Goal: Communication & Community: Answer question/provide support

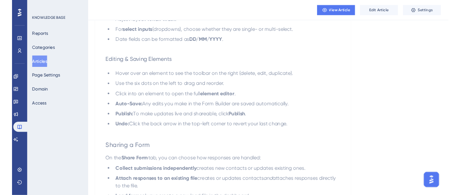
scroll to position [765, 0]
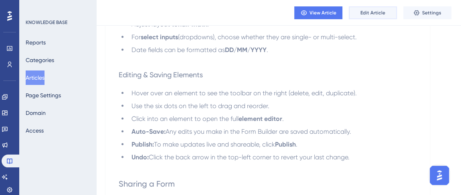
click at [363, 16] on span "Edit Article" at bounding box center [372, 13] width 25 height 6
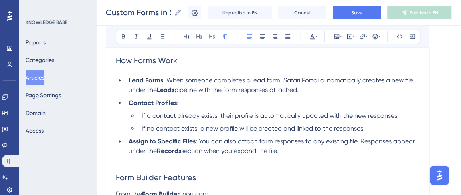
scroll to position [546, 0]
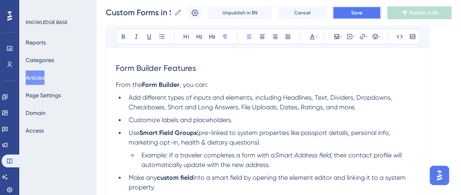
click at [362, 12] on span "Save" at bounding box center [356, 13] width 11 height 6
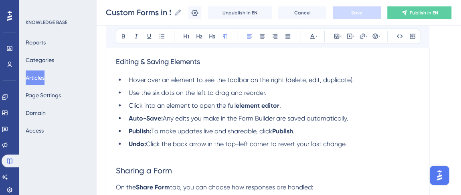
scroll to position [784, 0]
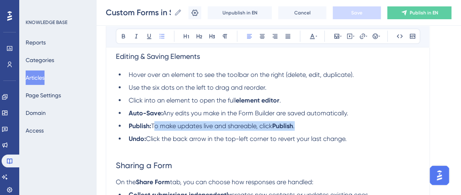
drag, startPoint x: 297, startPoint y: 125, endPoint x: 154, endPoint y: 126, distance: 142.3
click at [154, 126] on li "Publish: To make updates live and shareable, click Publish ." at bounding box center [272, 126] width 294 height 10
copy li "To make updates live and shareable, click Publish ."
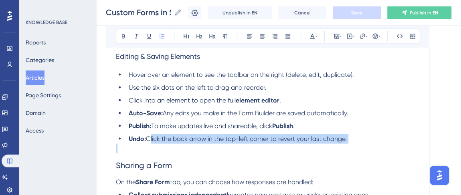
drag, startPoint x: 148, startPoint y: 137, endPoint x: 342, endPoint y: 143, distance: 194.1
copy span "Click the back arrow in the top-left corner to revert your last change."
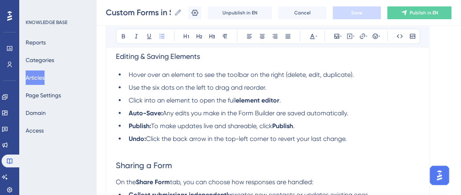
click at [202, 75] on span "Hover over an element to see the toolbar on the right (delete, edit, duplicate)." at bounding box center [241, 75] width 225 height 8
drag, startPoint x: 284, startPoint y: 75, endPoint x: 197, endPoint y: 77, distance: 87.4
click at [197, 77] on span "Hover over an element to see the toolbar on the right (delete, edit, duplicate)." at bounding box center [241, 75] width 225 height 8
copy span "to see the toolbar on the right"
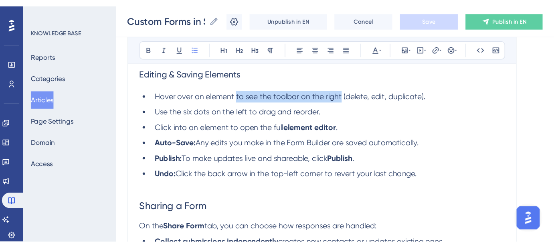
scroll to position [784, 0]
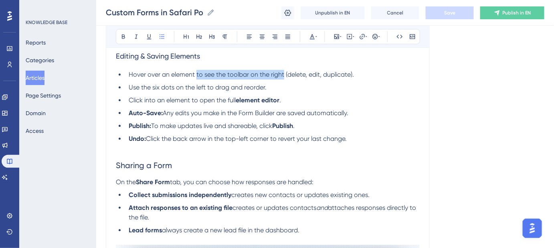
click at [118, 155] on h2 "Sharing a Form" at bounding box center [268, 165] width 304 height 24
click at [116, 157] on h2 "Sharing a Form" at bounding box center [268, 165] width 304 height 24
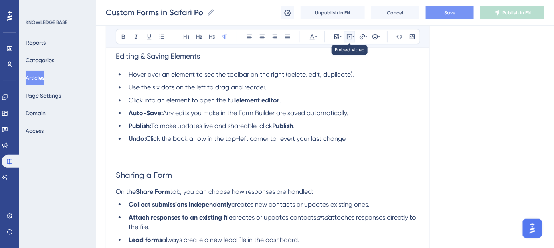
click at [348, 36] on icon at bounding box center [349, 36] width 6 height 6
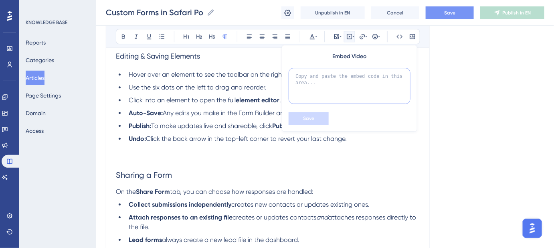
click at [337, 88] on textarea at bounding box center [350, 86] width 122 height 36
paste textarea "<!--ARCADE EMBED START--><div style="position: relative; padding-bottom: calc(4…"
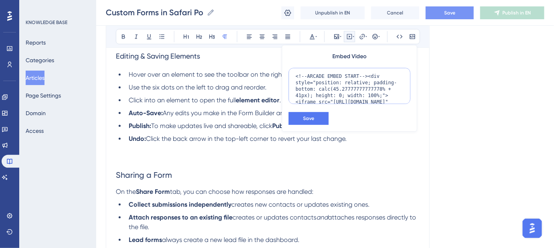
scroll to position [84, 0]
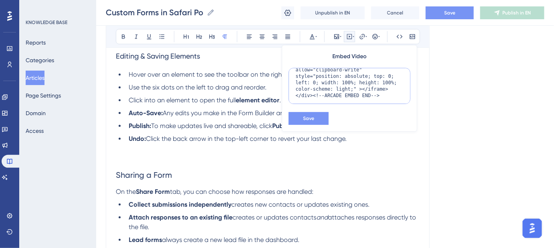
type textarea "<!--ARCADE EMBED START--><div style="position: relative; padding-bottom: calc(4…"
click at [299, 114] on button "Save" at bounding box center [309, 118] width 40 height 13
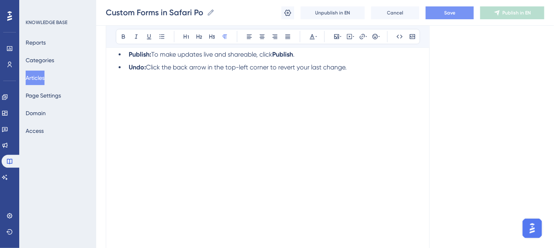
click at [358, 68] on li "Undo: Click the back arrow in the top-left corner to revert your last change." at bounding box center [272, 68] width 294 height 10
click at [451, 10] on span "Save" at bounding box center [449, 13] width 11 height 6
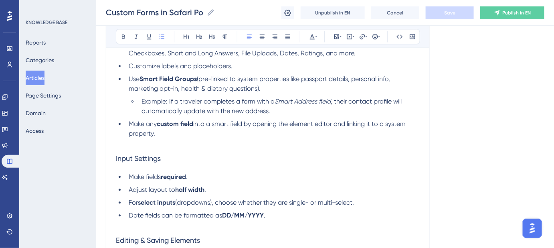
scroll to position [637, 0]
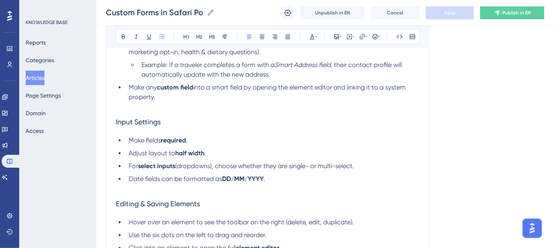
click at [273, 177] on li "Date fields can be formatted as DD/MM/YYYY ." at bounding box center [272, 179] width 294 height 10
click at [119, 193] on h3 "Editing & Saving Elements" at bounding box center [268, 203] width 304 height 21
click at [116, 193] on h3 "Editing & Saving Elements" at bounding box center [268, 203] width 304 height 21
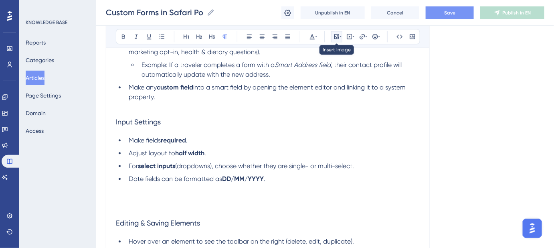
click at [337, 36] on icon at bounding box center [336, 36] width 5 height 5
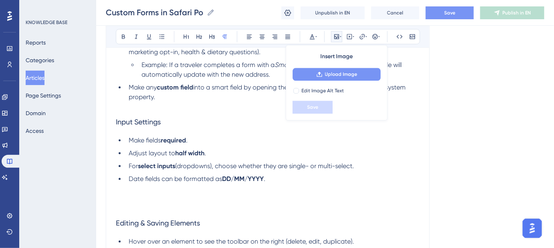
click at [347, 71] on span "Upload Image" at bounding box center [341, 74] width 32 height 6
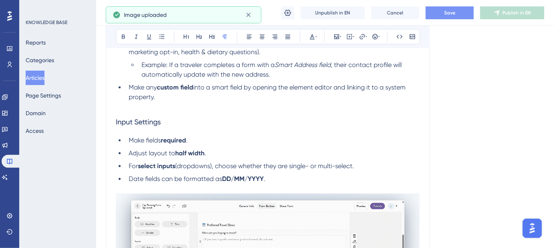
click at [452, 11] on span "Save" at bounding box center [449, 13] width 11 height 6
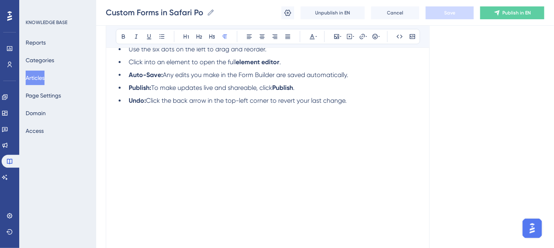
scroll to position [929, 0]
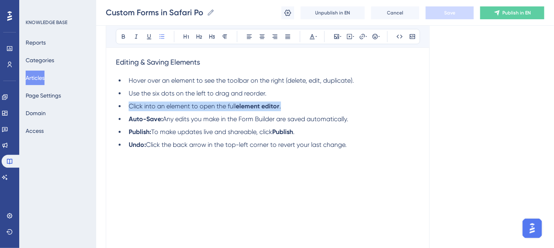
drag, startPoint x: 283, startPoint y: 103, endPoint x: 130, endPoint y: 105, distance: 152.7
click at [130, 105] on li "Click into an element to open the full element editor ." at bounding box center [272, 106] width 294 height 10
copy li "Click into an element to open the full element editor ."
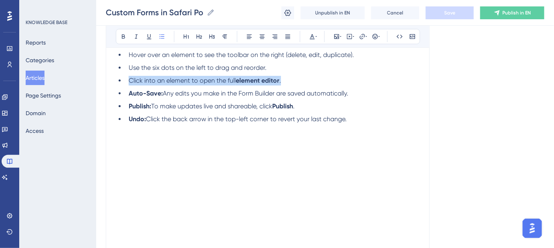
scroll to position [965, 0]
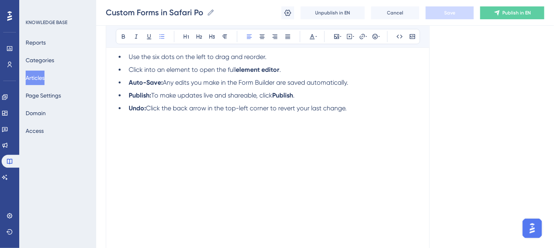
click at [347, 109] on span "Click the back arrow in the top-left corner to revert your last change." at bounding box center [246, 108] width 201 height 8
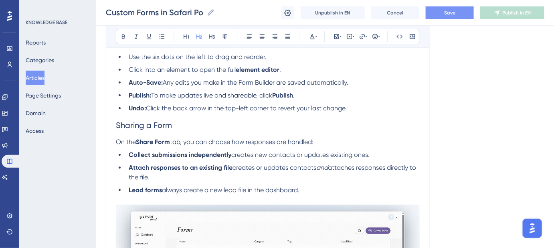
click at [117, 121] on span "Sharing a Form" at bounding box center [144, 125] width 56 height 10
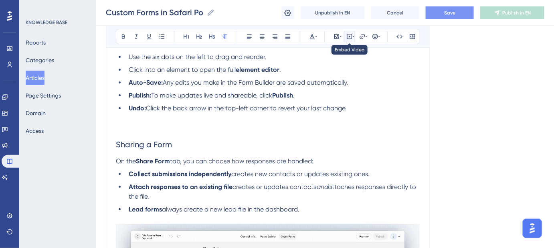
click at [350, 35] on icon at bounding box center [349, 36] width 6 height 6
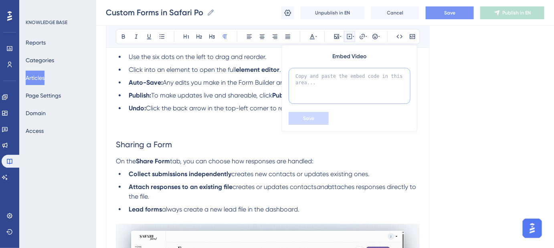
click at [349, 79] on textarea at bounding box center [350, 86] width 122 height 36
paste textarea "<!--ARCADE EMBED START--><div style="position: relative; padding-bottom: calc(4…"
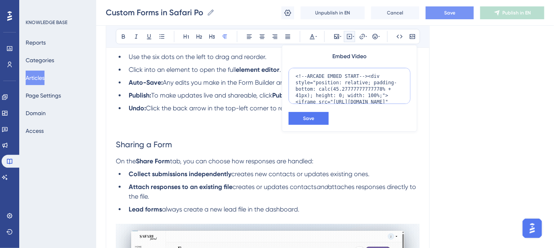
scroll to position [84, 0]
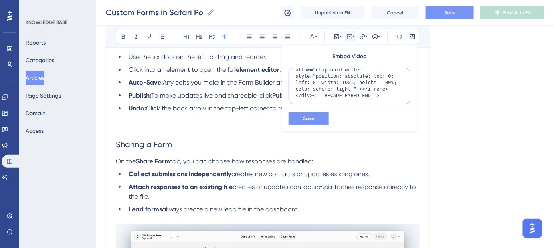
type textarea "<!--ARCADE EMBED START--><div style="position: relative; padding-bottom: calc(4…"
click at [310, 120] on span "Save" at bounding box center [308, 118] width 11 height 6
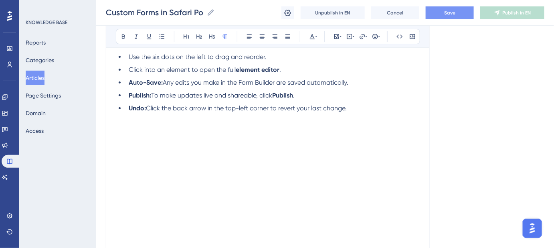
scroll to position [1006, 0]
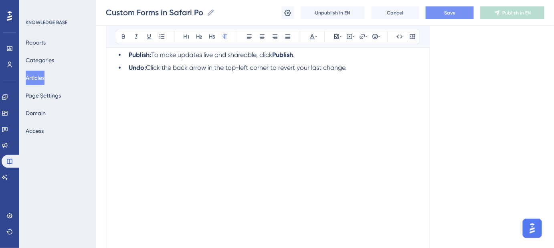
click at [359, 71] on li "Undo: Click the back arrow in the top-left corner to revert your last change." at bounding box center [272, 68] width 294 height 10
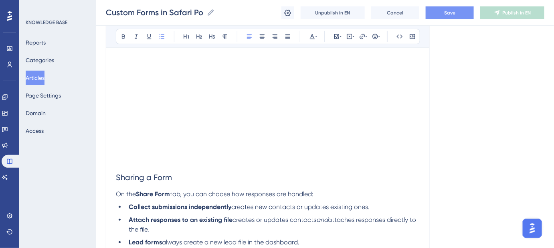
scroll to position [1115, 0]
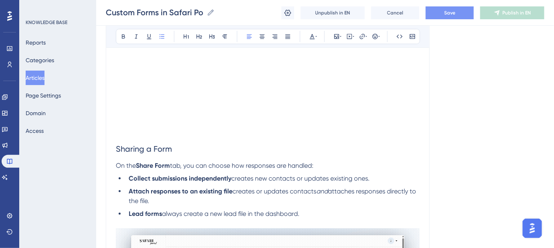
click at [457, 14] on button "Save" at bounding box center [450, 12] width 48 height 13
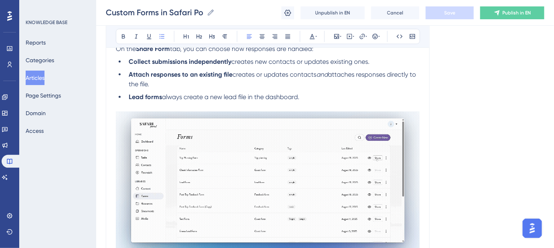
scroll to position [1188, 0]
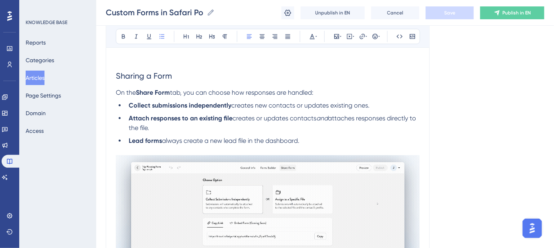
click at [309, 139] on li "Lead forms always create a new lead file in the dashboard." at bounding box center [272, 145] width 294 height 19
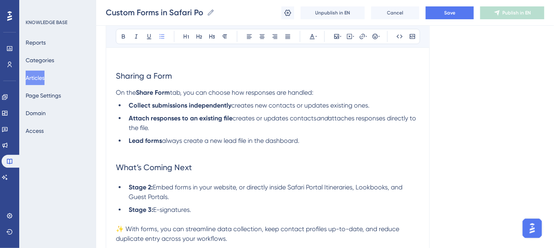
click at [119, 155] on h2 "What’s Coming Next" at bounding box center [268, 167] width 304 height 24
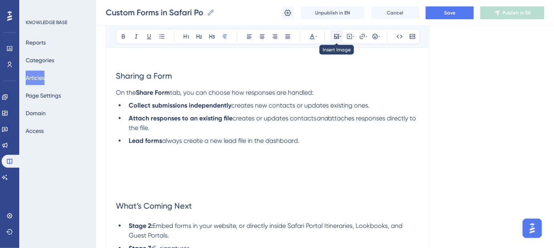
click at [335, 34] on icon at bounding box center [336, 36] width 6 height 6
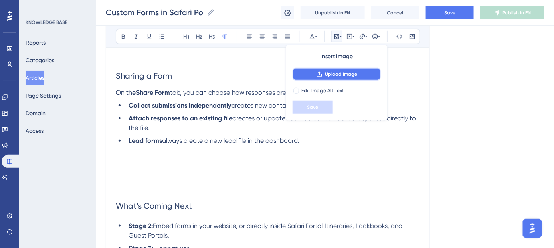
click at [321, 73] on icon at bounding box center [319, 74] width 6 height 6
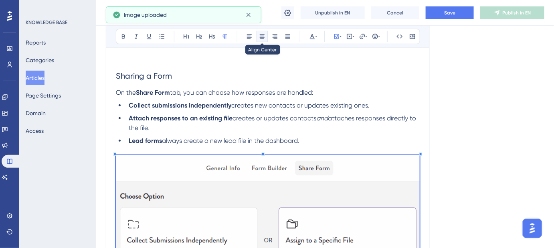
click at [262, 34] on icon at bounding box center [262, 36] width 5 height 4
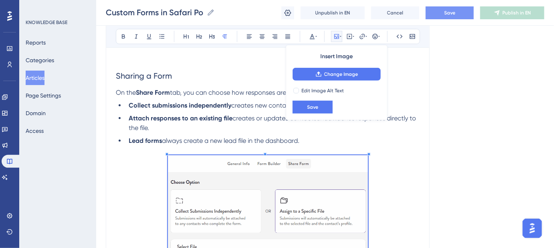
drag, startPoint x: 476, startPoint y: 86, endPoint x: 455, endPoint y: 15, distance: 74.2
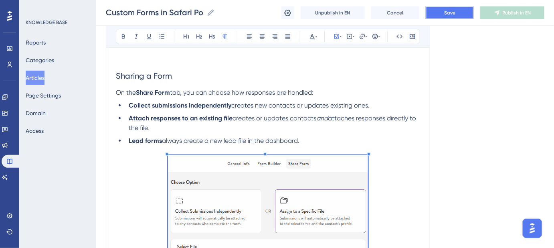
click at [454, 12] on span "Save" at bounding box center [449, 13] width 11 height 6
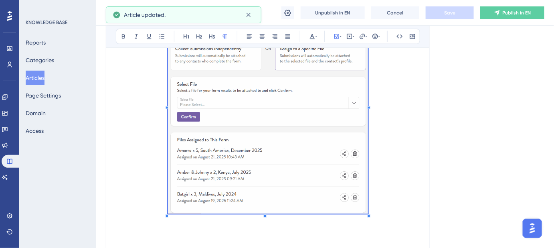
scroll to position [1406, 0]
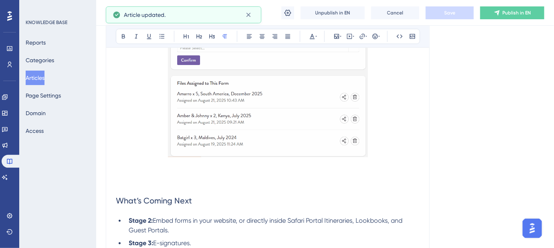
click at [126, 173] on p at bounding box center [268, 175] width 304 height 10
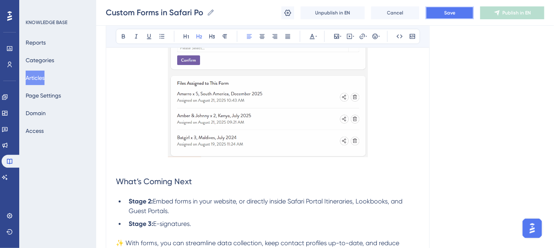
click at [444, 16] on button "Save" at bounding box center [450, 12] width 48 height 13
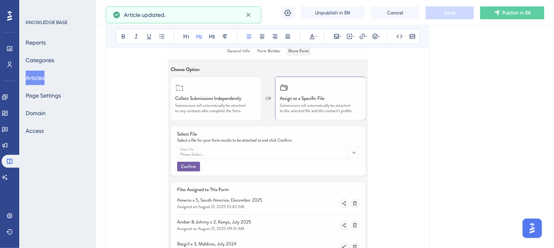
scroll to position [1224, 0]
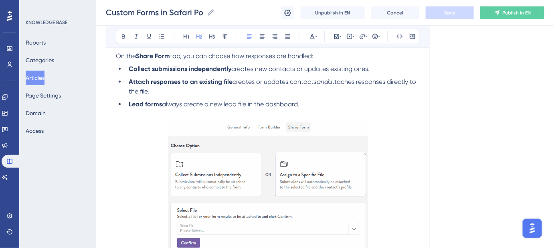
click at [261, 185] on img at bounding box center [268, 229] width 200 height 221
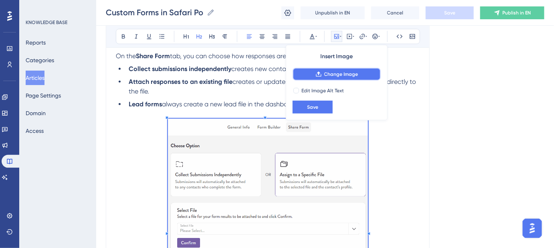
click at [329, 73] on span "Change Image" at bounding box center [341, 74] width 34 height 6
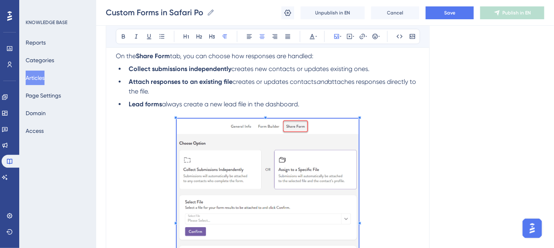
click at [236, 157] on span at bounding box center [268, 221] width 182 height 204
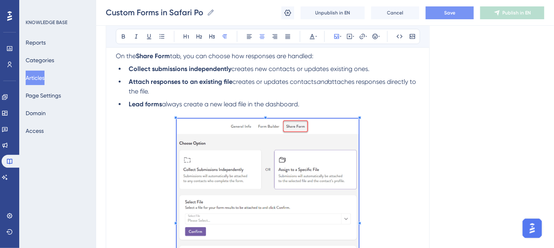
click at [458, 12] on button "Save" at bounding box center [450, 12] width 48 height 13
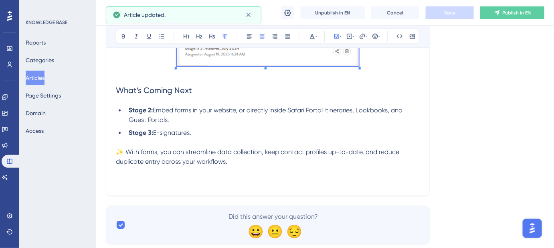
scroll to position [1479, 0]
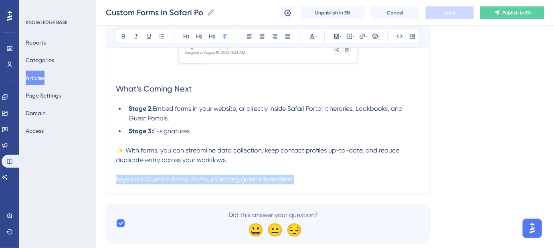
drag, startPoint x: 289, startPoint y: 180, endPoint x: 111, endPoint y: 174, distance: 178.1
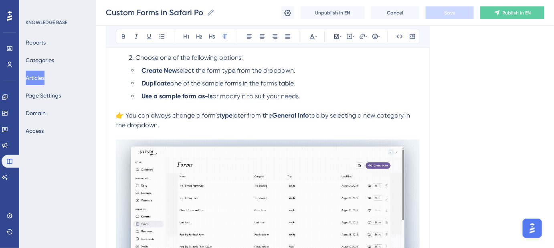
scroll to position [218, 0]
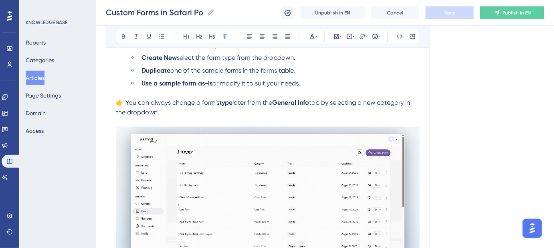
click at [127, 104] on span "👉 You can always change a form’s" at bounding box center [167, 103] width 103 height 8
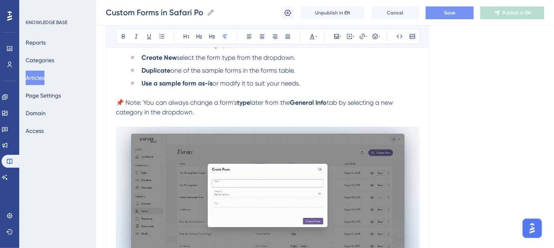
click at [459, 8] on button "Save" at bounding box center [450, 12] width 48 height 13
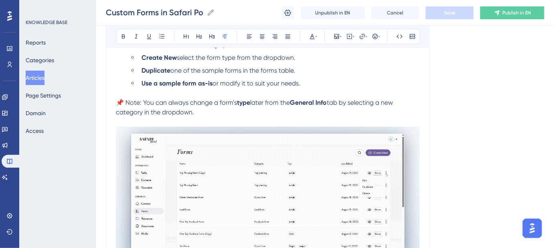
click at [300, 147] on img at bounding box center [268, 195] width 304 height 137
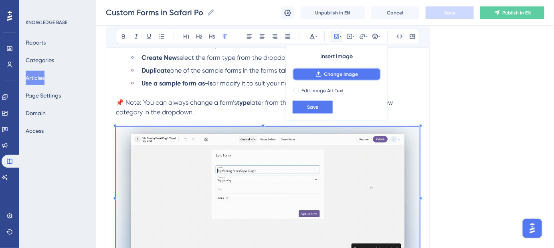
click at [337, 78] on button "Change Image" at bounding box center [337, 74] width 88 height 13
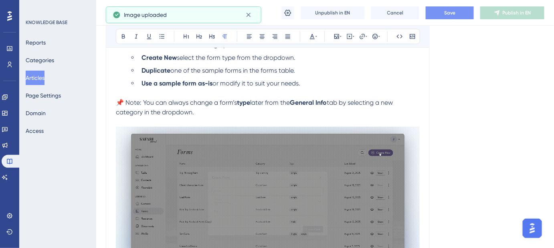
click at [462, 10] on button "Save" at bounding box center [450, 12] width 48 height 13
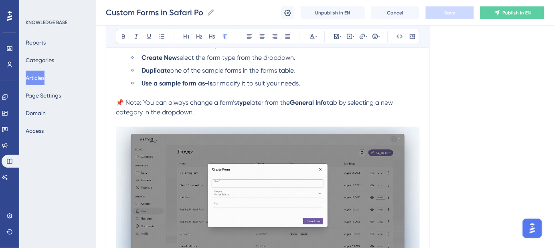
scroll to position [328, 0]
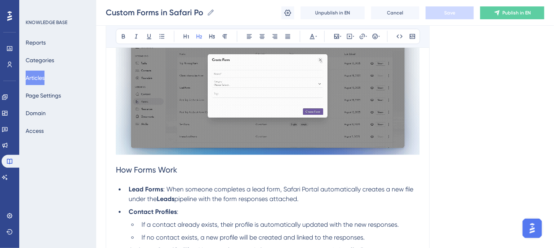
click at [116, 168] on span "How Forms Work" at bounding box center [146, 170] width 61 height 10
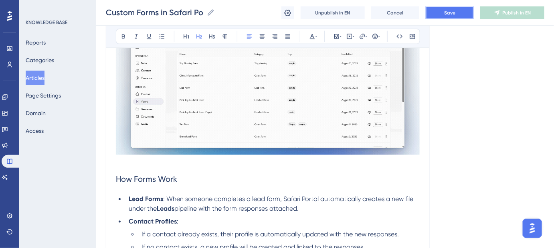
click at [448, 14] on span "Save" at bounding box center [449, 13] width 11 height 6
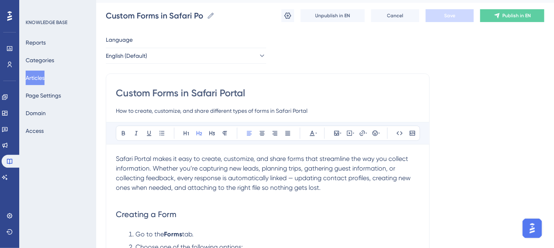
scroll to position [0, 0]
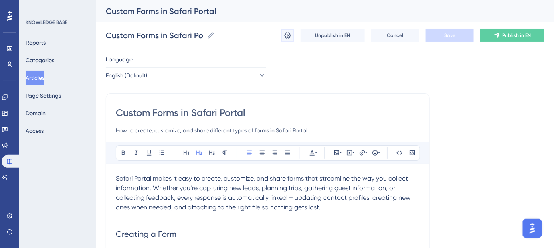
click at [289, 34] on icon at bounding box center [288, 35] width 8 height 8
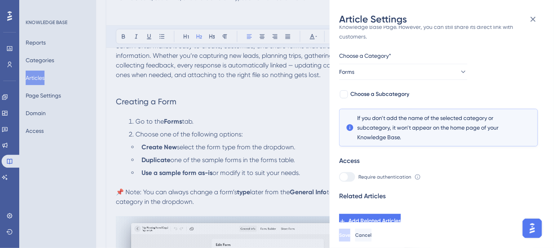
scroll to position [218, 0]
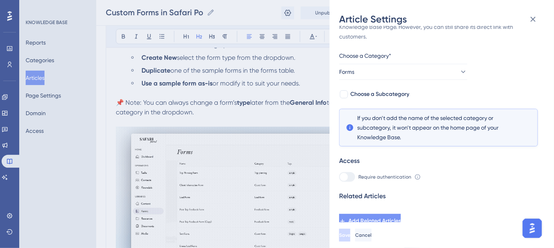
click at [401, 216] on span "Add Related Articles" at bounding box center [374, 221] width 53 height 10
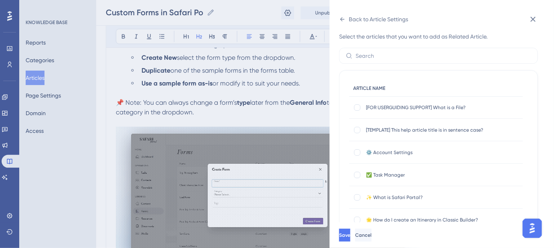
scroll to position [0, 0]
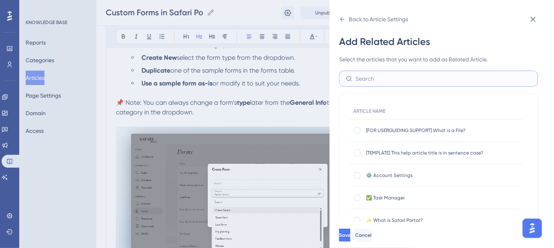
click at [397, 80] on input "text" at bounding box center [444, 78] width 176 height 9
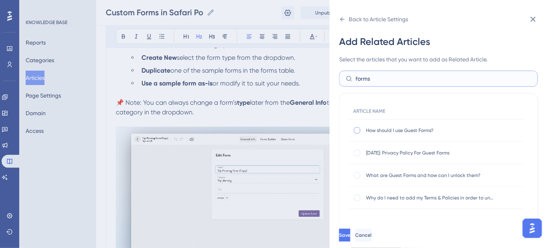
type input "forms"
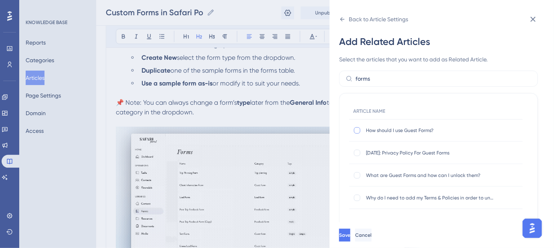
click at [357, 128] on div at bounding box center [357, 130] width 6 height 6
checkbox input "true"
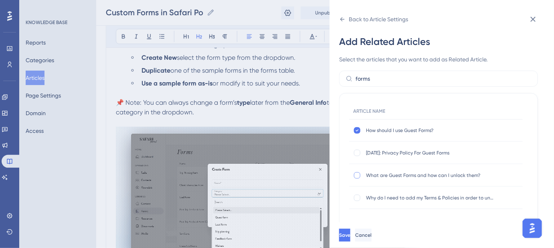
click at [358, 173] on div at bounding box center [357, 175] width 6 height 6
checkbox input "true"
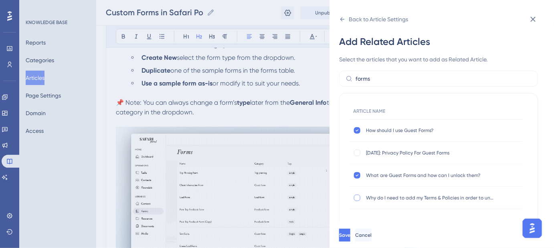
click at [356, 198] on div at bounding box center [357, 197] width 6 height 6
checkbox input "true"
click at [350, 238] on span "Save" at bounding box center [344, 235] width 11 height 6
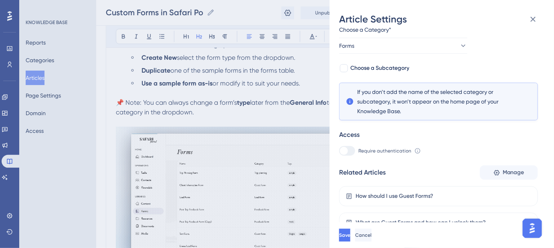
scroll to position [79, 0]
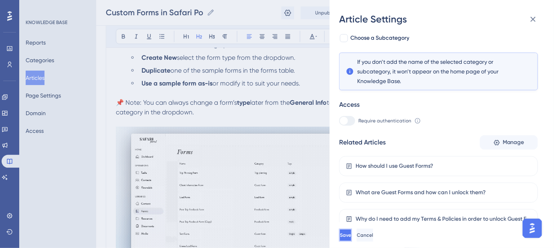
click at [351, 238] on span "Save" at bounding box center [345, 235] width 11 height 6
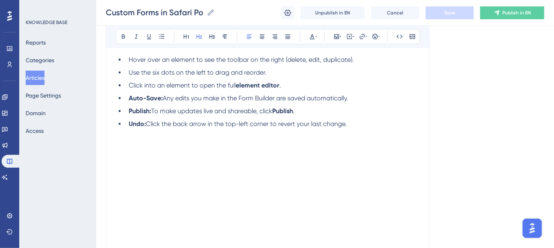
scroll to position [947, 0]
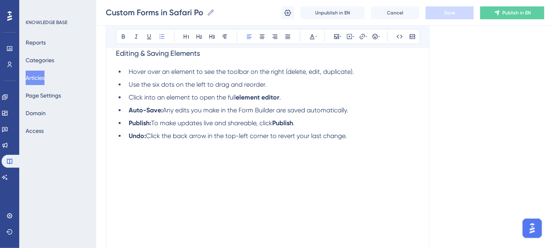
click at [364, 137] on li "Undo: Click the back arrow in the top-left corner to revert your last change." at bounding box center [272, 136] width 294 height 10
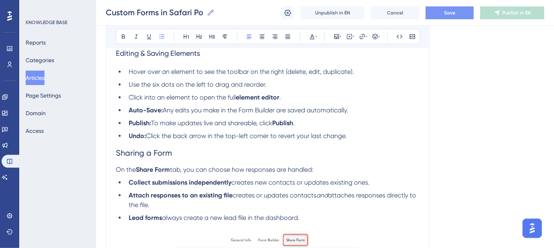
click at [117, 150] on span "Sharing a Form" at bounding box center [144, 153] width 56 height 10
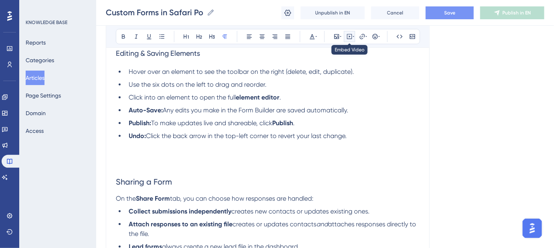
click at [350, 40] on button at bounding box center [349, 36] width 11 height 11
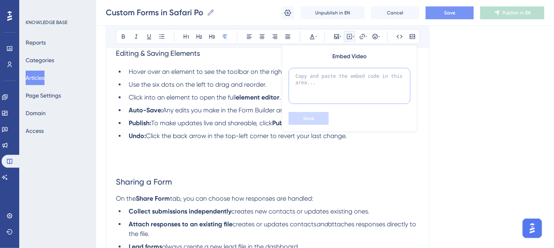
click at [350, 80] on textarea at bounding box center [350, 86] width 122 height 36
paste textarea "<!--ARCADE EMBED START--><div style="position: relative; padding-bottom: calc(4…"
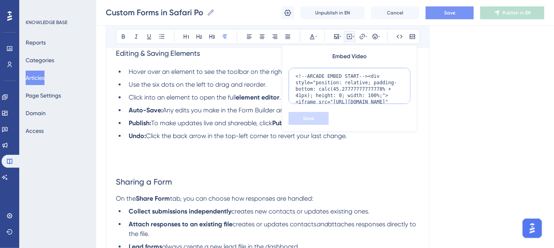
scroll to position [84, 0]
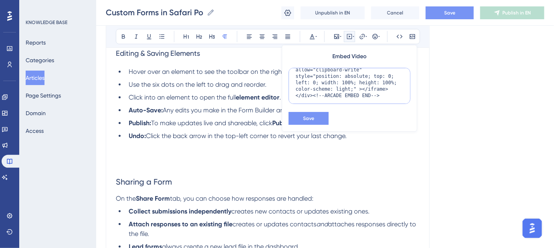
type textarea "<!--ARCADE EMBED START--><div style="position: relative; padding-bottom: calc(4…"
click at [318, 117] on button "Save" at bounding box center [309, 118] width 40 height 13
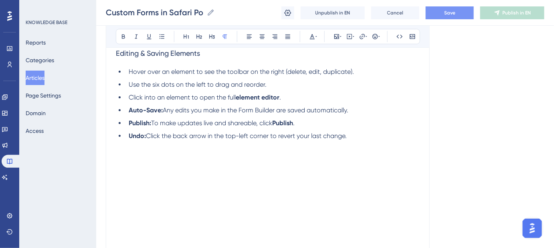
scroll to position [1015, 0]
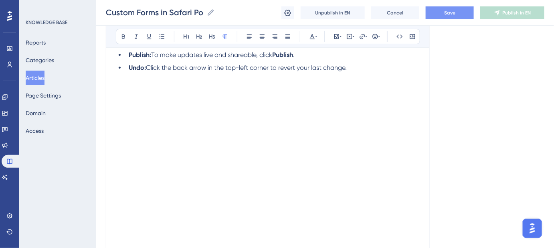
click at [358, 66] on li "Undo: Click the back arrow in the top-left corner to revert your last change." at bounding box center [272, 68] width 294 height 10
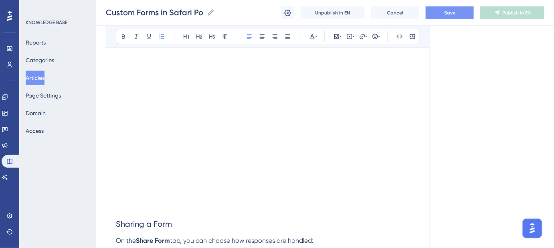
scroll to position [1088, 0]
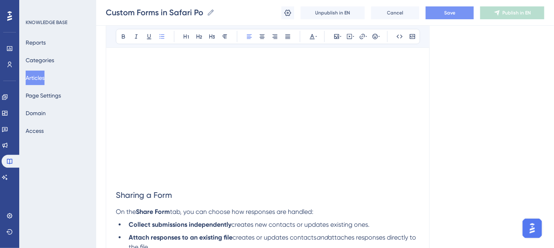
click at [127, 171] on p at bounding box center [268, 169] width 304 height 10
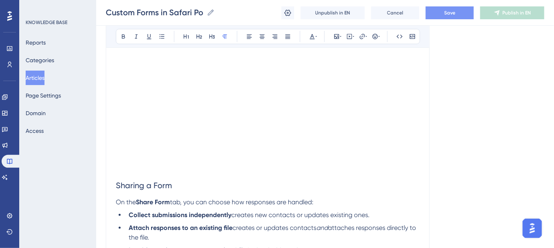
click at [435, 13] on button "Save" at bounding box center [450, 12] width 48 height 13
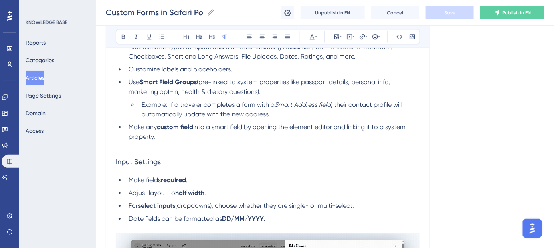
scroll to position [619, 0]
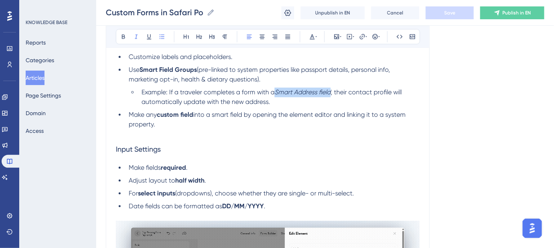
drag, startPoint x: 278, startPoint y: 91, endPoint x: 333, endPoint y: 96, distance: 55.6
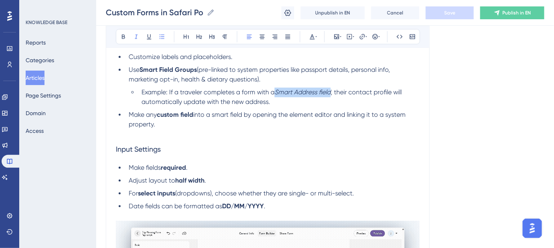
click at [333, 96] on li "Example: If a traveler completes a form with a Smart Address field , their cont…" at bounding box center [278, 96] width 281 height 19
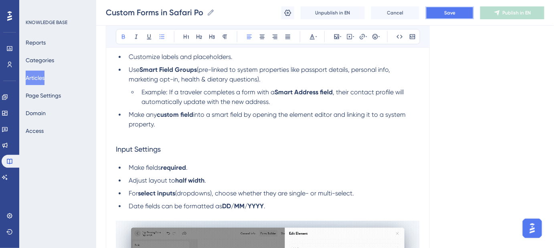
click at [439, 10] on button "Save" at bounding box center [450, 12] width 48 height 13
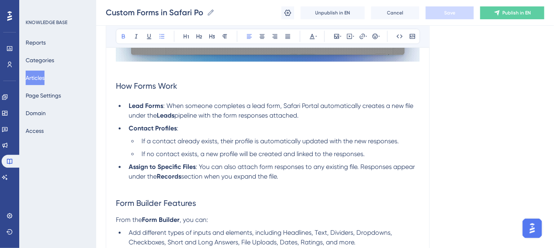
scroll to position [437, 0]
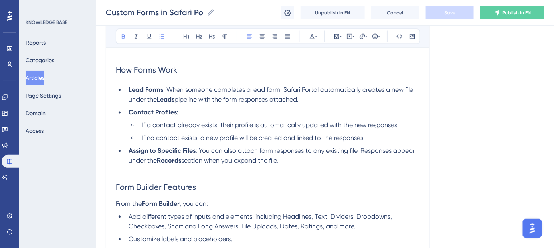
click at [406, 89] on span ": When someone completes a lead form, Safari Portal automatically creates a new…" at bounding box center [272, 94] width 286 height 17
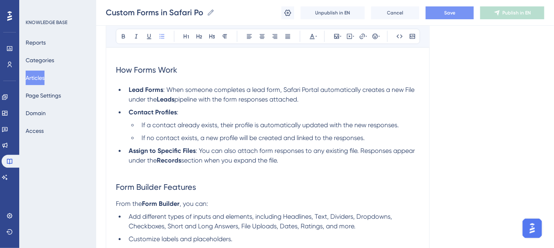
click at [437, 12] on button "Save" at bounding box center [450, 12] width 48 height 13
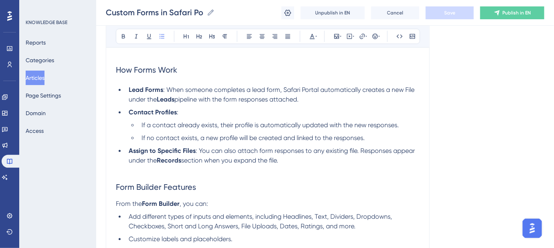
click at [410, 88] on span ": When someone completes a lead form, Safari Portal automatically creates a new…" at bounding box center [272, 94] width 287 height 17
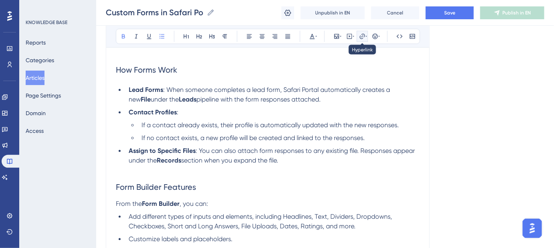
click at [364, 36] on icon at bounding box center [362, 36] width 6 height 6
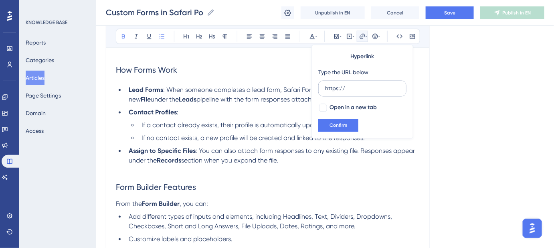
drag, startPoint x: 367, startPoint y: 91, endPoint x: 321, endPoint y: 89, distance: 45.4
click at [322, 89] on label "https://" at bounding box center [362, 89] width 88 height 16
click at [325, 89] on input "https://" at bounding box center [362, 88] width 75 height 9
type input "https://help.safariportal.app/en/articles/6058-what-is-a-file"
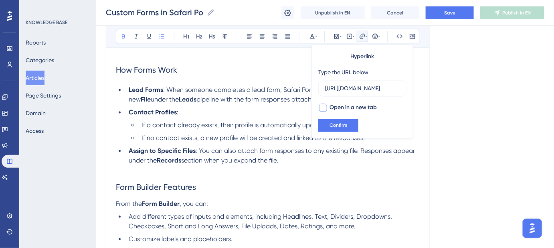
click at [325, 107] on div at bounding box center [323, 108] width 8 height 8
checkbox input "true"
click at [334, 123] on span "Confirm" at bounding box center [338, 125] width 18 height 6
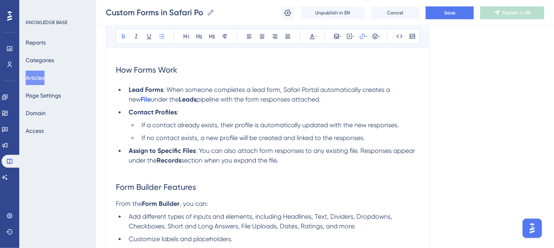
drag, startPoint x: 475, startPoint y: 119, endPoint x: 460, endPoint y: 59, distance: 62.7
click at [449, 11] on span "Save" at bounding box center [449, 13] width 11 height 6
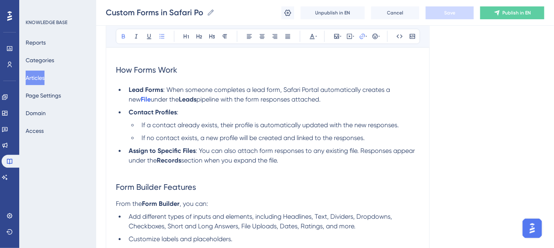
click at [179, 98] on strong "Leads" at bounding box center [188, 100] width 18 height 8
click at [361, 35] on icon at bounding box center [362, 36] width 6 height 6
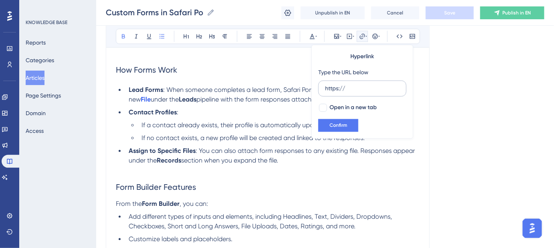
drag, startPoint x: 333, startPoint y: 86, endPoint x: 323, endPoint y: 86, distance: 10.4
click at [323, 86] on label "https://" at bounding box center [362, 89] width 88 height 16
click at [325, 86] on input "https://" at bounding box center [362, 88] width 75 height 9
type input "https://help.safariportal.app/en/articles/13123-what-are-leads-on-my-dashboard-…"
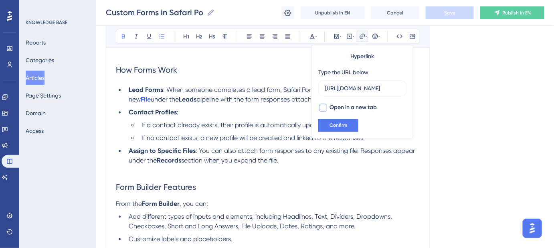
scroll to position [0, 0]
click at [324, 107] on div at bounding box center [323, 108] width 8 height 8
checkbox input "true"
click at [334, 122] on span "Confirm" at bounding box center [338, 125] width 18 height 6
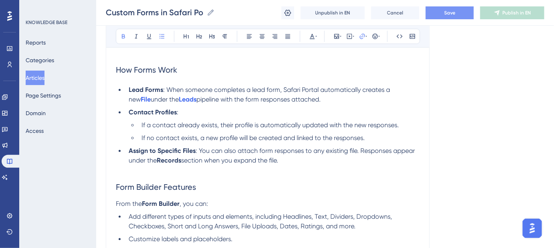
click at [450, 12] on span "Save" at bounding box center [449, 13] width 11 height 6
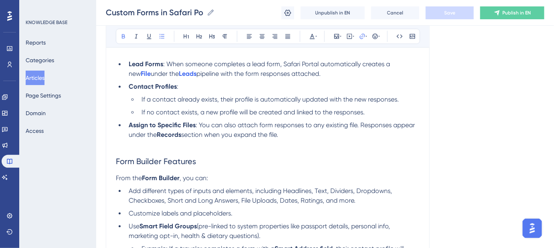
scroll to position [473, 0]
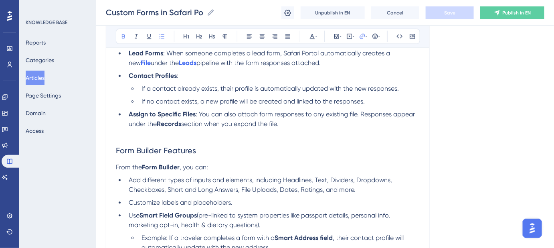
click at [349, 112] on span ": You can also attach form responses to any existing file. Responses appear und…" at bounding box center [273, 119] width 288 height 17
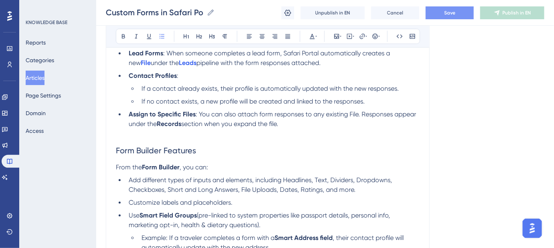
click at [448, 14] on span "Save" at bounding box center [449, 13] width 11 height 6
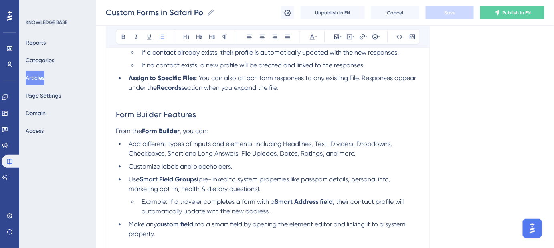
scroll to position [546, 0]
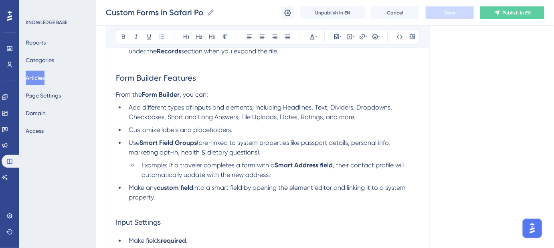
click at [160, 197] on li "Make any custom field into a smart field by opening the element editor and link…" at bounding box center [272, 192] width 294 height 19
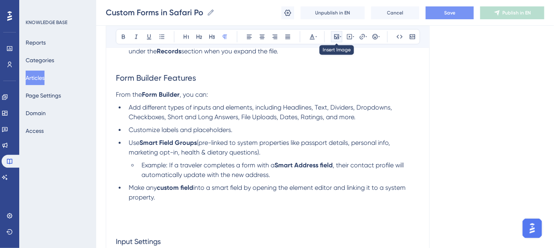
click at [335, 35] on icon at bounding box center [336, 36] width 6 height 6
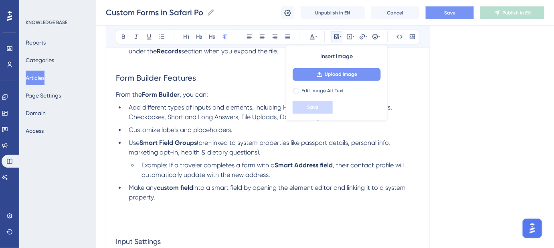
click at [334, 72] on span "Upload Image" at bounding box center [341, 74] width 32 height 6
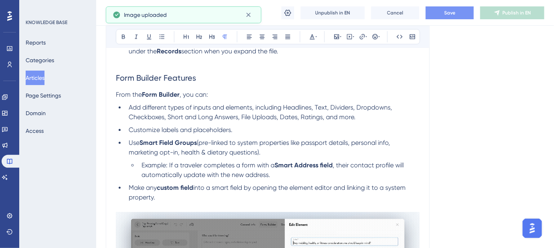
click at [449, 13] on span "Save" at bounding box center [449, 13] width 11 height 6
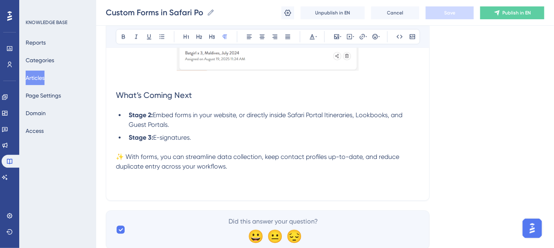
scroll to position [1658, 0]
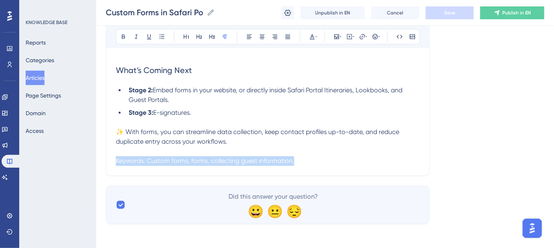
drag, startPoint x: 246, startPoint y: 161, endPoint x: 87, endPoint y: 157, distance: 159.2
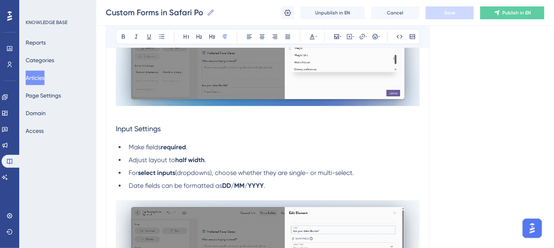
scroll to position [838, 0]
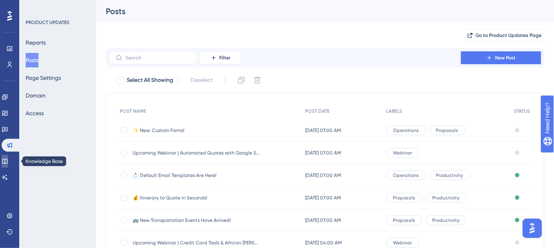
click at [8, 161] on icon at bounding box center [5, 161] width 6 height 6
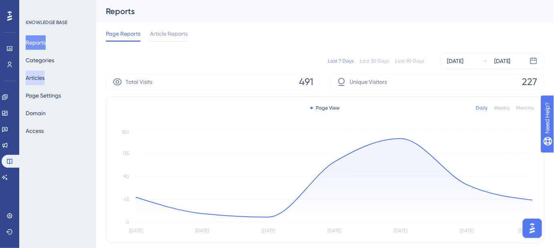
click at [39, 75] on button "Articles" at bounding box center [35, 78] width 19 height 14
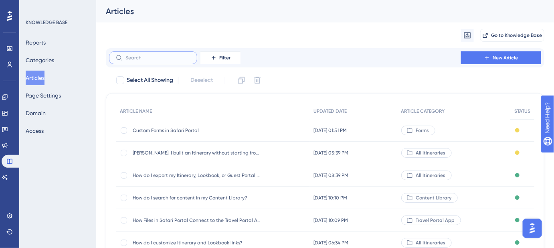
click at [158, 59] on input "text" at bounding box center [157, 58] width 65 height 6
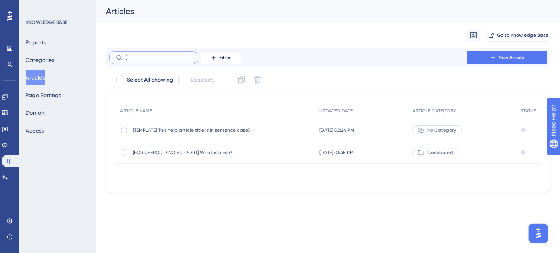
type input "["
click at [124, 128] on div at bounding box center [124, 130] width 6 height 6
click at [240, 84] on button at bounding box center [241, 80] width 13 height 13
checkbox input "false"
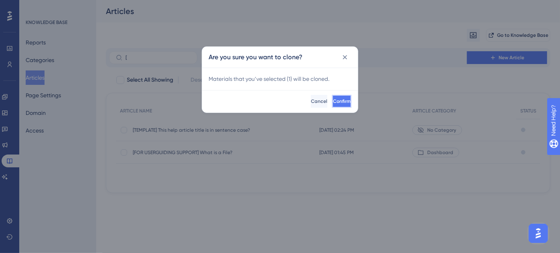
click at [343, 103] on button "Confirm" at bounding box center [341, 101] width 19 height 13
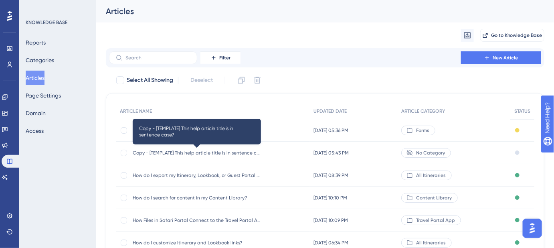
click at [154, 153] on span "Copy - [TEMPLATE] This help article title is in sentence case?" at bounding box center [197, 152] width 128 height 6
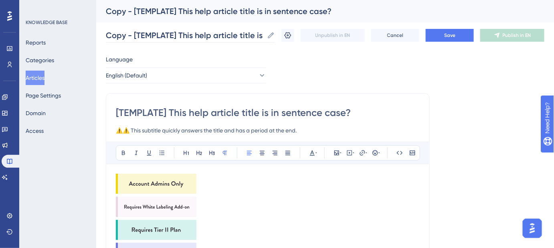
click at [275, 34] on icon at bounding box center [271, 35] width 8 height 8
click at [264, 34] on input "Copy - [TEMPLATE] This help article title is in sentence case?" at bounding box center [185, 35] width 158 height 11
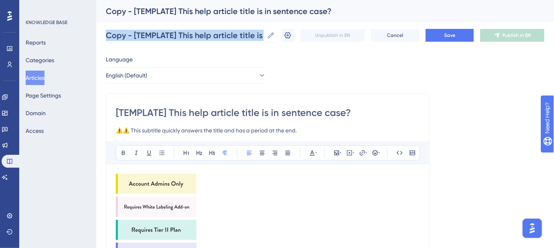
drag, startPoint x: 275, startPoint y: 34, endPoint x: 161, endPoint y: 35, distance: 113.8
click at [164, 35] on label "Copy - [TEMPLATE] This help article title is in sentence case? Copy - [TEMPLATE…" at bounding box center [190, 35] width 169 height 14
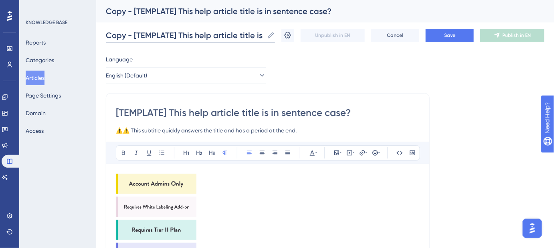
scroll to position [0, 58]
click at [360, 37] on div "Copy - [TEMPLATE] This help article title is in sentence case? Copy - [TEMPLATE…" at bounding box center [325, 35] width 438 height 26
paste input "help! why can't i share my form"
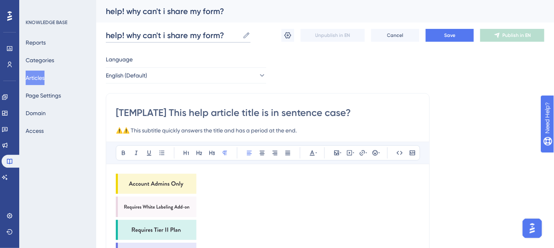
scroll to position [0, 0]
click at [111, 35] on input "help! why can't i share my form?" at bounding box center [172, 35] width 133 height 11
click at [130, 35] on input "Help! why can't i share my form?" at bounding box center [173, 35] width 134 height 11
click at [167, 33] on input "Help! Why can't i share my form?" at bounding box center [174, 35] width 136 height 11
click at [207, 32] on input "Help! Why can't I share my form?" at bounding box center [174, 35] width 136 height 11
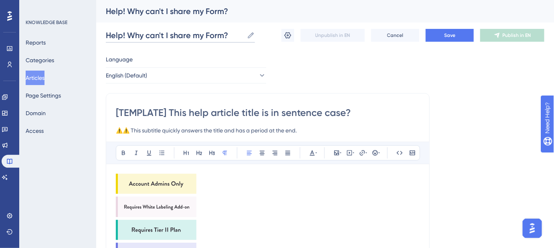
drag, startPoint x: 234, startPoint y: 34, endPoint x: 103, endPoint y: 42, distance: 131.7
type input "Help! Why can't I share my Form?"
click at [460, 32] on button "Save" at bounding box center [450, 35] width 48 height 13
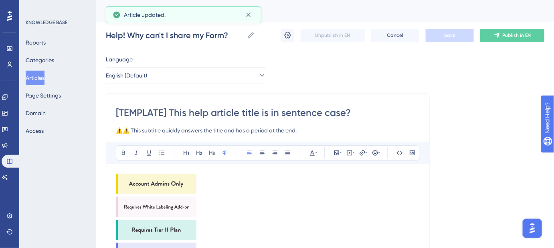
drag, startPoint x: 346, startPoint y: 113, endPoint x: 102, endPoint y: 113, distance: 244.1
paste input "Help! Why can't I share my Form"
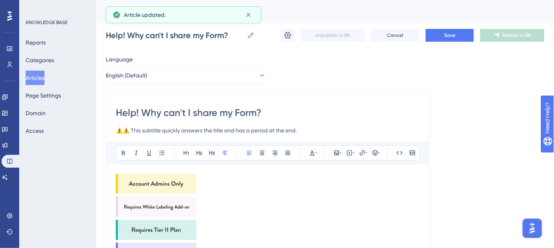
type input "Help! Why can't I share my Form?"
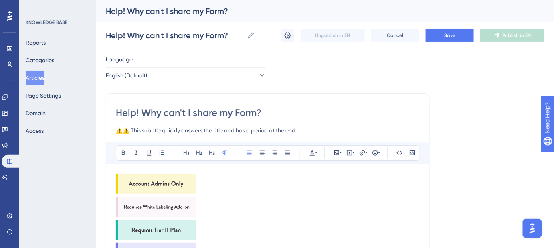
click at [309, 132] on input "⚠️⚠️ This subtitle quickly answers the title and has a period at the end." at bounding box center [268, 130] width 304 height 10
drag, startPoint x: 301, startPoint y: 132, endPoint x: 82, endPoint y: 133, distance: 219.2
paste input "What’s blocking sharing and how to resolve it"
type input "What’s blocking sharing and how to resolve it."
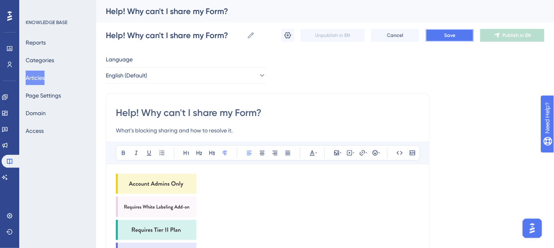
click at [457, 38] on button "Save" at bounding box center [450, 35] width 48 height 13
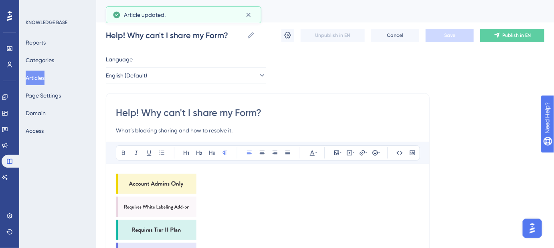
click at [173, 181] on img at bounding box center [156, 184] width 81 height 20
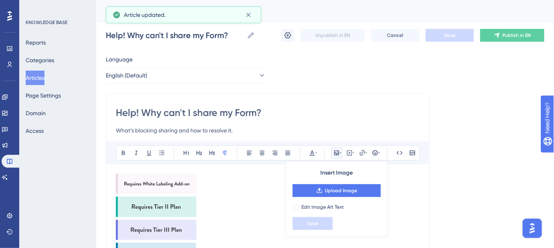
click at [173, 181] on img at bounding box center [156, 184] width 81 height 20
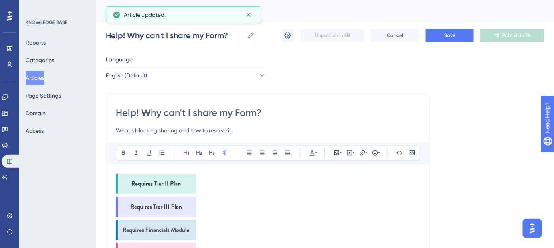
click at [173, 181] on img at bounding box center [156, 184] width 81 height 20
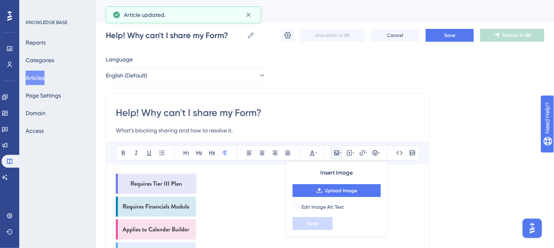
click at [173, 181] on img at bounding box center [156, 184] width 81 height 20
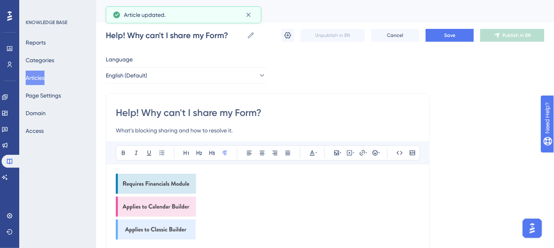
click at [173, 181] on img at bounding box center [156, 184] width 80 height 20
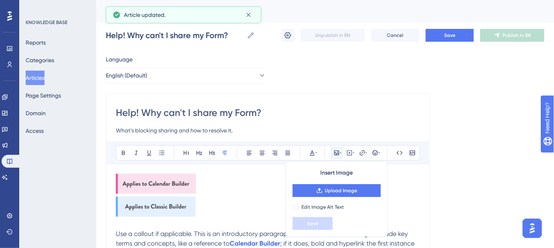
click at [173, 181] on img at bounding box center [156, 184] width 80 height 20
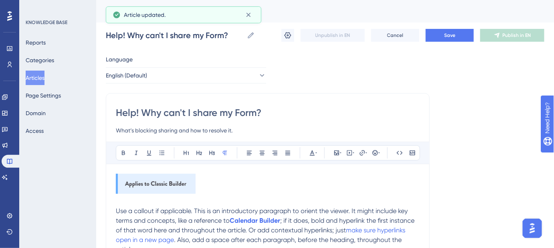
click at [173, 181] on img at bounding box center [156, 184] width 80 height 20
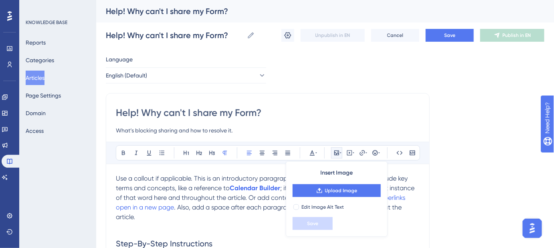
click at [206, 197] on span "; if it does, bold and hyperlink the first instance of that word here and throu…" at bounding box center [266, 192] width 300 height 17
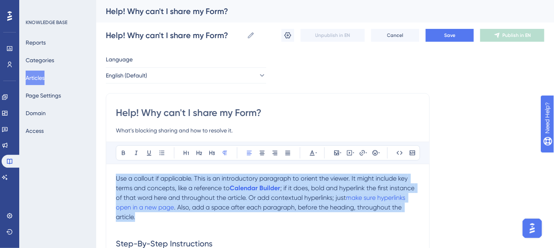
drag, startPoint x: 148, startPoint y: 219, endPoint x: 112, endPoint y: 177, distance: 56.0
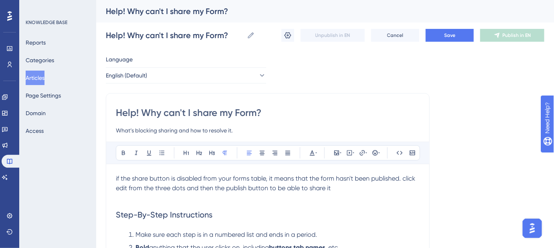
click at [117, 177] on span "if the share button is disabled from your forms table, it means that the form h…" at bounding box center [266, 182] width 301 height 17
click at [134, 177] on span "If the share button is disabled from your forms table, it means that the form h…" at bounding box center [266, 182] width 301 height 17
drag, startPoint x: 133, startPoint y: 177, endPoint x: 168, endPoint y: 178, distance: 34.9
click at [168, 178] on span "If the share button is disabled from your forms table, it means that the form h…" at bounding box center [266, 182] width 301 height 17
click at [283, 206] on h2 "Step-By-Step Instructions" at bounding box center [268, 214] width 304 height 24
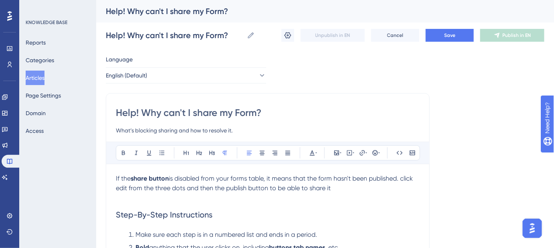
click at [406, 178] on span "is disabled from your forms table, it means that the form hasn't been published…" at bounding box center [265, 182] width 299 height 17
click at [150, 188] on span "is disabled from your forms table, it means that the form hasn't been published…" at bounding box center [266, 182] width 301 height 17
click at [370, 186] on p "If the share button is disabled from your forms table, it means that the form h…" at bounding box center [268, 183] width 304 height 19
click at [130, 186] on span "is disabled from your forms table, it means that the form hasn't been published…" at bounding box center [266, 182] width 301 height 17
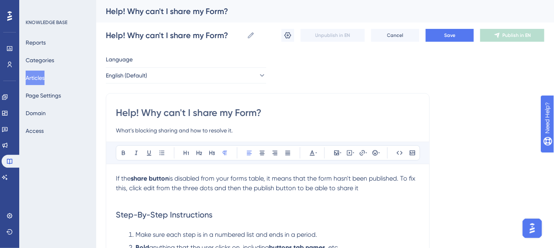
drag, startPoint x: 130, startPoint y: 186, endPoint x: 361, endPoint y: 189, distance: 230.9
click at [361, 189] on p "If the share button is disabled from your forms table, it means that the form h…" at bounding box center [268, 183] width 304 height 19
copy span "click edit from the three dots and then the publish button to be able to share …"
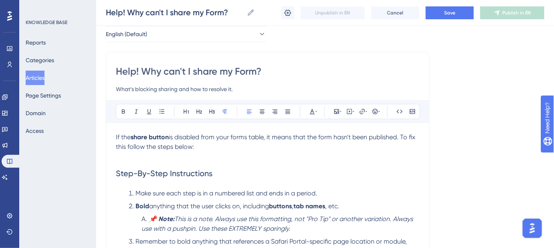
scroll to position [145, 0]
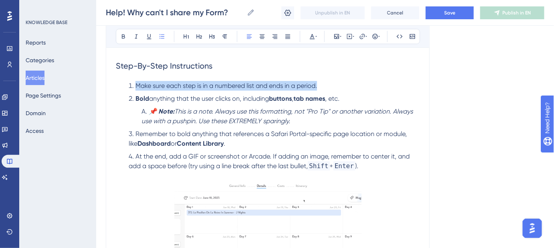
drag, startPoint x: 330, startPoint y: 86, endPoint x: 136, endPoint y: 89, distance: 194.0
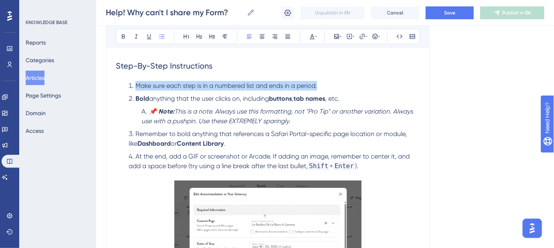
click at [136, 89] on li "Make sure each step is in a numbered list and ends in a period." at bounding box center [272, 86] width 294 height 10
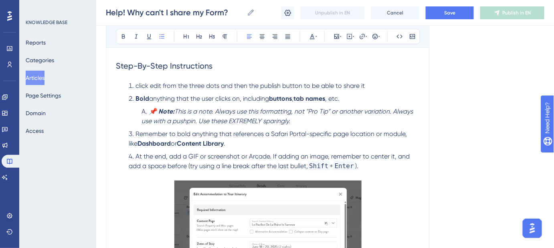
click at [135, 87] on span "click edit from the three dots and then the publish button to be able to share …" at bounding box center [249, 86] width 229 height 8
drag, startPoint x: 236, startPoint y: 85, endPoint x: 301, endPoint y: 87, distance: 65.4
click at [301, 87] on span "Click edit from the three dots and then the publish button to be able to share …" at bounding box center [250, 86] width 230 height 8
copy span "then the publish button"
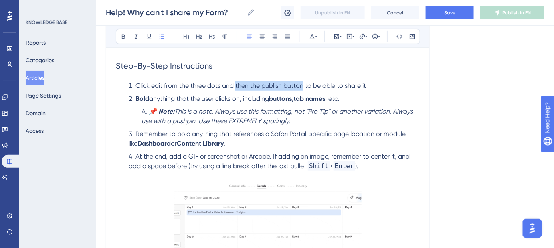
drag, startPoint x: 367, startPoint y: 162, endPoint x: 135, endPoint y: 99, distance: 240.9
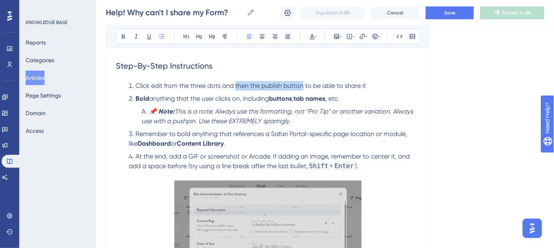
click at [135, 99] on ol "Click edit from the three dots and then the publish button to be able to share …" at bounding box center [268, 130] width 304 height 99
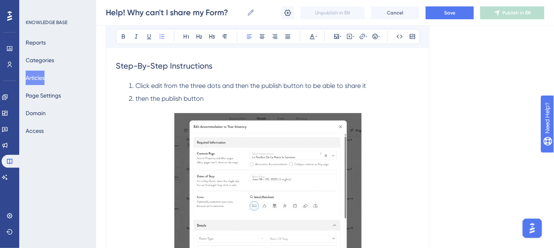
click at [135, 98] on span "then the publish button" at bounding box center [169, 99] width 68 height 8
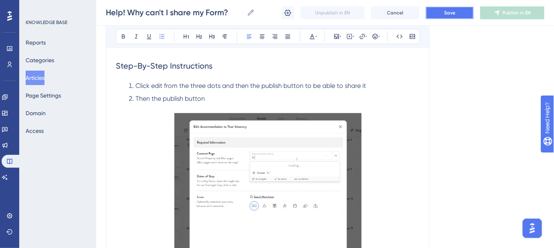
click at [457, 17] on button "Save" at bounding box center [450, 12] width 48 height 13
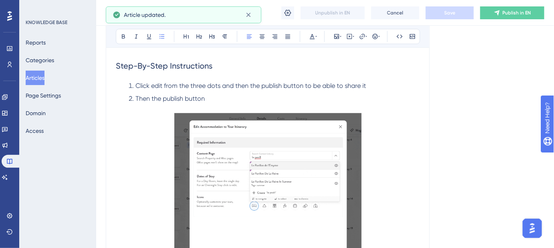
click at [215, 101] on li "Then the publish button" at bounding box center [272, 103] width 294 height 19
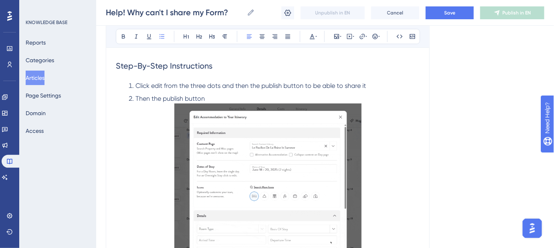
click at [233, 127] on img at bounding box center [267, 191] width 187 height 177
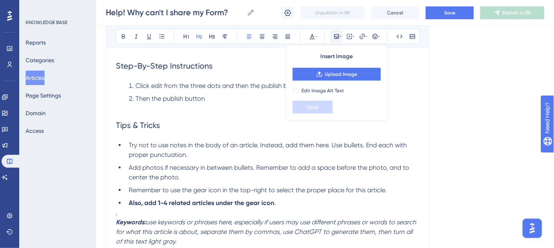
drag, startPoint x: 117, startPoint y: 122, endPoint x: 303, endPoint y: 204, distance: 203.5
click at [303, 204] on div "If the share button is disabled from your forms table, it means that the form h…" at bounding box center [268, 135] width 304 height 221
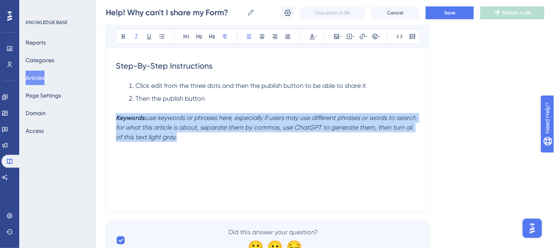
drag, startPoint x: 186, startPoint y: 139, endPoint x: 98, endPoint y: 120, distance: 90.2
click at [98, 120] on div "Performance Users Engagement Widgets Feedback Product Updates Knowledge Base AI…" at bounding box center [325, 64] width 458 height 418
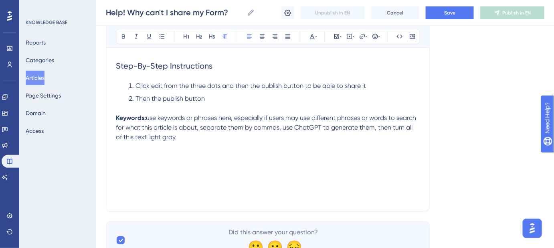
click at [154, 108] on p at bounding box center [268, 108] width 304 height 10
click at [117, 114] on strong "Keywords:" at bounding box center [131, 118] width 30 height 8
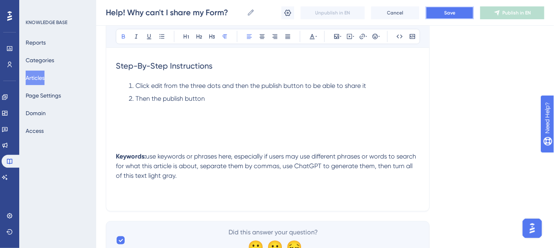
click at [432, 19] on button "Save" at bounding box center [450, 12] width 48 height 13
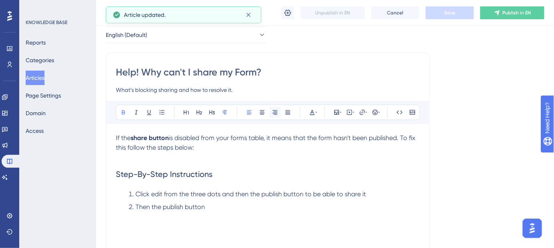
scroll to position [36, 0]
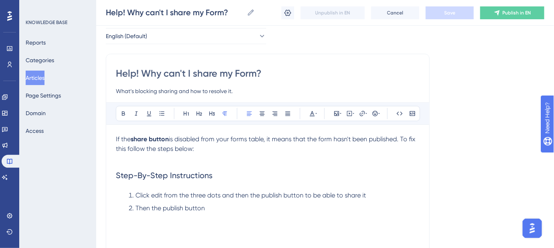
click at [123, 148] on span "is disabled from your forms table, it means that the form hasn't been published…" at bounding box center [266, 143] width 301 height 17
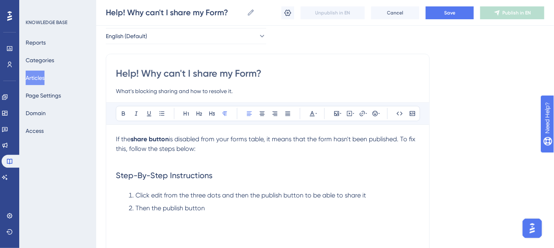
click at [154, 193] on span "Click edit from the three dots and then the publish button to be able to share …" at bounding box center [250, 195] width 230 height 8
click at [167, 175] on span "Step-By-Step Instructions" at bounding box center [164, 175] width 97 height 10
click at [158, 193] on span "Click Edit from the three dots and then the publish button to be able to share …" at bounding box center [250, 195] width 230 height 8
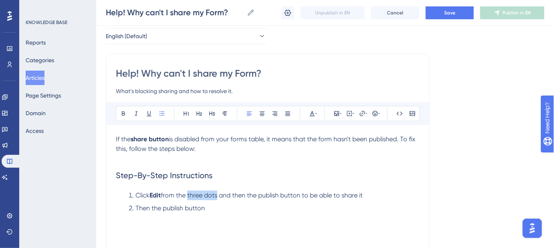
drag, startPoint x: 219, startPoint y: 194, endPoint x: 191, endPoint y: 195, distance: 28.5
click at [191, 195] on span "from the three dots and then the publish button to be able to share it" at bounding box center [262, 195] width 202 height 8
click at [234, 198] on span "and then the publish button to be able to share it" at bounding box center [288, 195] width 144 height 8
drag, startPoint x: 376, startPoint y: 194, endPoint x: 221, endPoint y: 198, distance: 154.4
click at [221, 198] on li "Click Edit from the three dots and then the publish button to be able to share …" at bounding box center [272, 195] width 294 height 10
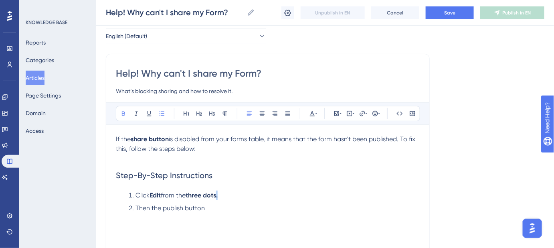
drag, startPoint x: 226, startPoint y: 195, endPoint x: 220, endPoint y: 196, distance: 6.5
click at [220, 196] on li "Click Edit from the three dots." at bounding box center [272, 195] width 294 height 10
click at [214, 211] on li "Then the publish button" at bounding box center [272, 208] width 294 height 10
click at [152, 206] on span "Then the publish button" at bounding box center [169, 208] width 69 height 8
click at [181, 208] on span "Then click the publish button" at bounding box center [177, 208] width 84 height 8
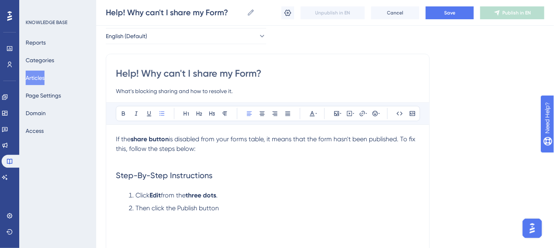
click at [181, 207] on span "Then click the Publish button" at bounding box center [176, 208] width 83 height 8
click at [333, 206] on li "Then click the Publish button" at bounding box center [272, 208] width 294 height 10
click at [452, 16] on span "Save" at bounding box center [449, 13] width 11 height 6
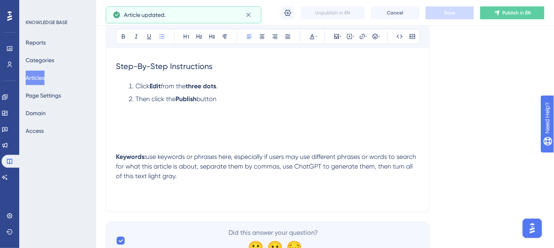
scroll to position [145, 0]
click at [117, 120] on p at bounding box center [268, 118] width 304 height 10
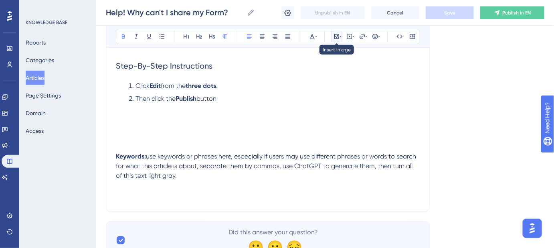
click at [336, 38] on icon at bounding box center [336, 36] width 5 height 5
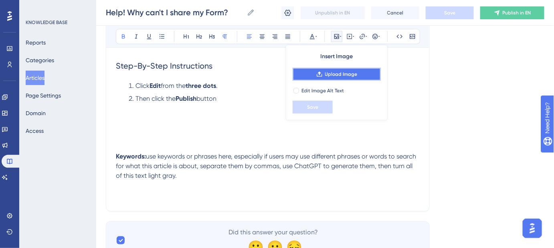
click at [333, 71] on span "Upload Image" at bounding box center [341, 74] width 32 height 6
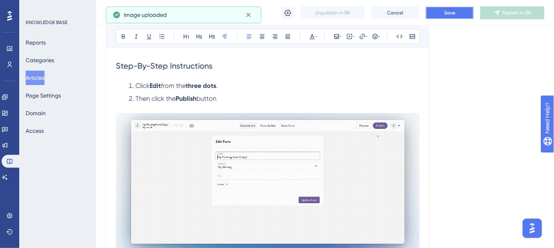
click at [452, 11] on span "Save" at bounding box center [449, 13] width 11 height 6
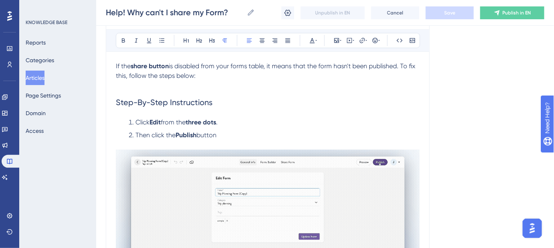
scroll to position [73, 0]
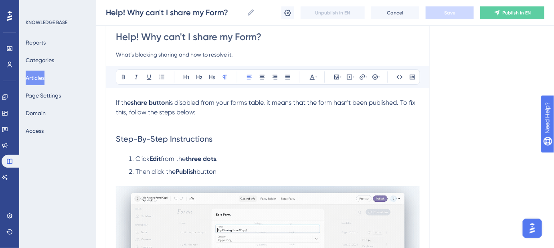
click at [220, 172] on li "Then click the Publish button" at bounding box center [272, 172] width 294 height 10
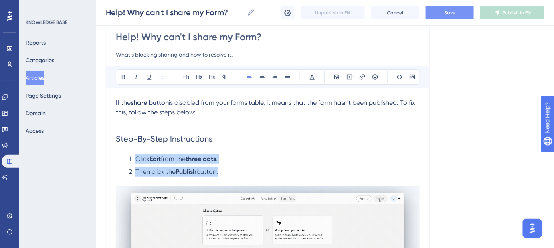
drag, startPoint x: 221, startPoint y: 173, endPoint x: 135, endPoint y: 157, distance: 86.8
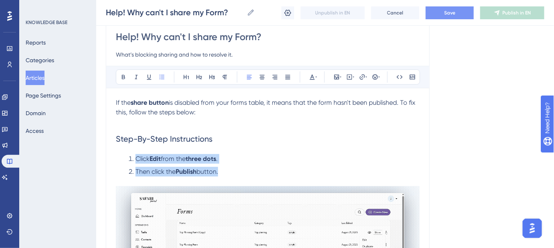
click at [135, 157] on ol "Click Edit from the three dots . Then click the Publish button." at bounding box center [268, 165] width 304 height 22
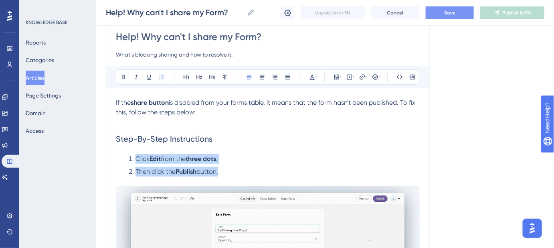
copy ol "Click Edit from the three dots . Then click the Publish button."
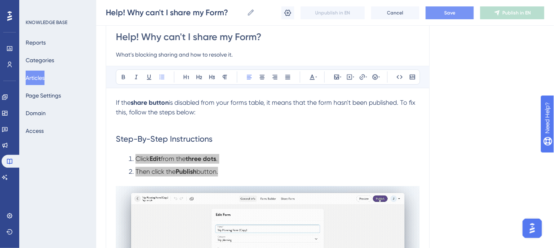
scroll to position [109, 0]
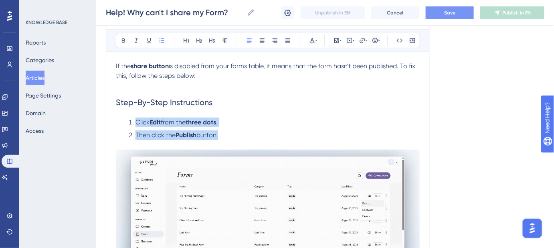
click at [176, 119] on span "from the" at bounding box center [173, 122] width 25 height 8
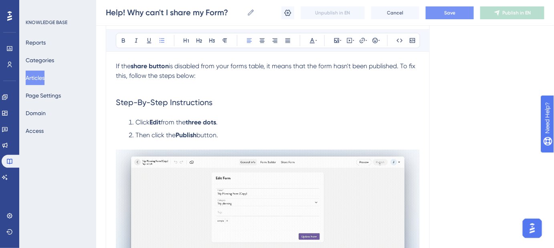
click at [137, 121] on span "Click" at bounding box center [142, 122] width 14 height 8
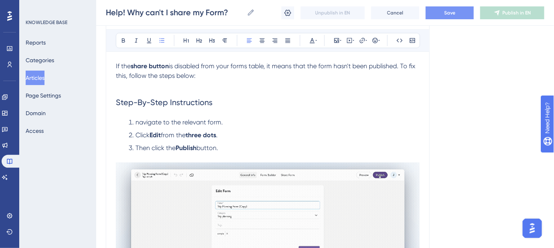
click at [230, 135] on li "Click Edit from the three dots ." at bounding box center [272, 135] width 294 height 10
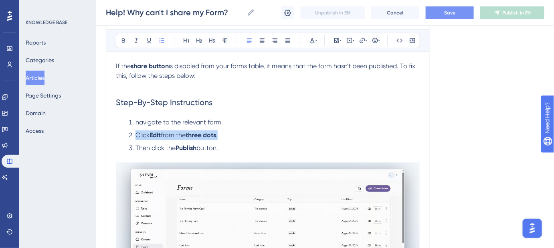
drag, startPoint x: 227, startPoint y: 135, endPoint x: 137, endPoint y: 135, distance: 89.4
click at [137, 135] on li "Click Edit from the three dots ." at bounding box center [272, 135] width 294 height 10
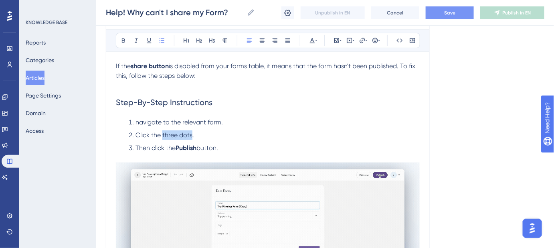
drag, startPoint x: 162, startPoint y: 133, endPoint x: 191, endPoint y: 134, distance: 28.9
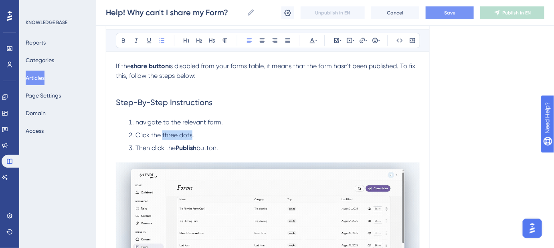
click at [191, 134] on span "Click the three dots." at bounding box center [164, 135] width 59 height 8
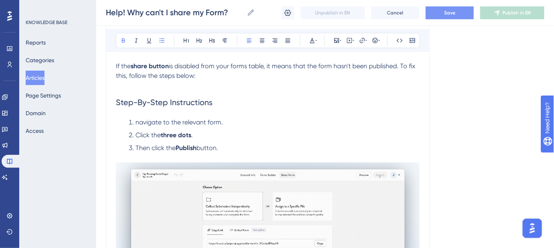
click at [195, 135] on li "Click the three dots ." at bounding box center [272, 135] width 294 height 10
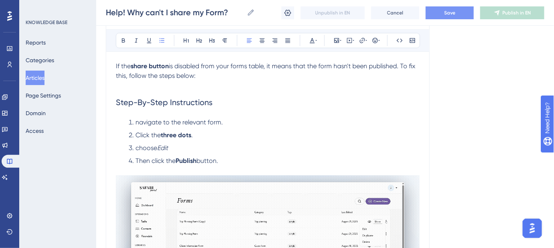
drag, startPoint x: 138, startPoint y: 147, endPoint x: 154, endPoint y: 131, distance: 22.4
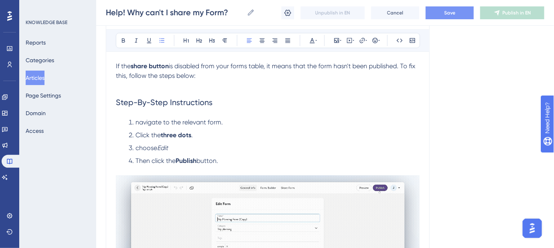
click at [138, 147] on span "choose" at bounding box center [146, 148] width 22 height 8
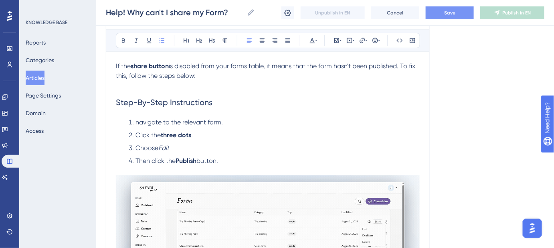
click at [164, 147] on em "Edit" at bounding box center [163, 148] width 11 height 8
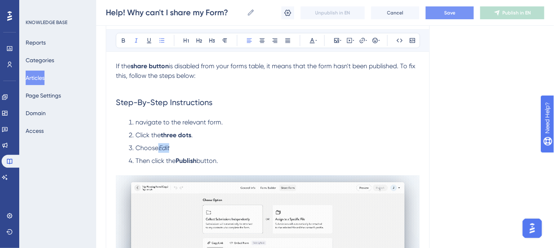
click at [164, 147] on em "Edit" at bounding box center [163, 148] width 11 height 8
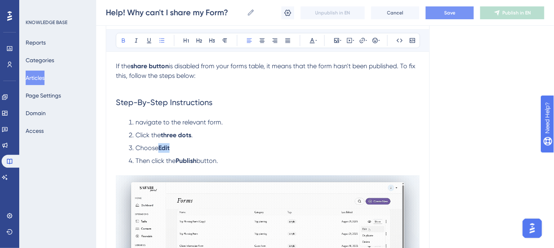
click at [181, 147] on li "Choose Edit" at bounding box center [272, 148] width 294 height 10
click at [456, 10] on button "Save" at bounding box center [450, 12] width 48 height 13
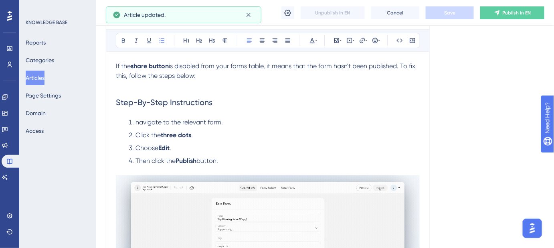
click at [137, 123] on span "navigate to the relevant form." at bounding box center [178, 122] width 87 height 8
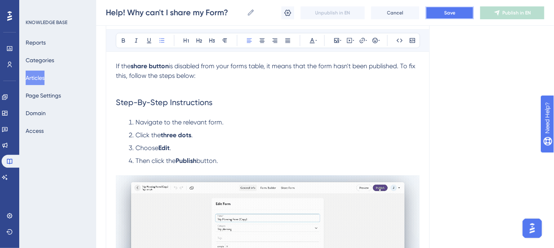
click at [443, 10] on button "Save" at bounding box center [450, 12] width 48 height 13
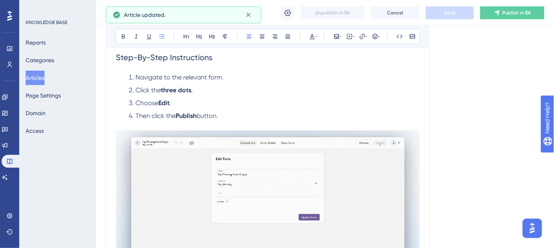
scroll to position [145, 0]
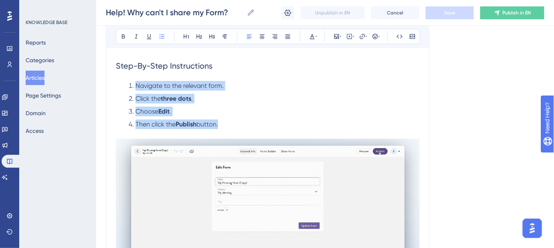
drag, startPoint x: 229, startPoint y: 123, endPoint x: 137, endPoint y: 86, distance: 99.3
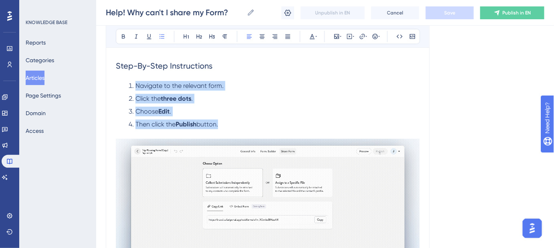
click at [137, 86] on ol "Navigate to the relevant form. Click the three dots . Choose Edit . Then click …" at bounding box center [268, 105] width 304 height 48
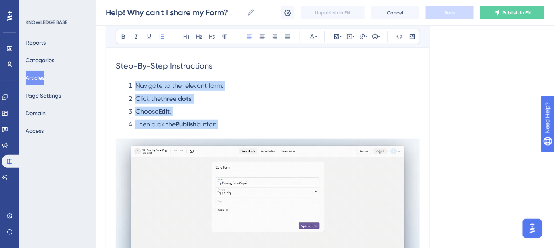
click at [204, 104] on ol "Navigate to the relevant form. Click the three dots . Choose Edit . Then click …" at bounding box center [268, 105] width 304 height 48
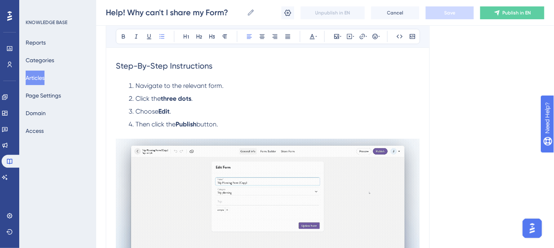
click at [202, 99] on li "Click the three dots ." at bounding box center [272, 99] width 294 height 10
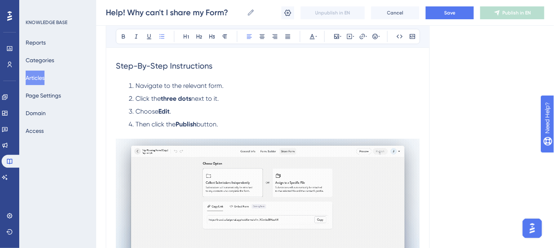
drag, startPoint x: 208, startPoint y: 97, endPoint x: 136, endPoint y: 99, distance: 72.2
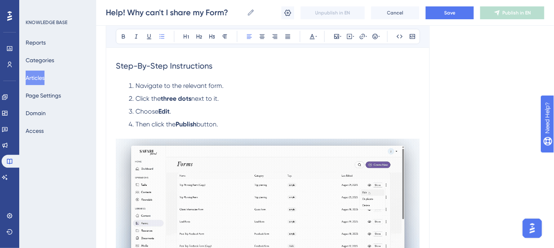
click at [136, 99] on li "Click the three dots next to it." at bounding box center [272, 99] width 294 height 10
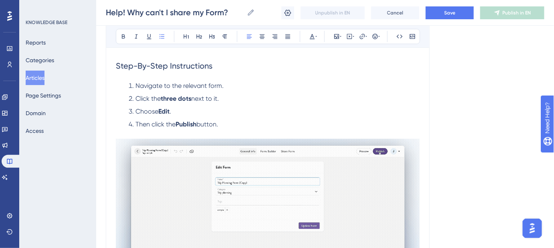
copy li "Click the three dots next to it."
click at [257, 115] on li "Choose Edit ." at bounding box center [272, 112] width 294 height 10
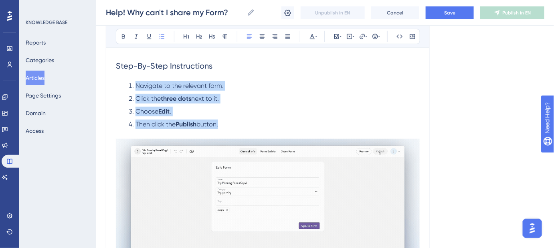
drag, startPoint x: 236, startPoint y: 123, endPoint x: 133, endPoint y: 85, distance: 109.8
click at [132, 85] on ol "Navigate to the relevant form. Click the three dots next to it. Choose Edit . T…" at bounding box center [268, 105] width 304 height 48
copy ol "Navigate to the relevant form. Click the three dots next to it. Choose Edit . T…"
click at [233, 125] on li "Then click the Publish button." at bounding box center [272, 124] width 294 height 10
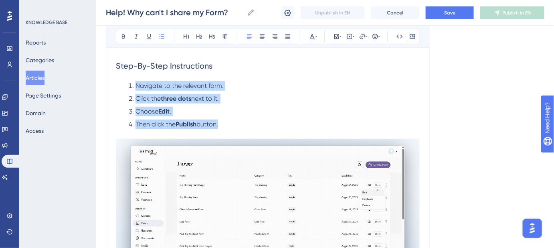
drag, startPoint x: 231, startPoint y: 125, endPoint x: 132, endPoint y: 88, distance: 105.3
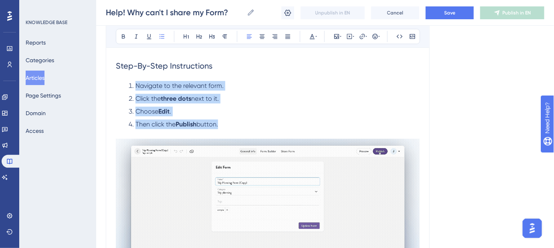
click at [132, 88] on ol "Navigate to the relevant form. Click the three dots next to it. Choose Edit . T…" at bounding box center [268, 105] width 304 height 48
click at [151, 122] on span "Then click the" at bounding box center [155, 124] width 40 height 8
click at [152, 120] on span "Then click the" at bounding box center [155, 124] width 40 height 8
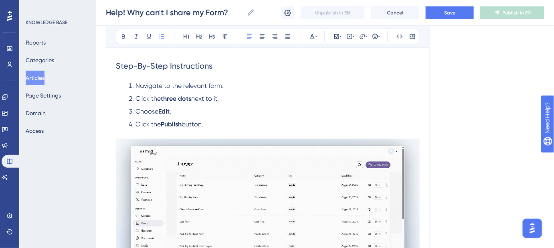
click at [197, 127] on li "Click the Publish button." at bounding box center [272, 124] width 294 height 10
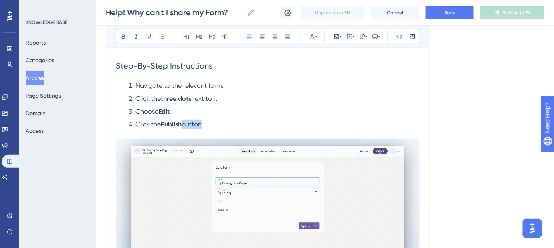
click at [197, 127] on li "Click the Publish button." at bounding box center [272, 124] width 294 height 10
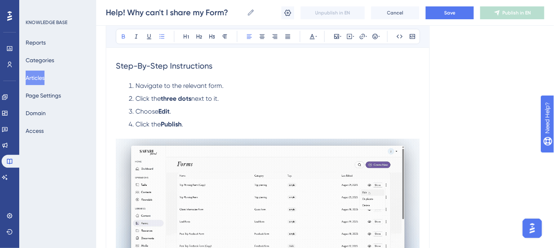
click at [156, 123] on span "Click the" at bounding box center [147, 124] width 25 height 8
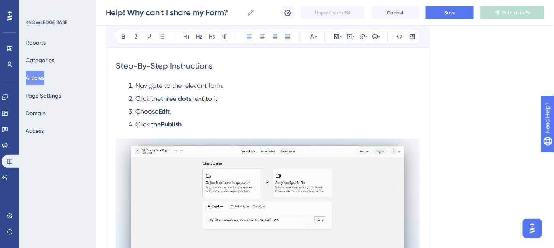
click at [156, 123] on span "Click the" at bounding box center [147, 124] width 25 height 8
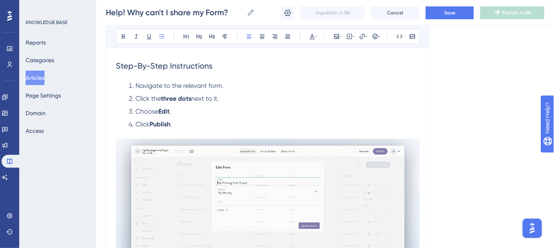
click at [141, 113] on span "Choose" at bounding box center [146, 111] width 23 height 8
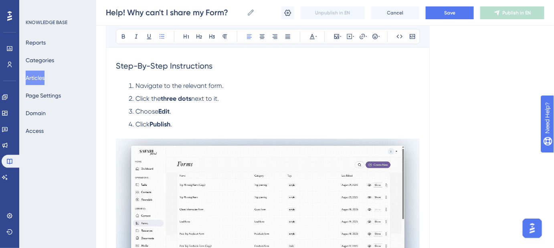
click at [141, 113] on span "Choose" at bounding box center [146, 111] width 23 height 8
click at [446, 14] on span "Save" at bounding box center [449, 13] width 11 height 6
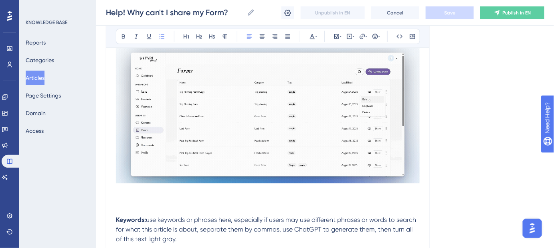
scroll to position [255, 0]
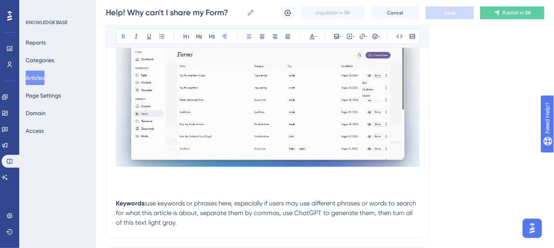
click at [121, 177] on p at bounding box center [268, 175] width 304 height 10
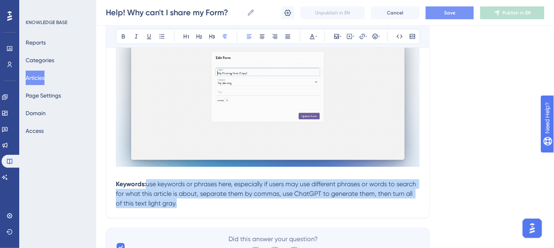
drag, startPoint x: 174, startPoint y: 200, endPoint x: 147, endPoint y: 184, distance: 30.6
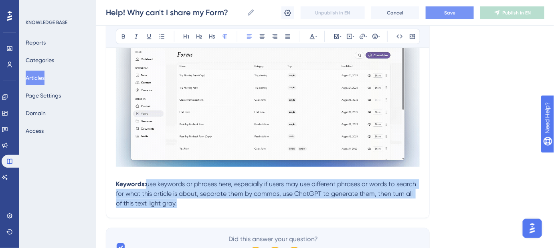
click at [147, 184] on p "Keywords: use keywords or phrases here, especially if users may use different p…" at bounding box center [268, 193] width 304 height 29
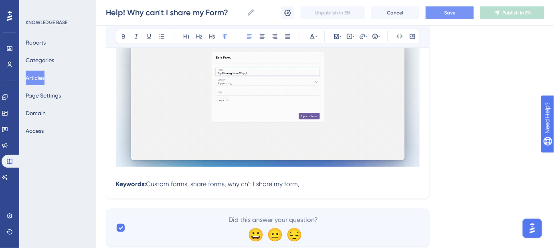
click at [244, 182] on span "Custom forms, share forms, why cn't I share my form," at bounding box center [223, 184] width 154 height 8
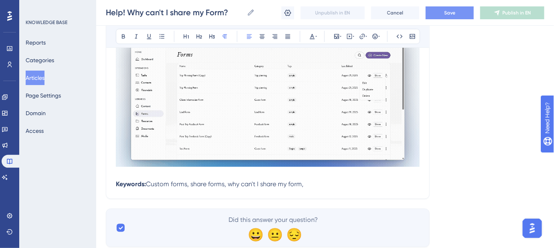
click at [307, 181] on p "Keywords: Custom forms, share forms, why can't I share my form," at bounding box center [268, 184] width 304 height 10
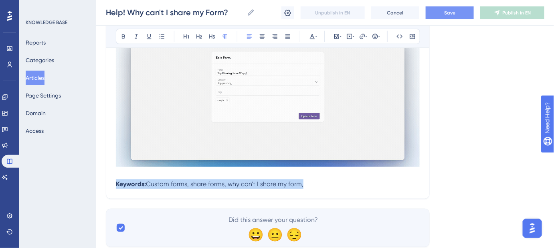
drag, startPoint x: 309, startPoint y: 184, endPoint x: 111, endPoint y: 184, distance: 197.6
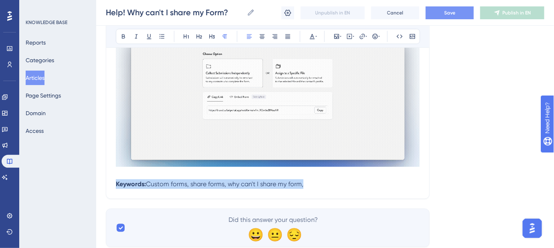
click at [111, 184] on div "Help! Why can't I share my Form? What’s blocking sharing and how to resolve it.…" at bounding box center [268, 17] width 324 height 364
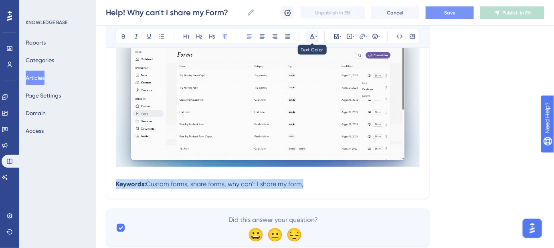
click at [312, 36] on icon at bounding box center [312, 36] width 6 height 6
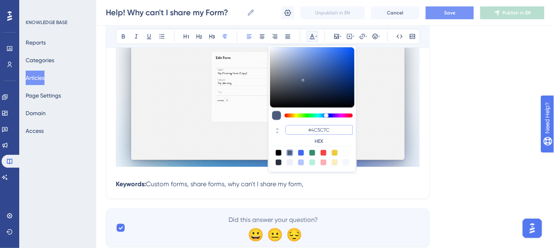
drag, startPoint x: 337, startPoint y: 131, endPoint x: 316, endPoint y: 127, distance: 20.9
click at [312, 129] on input "#4C5C7C" at bounding box center [318, 130] width 67 height 10
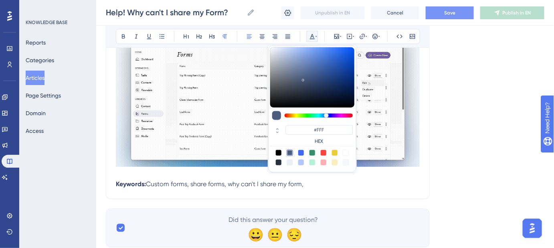
type input "#FFFFFF"
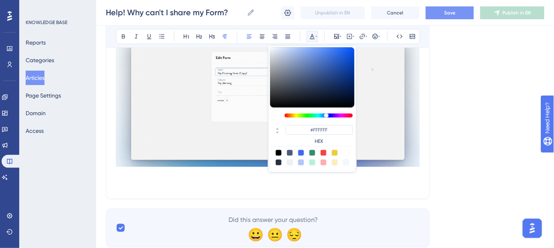
click at [463, 122] on div "Language English (Default) Help! Why can't I share my Form? What’s blocking sha…" at bounding box center [325, 21] width 438 height 450
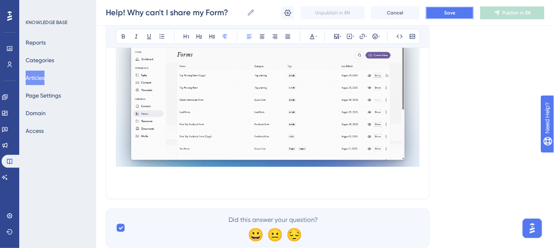
click at [448, 15] on span "Save" at bounding box center [449, 13] width 11 height 6
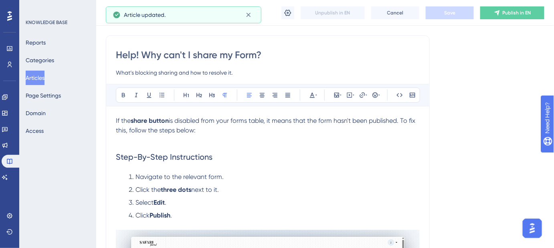
scroll to position [0, 0]
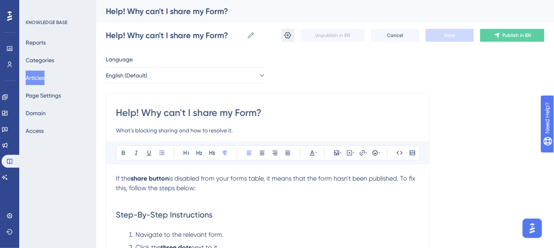
click at [286, 36] on icon at bounding box center [288, 35] width 8 height 8
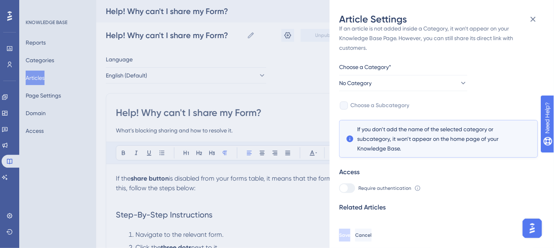
scroll to position [23, 0]
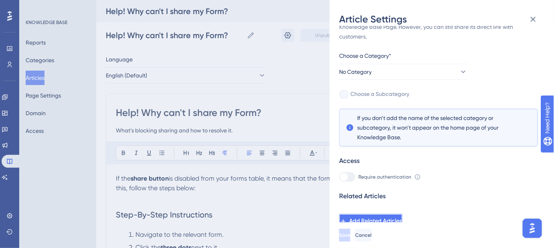
click at [382, 220] on span "Add Related Articles" at bounding box center [375, 221] width 53 height 10
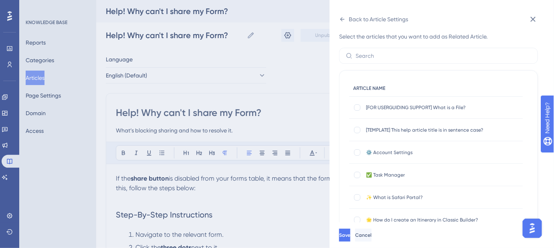
scroll to position [0, 0]
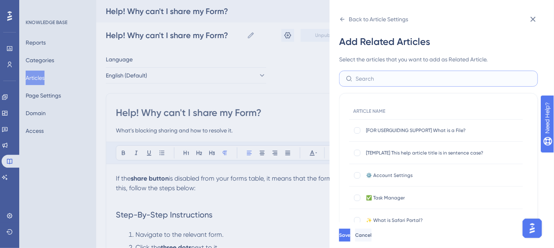
click at [380, 76] on input "text" at bounding box center [444, 78] width 176 height 9
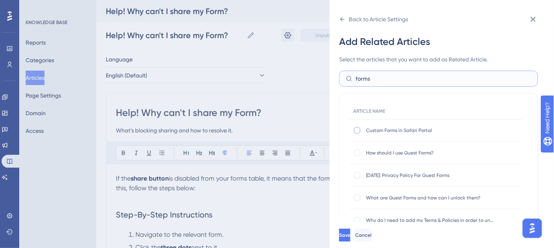
type input "forms"
click at [358, 130] on div at bounding box center [357, 130] width 6 height 6
checkbox input "true"
click at [359, 152] on div at bounding box center [357, 152] width 6 height 6
checkbox input "true"
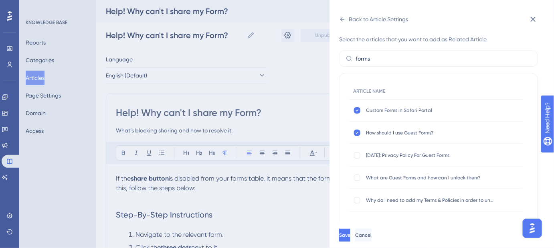
scroll to position [36, 0]
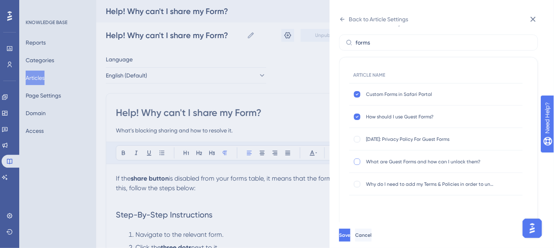
click at [357, 161] on div at bounding box center [357, 161] width 6 height 6
checkbox input "true"
click at [359, 184] on div at bounding box center [357, 184] width 6 height 6
checkbox input "true"
click at [351, 238] on span "Save" at bounding box center [345, 235] width 11 height 6
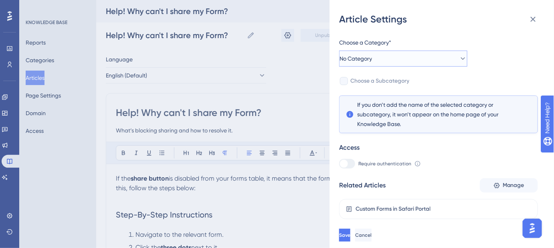
click at [459, 59] on icon at bounding box center [463, 59] width 8 height 8
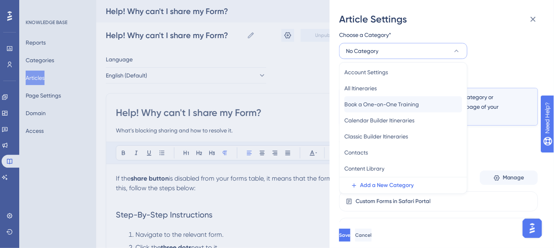
scroll to position [73, 0]
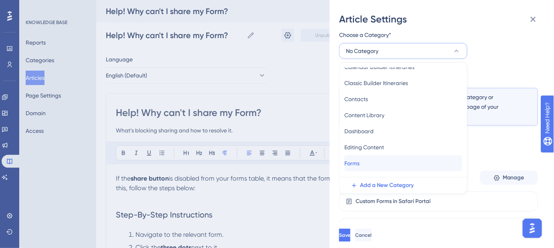
click at [372, 161] on div "Forms Forms" at bounding box center [403, 163] width 118 height 16
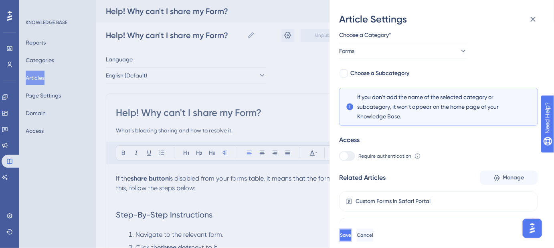
click at [351, 238] on span "Save" at bounding box center [345, 235] width 11 height 6
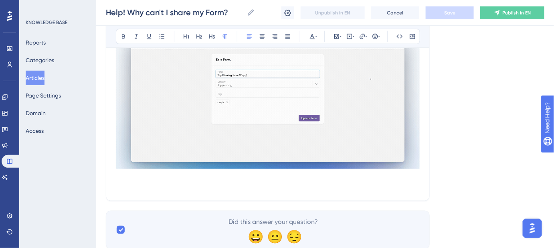
scroll to position [279, 0]
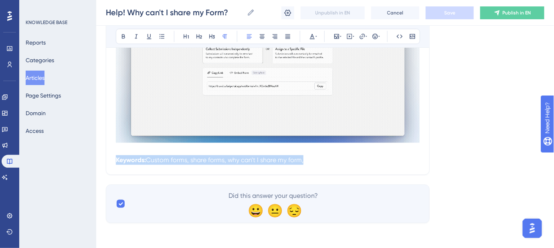
drag, startPoint x: 378, startPoint y: 170, endPoint x: 116, endPoint y: 154, distance: 262.2
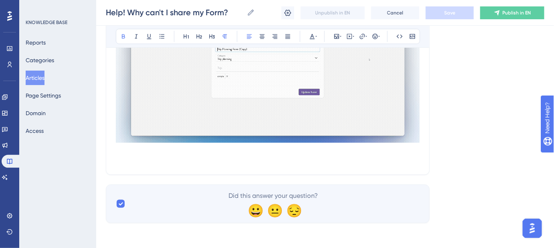
drag, startPoint x: 117, startPoint y: 152, endPoint x: 288, endPoint y: 153, distance: 170.7
click at [252, 152] on p at bounding box center [268, 150] width 304 height 10
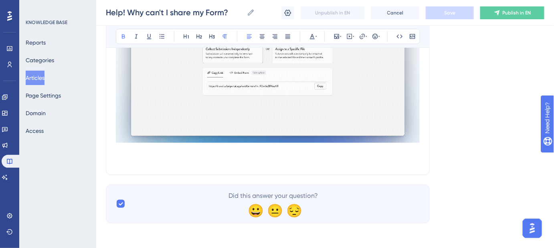
drag, startPoint x: 361, startPoint y: 153, endPoint x: 192, endPoint y: 150, distance: 169.6
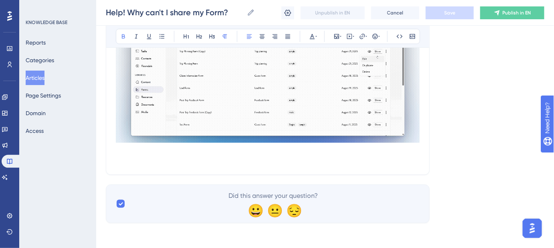
click at [194, 151] on p at bounding box center [268, 150] width 304 height 10
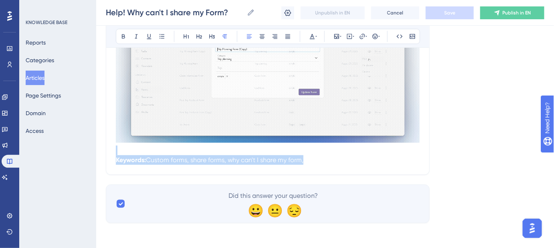
drag, startPoint x: 118, startPoint y: 148, endPoint x: 354, endPoint y: 168, distance: 236.1
click at [375, 163] on div "If the share button is disabled from your forms table, it means that the form h…" at bounding box center [268, 27] width 304 height 273
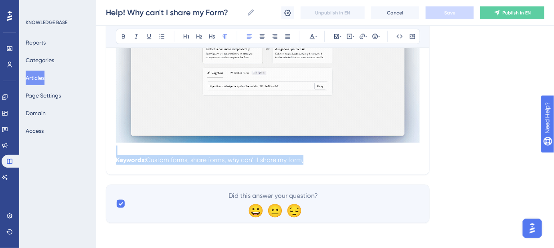
click at [131, 147] on p at bounding box center [268, 150] width 304 height 10
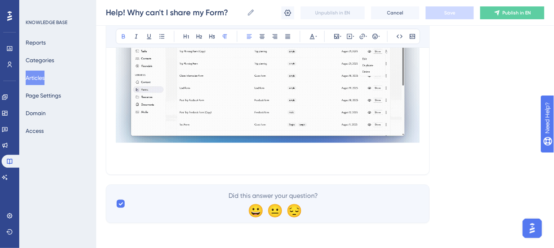
scroll to position [269, 0]
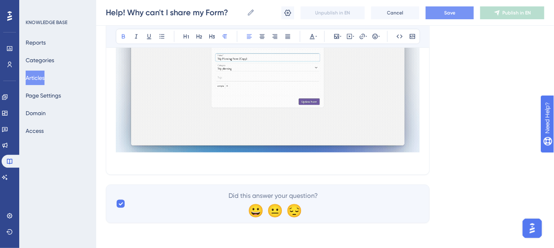
drag, startPoint x: 296, startPoint y: 166, endPoint x: 324, endPoint y: 165, distance: 28.1
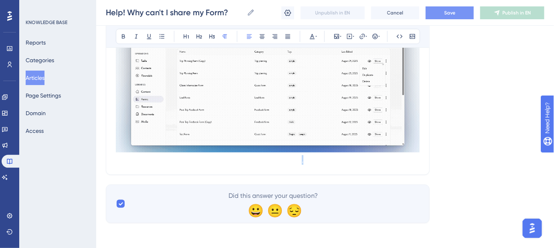
drag, startPoint x: 302, startPoint y: 159, endPoint x: 355, endPoint y: 160, distance: 53.3
click at [361, 160] on p "Keywords: Custom forms, share forms, why can't I share my form," at bounding box center [268, 160] width 304 height 10
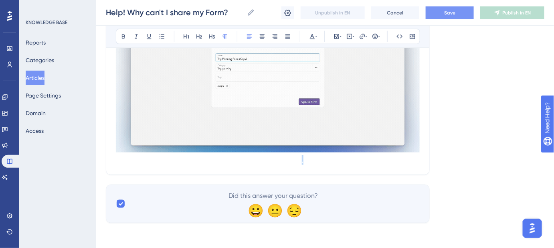
click at [320, 156] on p "Keywords: Custom forms, share forms, why can't I share my form," at bounding box center [268, 160] width 304 height 10
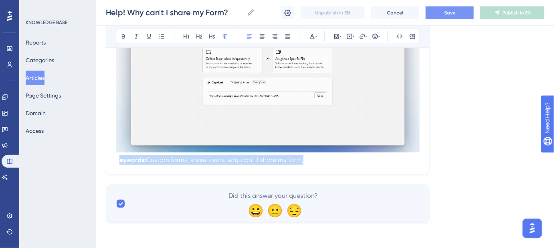
drag, startPoint x: 118, startPoint y: 156, endPoint x: 335, endPoint y: 157, distance: 217.6
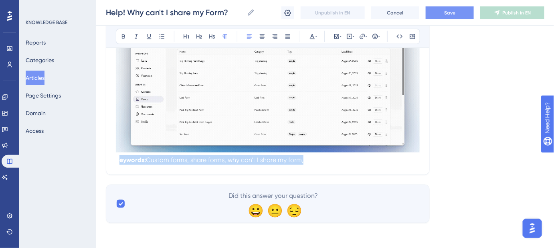
click at [335, 157] on p "Keywords: Custom forms, share forms, why can't I share my form," at bounding box center [268, 160] width 304 height 10
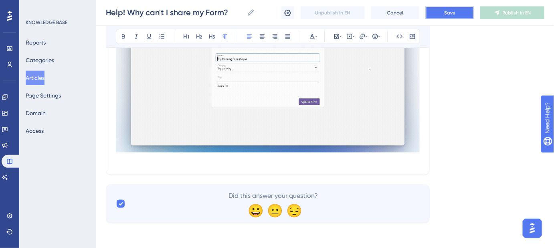
click at [444, 15] on span "Save" at bounding box center [449, 13] width 11 height 6
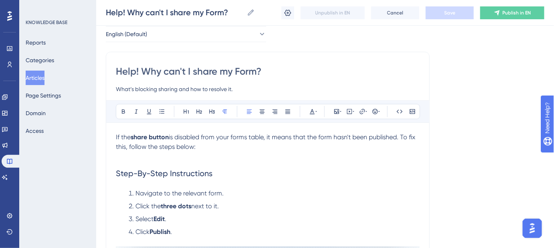
scroll to position [51, 0]
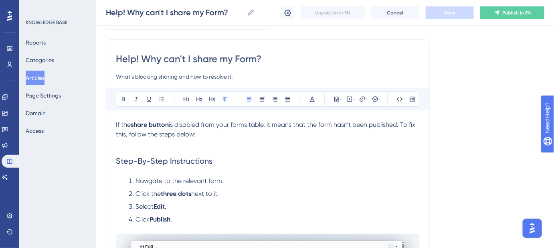
click at [390, 121] on span "is disabled from your forms table, it means that the form hasn't been published…" at bounding box center [266, 129] width 301 height 17
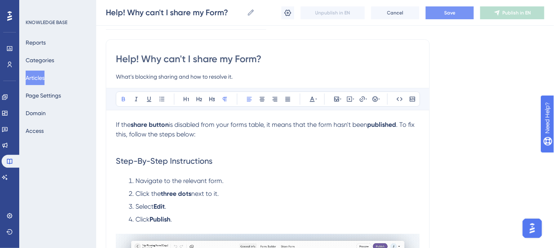
drag, startPoint x: 477, startPoint y: 129, endPoint x: 450, endPoint y: 36, distance: 96.4
click at [476, 127] on div "Language English (Default) Help! Why can't I share my Form? What’s blocking sha…" at bounding box center [325, 221] width 438 height 441
click at [447, 14] on span "Save" at bounding box center [449, 13] width 11 height 6
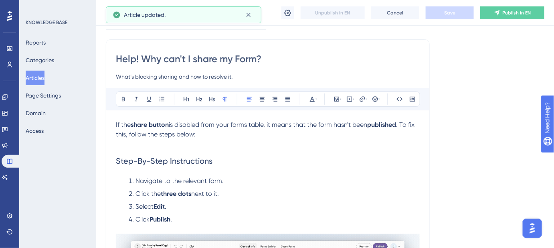
drag, startPoint x: 336, startPoint y: 123, endPoint x: 369, endPoint y: 125, distance: 32.9
click at [367, 125] on span "is disabled from your forms table, it means that the form hasn't been" at bounding box center [268, 125] width 198 height 8
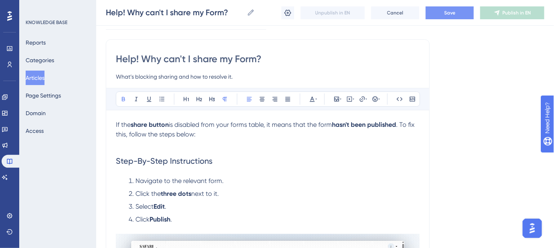
click at [462, 150] on div "Language English (Default) Help! Why can't I share my Form? What’s blocking sha…" at bounding box center [325, 221] width 438 height 441
click at [440, 14] on button "Save" at bounding box center [450, 12] width 48 height 13
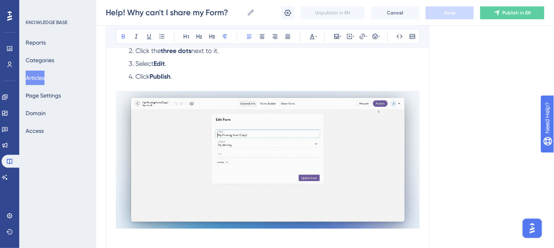
scroll to position [196, 0]
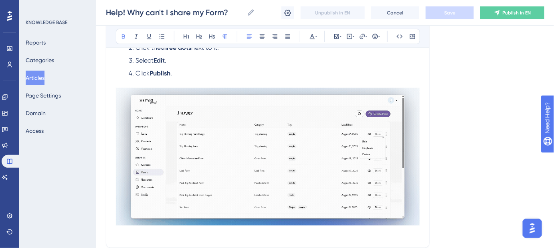
click at [470, 136] on div "Language English (Default) Help! Why can't I share my Form? What’s blocking sha…" at bounding box center [325, 75] width 438 height 441
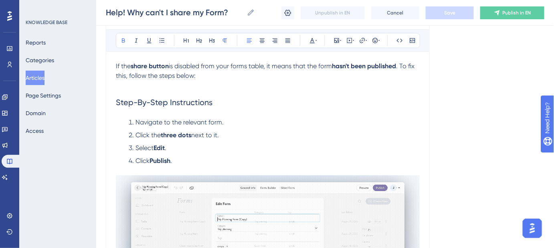
scroll to position [0, 0]
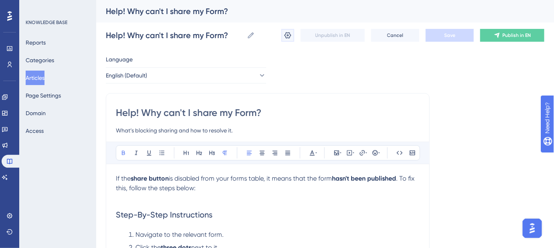
click at [287, 32] on icon at bounding box center [288, 35] width 7 height 6
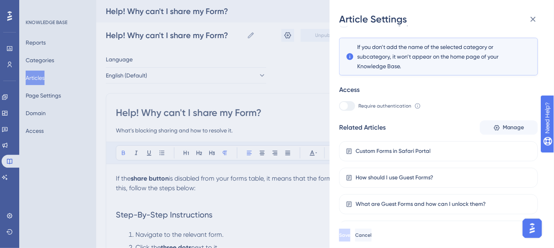
scroll to position [105, 0]
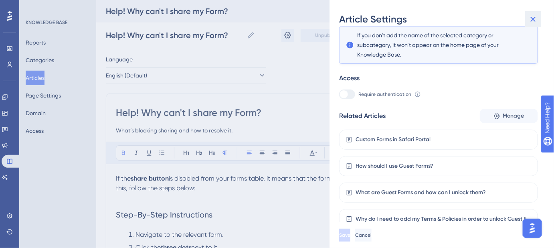
click at [534, 18] on icon at bounding box center [533, 19] width 5 height 5
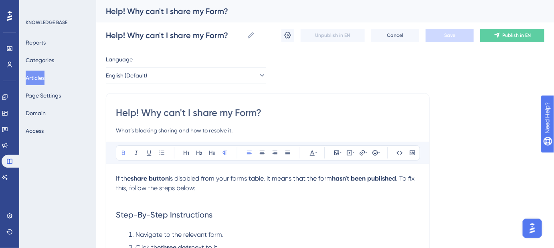
click at [44, 78] on button "Articles" at bounding box center [35, 78] width 19 height 14
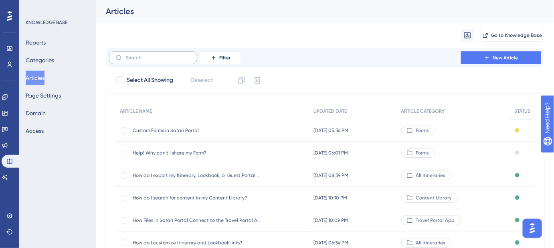
click at [132, 53] on label at bounding box center [153, 57] width 88 height 13
click at [132, 55] on input "text" at bounding box center [157, 58] width 65 height 6
click at [166, 128] on span "Custom Forms in Safari Portal" at bounding box center [197, 130] width 128 height 6
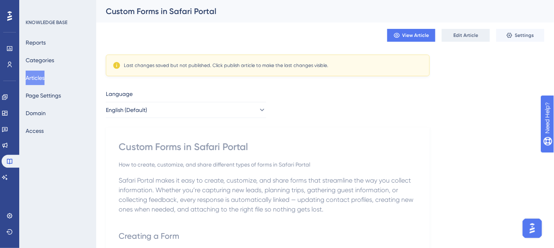
click at [462, 34] on span "Edit Article" at bounding box center [465, 35] width 25 height 6
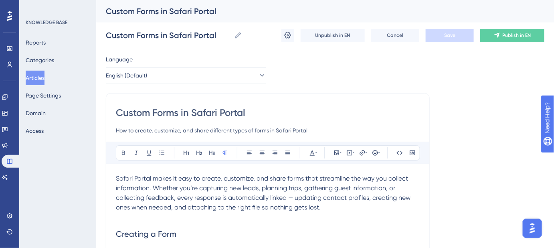
scroll to position [1222, 0]
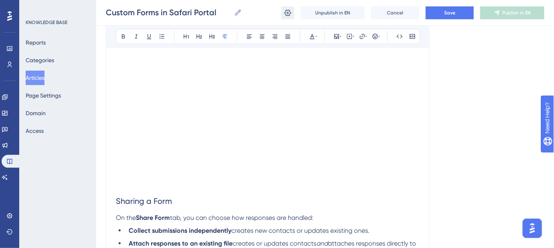
click at [288, 12] on icon at bounding box center [288, 12] width 7 height 6
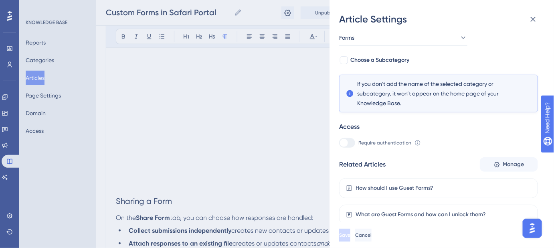
scroll to position [79, 0]
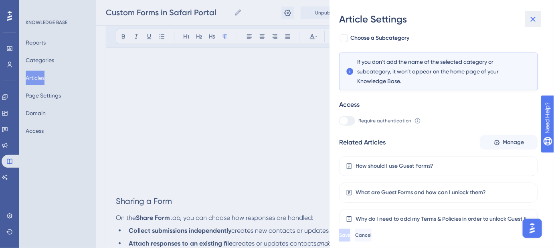
click at [533, 18] on icon at bounding box center [533, 19] width 10 height 10
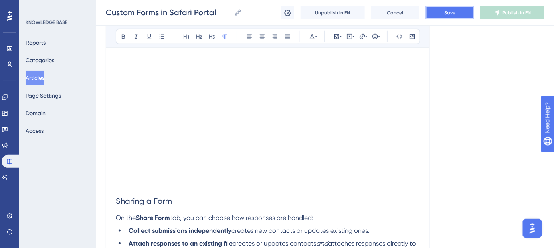
click at [452, 15] on span "Save" at bounding box center [449, 13] width 11 height 6
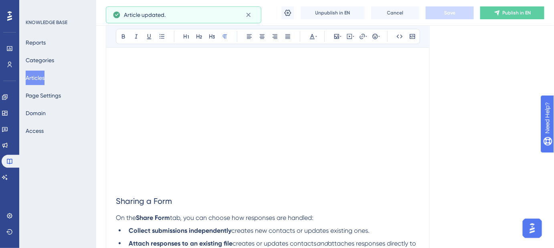
click at [34, 75] on button "Articles" at bounding box center [35, 78] width 19 height 14
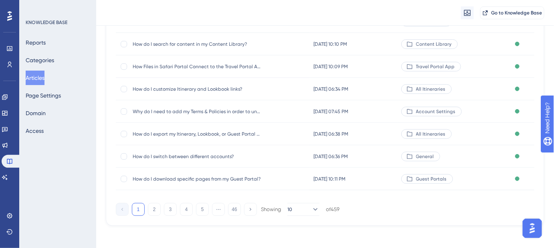
scroll to position [160, 0]
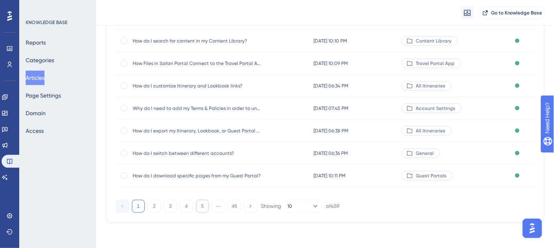
click at [204, 205] on button "5" at bounding box center [202, 206] width 13 height 13
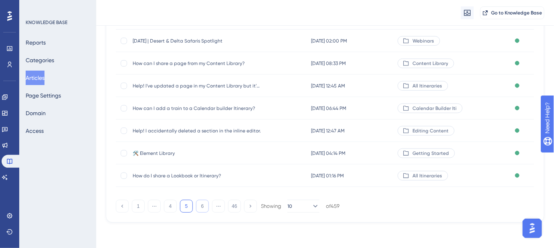
click at [204, 205] on button "6" at bounding box center [202, 206] width 13 height 13
click at [204, 205] on button "7" at bounding box center [202, 206] width 13 height 13
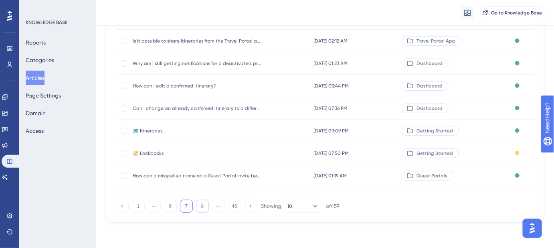
click at [204, 205] on button "8" at bounding box center [202, 206] width 13 height 13
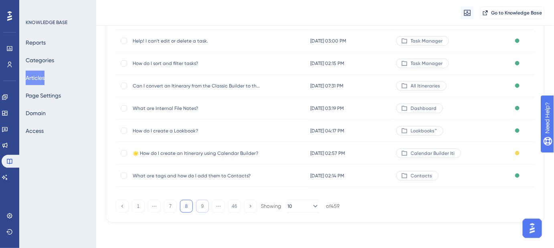
click at [204, 205] on button "9" at bounding box center [202, 206] width 13 height 13
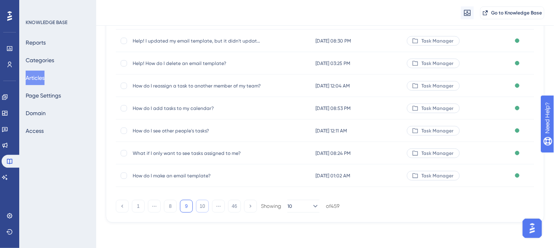
click at [204, 205] on button "10" at bounding box center [202, 206] width 13 height 13
click at [169, 208] on button "9" at bounding box center [170, 206] width 13 height 13
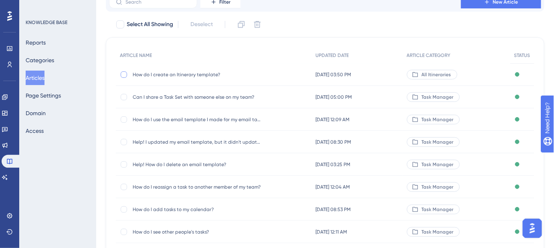
scroll to position [157, 0]
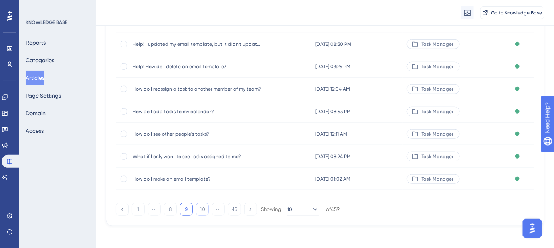
click at [202, 210] on button "10" at bounding box center [202, 209] width 13 height 13
click at [202, 210] on button "11" at bounding box center [202, 209] width 13 height 13
click at [202, 210] on button "12" at bounding box center [202, 209] width 13 height 13
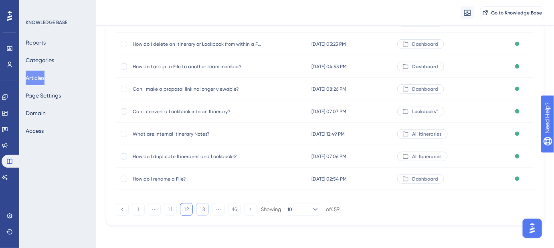
click at [202, 210] on button "13" at bounding box center [202, 209] width 13 height 13
click at [202, 210] on button "14" at bounding box center [202, 209] width 13 height 13
click at [202, 210] on button "15" at bounding box center [202, 209] width 13 height 13
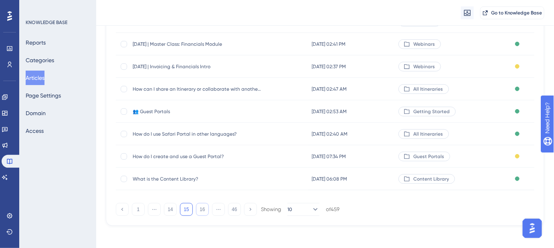
click at [202, 210] on button "16" at bounding box center [202, 209] width 13 height 13
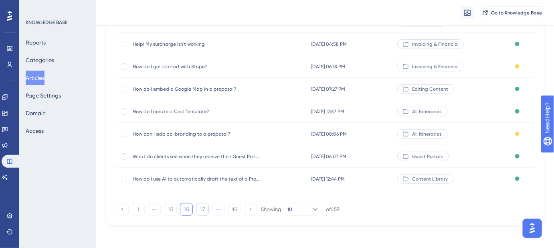
click at [202, 210] on button "17" at bounding box center [202, 209] width 13 height 13
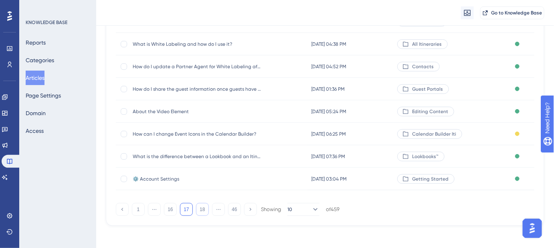
click at [202, 210] on button "18" at bounding box center [202, 209] width 13 height 13
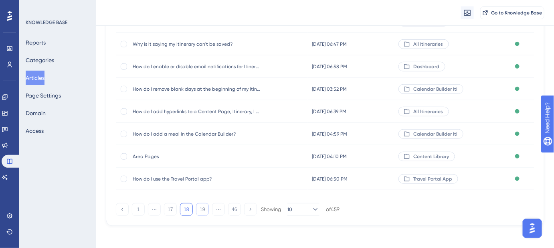
click at [202, 210] on button "19" at bounding box center [202, 209] width 13 height 13
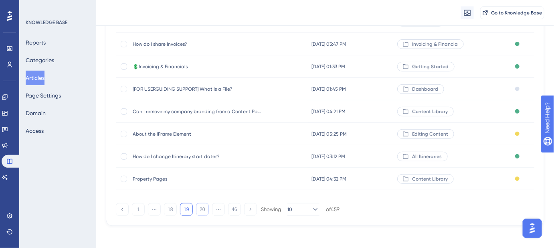
click at [202, 210] on button "20" at bounding box center [202, 209] width 13 height 13
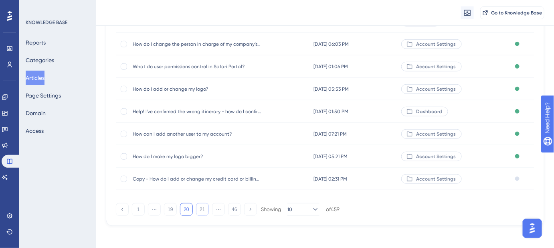
click at [202, 210] on button "21" at bounding box center [202, 209] width 13 height 13
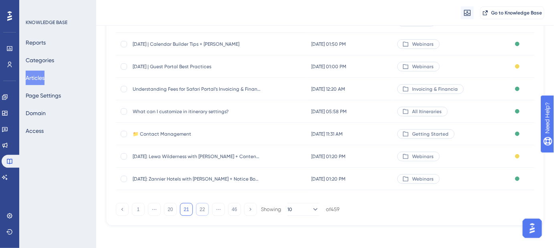
click at [202, 210] on button "22" at bounding box center [202, 209] width 13 height 13
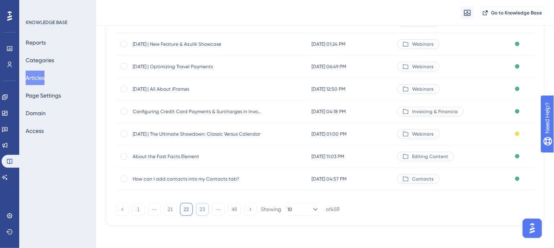
click at [202, 210] on button "23" at bounding box center [202, 209] width 13 height 13
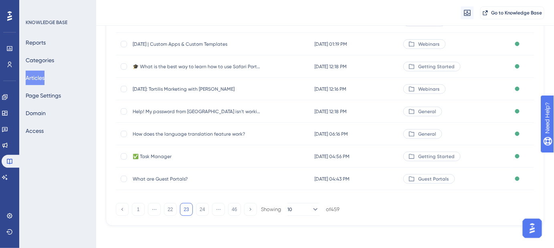
click at [184, 210] on button "23" at bounding box center [186, 209] width 13 height 13
click at [173, 209] on button "22" at bounding box center [170, 209] width 13 height 13
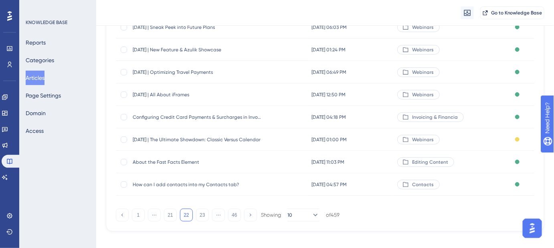
scroll to position [160, 0]
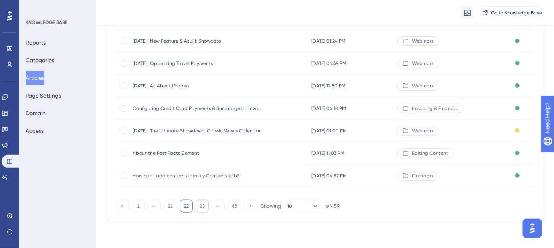
click at [202, 209] on button "23" at bounding box center [202, 206] width 13 height 13
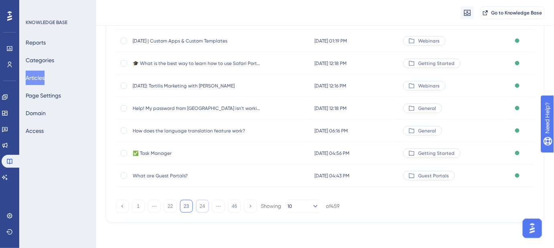
click at [201, 210] on button "24" at bounding box center [202, 206] width 13 height 13
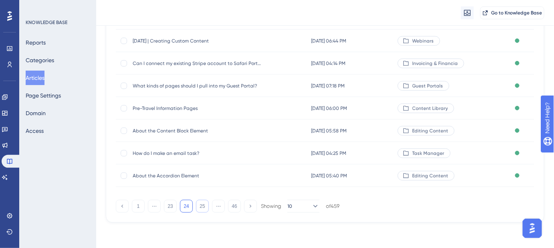
click at [204, 207] on button "25" at bounding box center [202, 206] width 13 height 13
click at [203, 206] on button "26" at bounding box center [202, 206] width 13 height 13
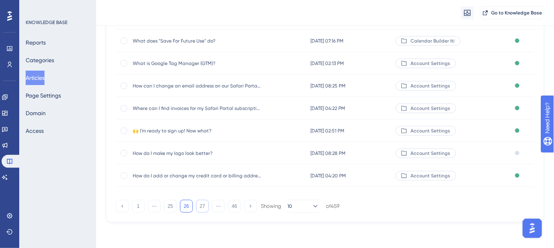
click at [203, 206] on button "27" at bounding box center [202, 206] width 13 height 13
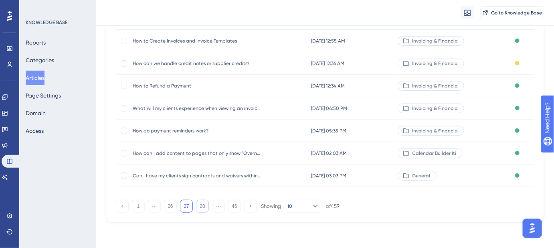
click at [204, 206] on button "28" at bounding box center [202, 206] width 13 height 13
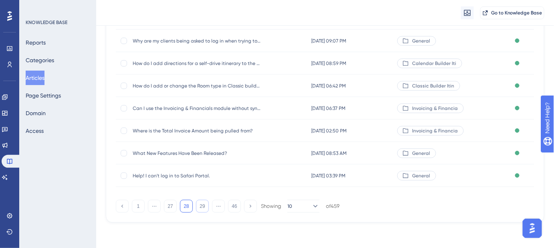
click at [204, 206] on button "29" at bounding box center [202, 206] width 13 height 13
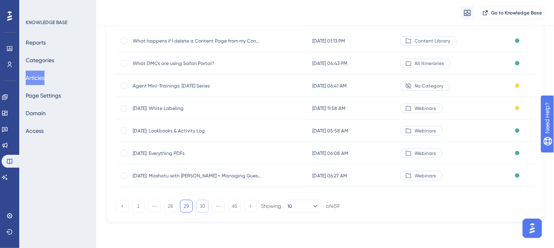
click at [204, 206] on button "30" at bounding box center [202, 206] width 13 height 13
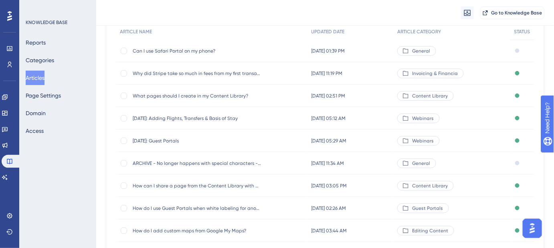
scroll to position [0, 0]
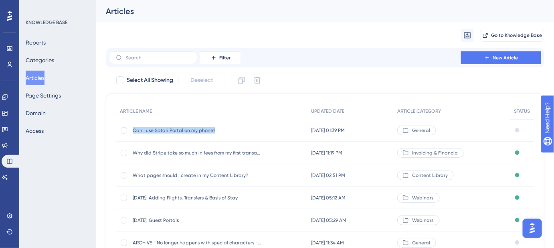
drag, startPoint x: 219, startPoint y: 128, endPoint x: 131, endPoint y: 134, distance: 87.6
click at [131, 134] on div "Can I use Safari Portal on my phone? Can I use Safari Portal on my phone?" at bounding box center [212, 130] width 192 height 22
copy span "Can I use Safari Portal on my phone?"
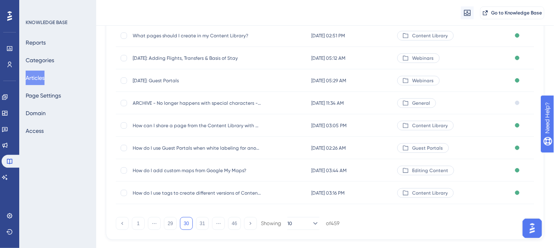
scroll to position [145, 0]
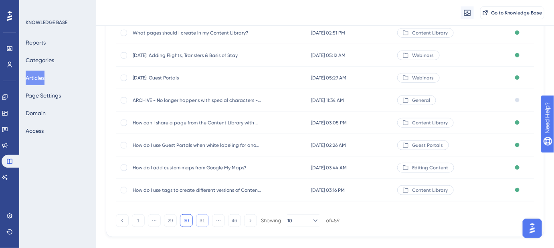
click at [201, 218] on button "31" at bounding box center [202, 220] width 13 height 13
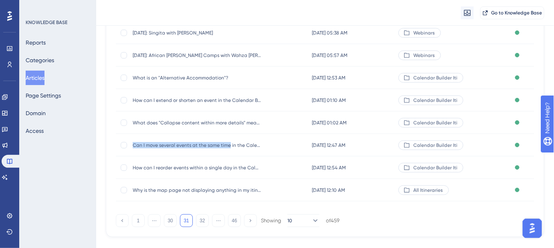
drag, startPoint x: 132, startPoint y: 144, endPoint x: 228, endPoint y: 154, distance: 97.1
click at [228, 154] on div "Can I move several events at the same time in the Calendar Builder? Can I move …" at bounding box center [212, 145] width 192 height 22
copy span "Can I move several events at the same time"
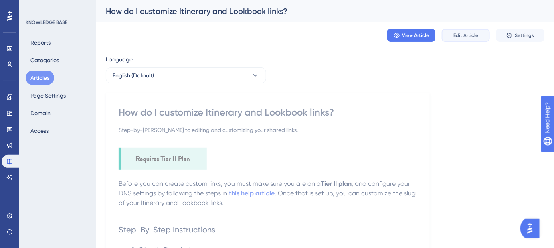
click at [468, 35] on span "Edit Article" at bounding box center [465, 35] width 25 height 6
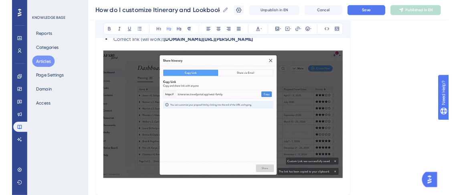
scroll to position [296, 0]
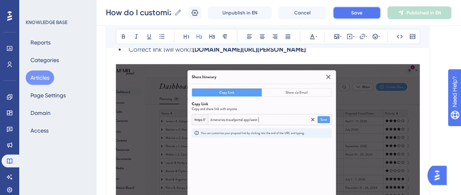
click at [368, 13] on button "Save" at bounding box center [357, 12] width 48 height 13
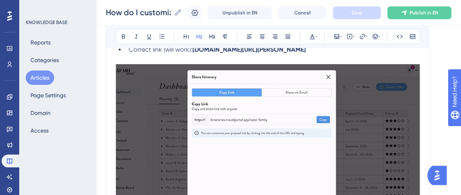
click at [301, 96] on img at bounding box center [268, 145] width 304 height 162
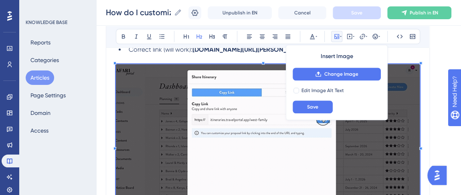
click at [302, 59] on div "Insert Image" at bounding box center [337, 57] width 88 height 10
click at [309, 74] on button "Change Image" at bounding box center [337, 74] width 88 height 13
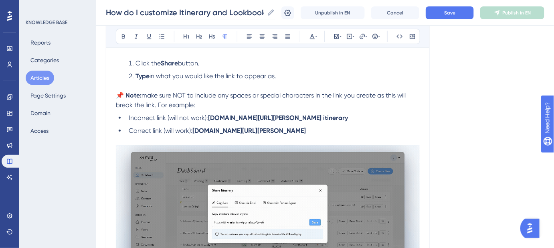
scroll to position [215, 0]
click at [190, 11] on input "How do I customize Itinerary and Lookbook links?" at bounding box center [185, 12] width 158 height 11
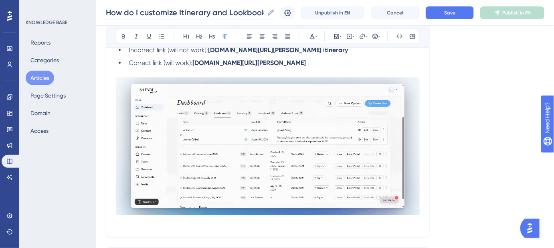
scroll to position [288, 0]
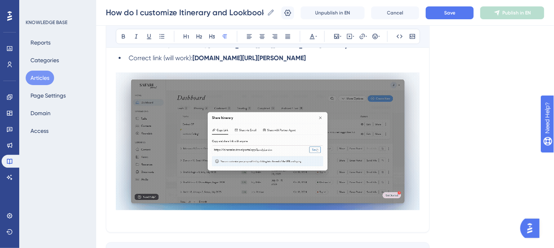
click at [290, 98] on img at bounding box center [268, 141] width 304 height 137
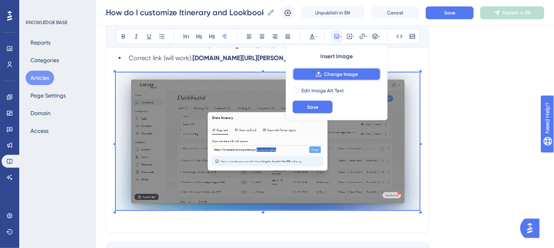
click at [327, 73] on span "Change Image" at bounding box center [341, 74] width 34 height 6
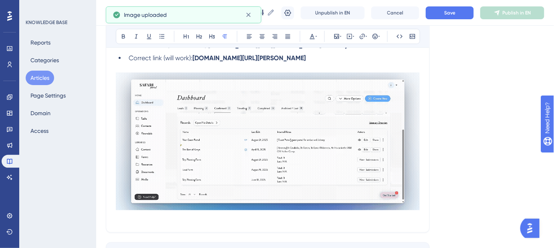
scroll to position [215, 0]
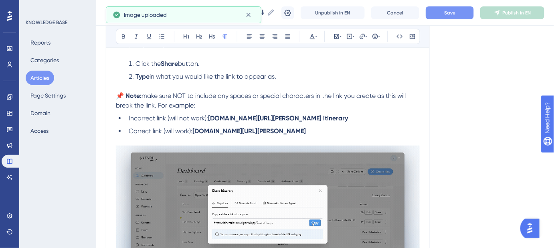
click at [455, 14] on span "Save" at bounding box center [449, 13] width 11 height 6
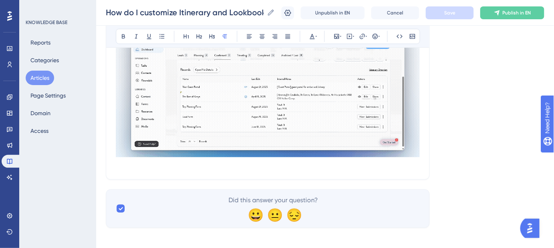
scroll to position [345, 0]
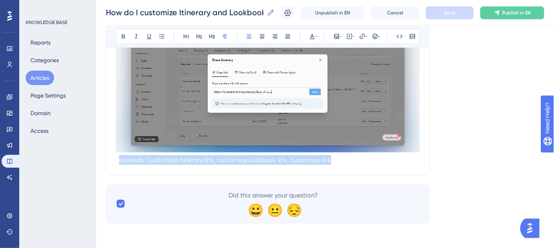
drag, startPoint x: 407, startPoint y: 162, endPoint x: 118, endPoint y: 168, distance: 289.0
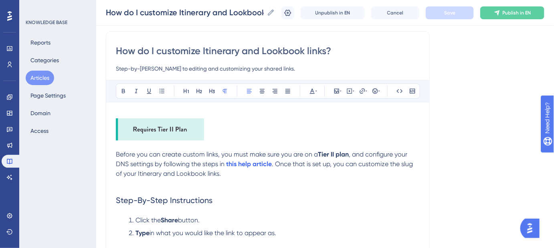
scroll to position [0, 0]
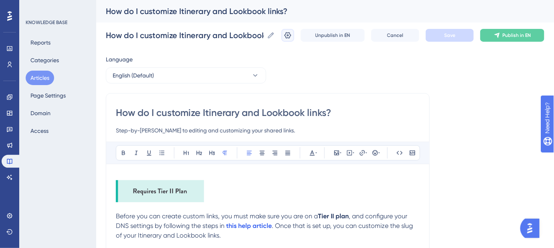
click at [292, 36] on icon at bounding box center [288, 35] width 8 height 8
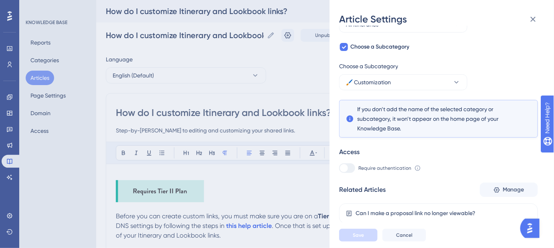
scroll to position [144, 0]
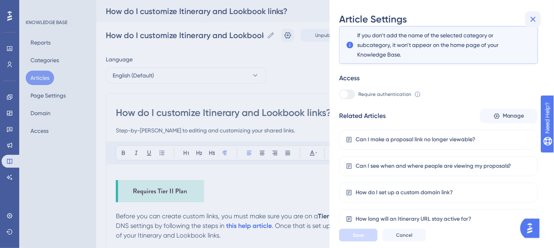
click at [536, 18] on icon at bounding box center [533, 19] width 10 height 10
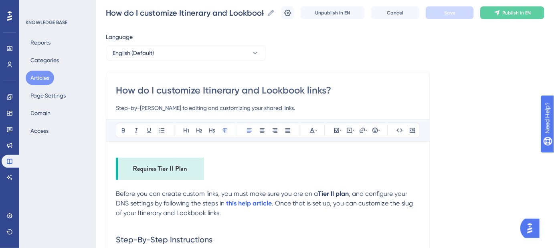
scroll to position [0, 0]
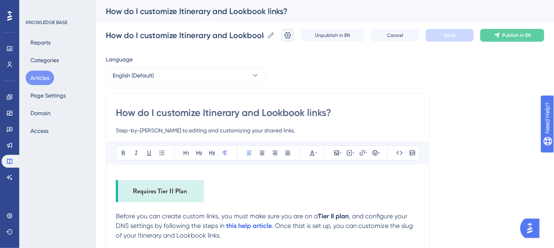
click at [292, 34] on icon at bounding box center [288, 35] width 8 height 8
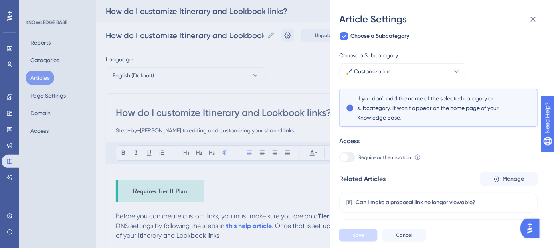
scroll to position [144, 0]
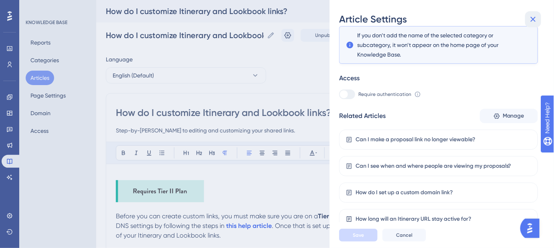
click at [536, 22] on icon at bounding box center [533, 19] width 10 height 10
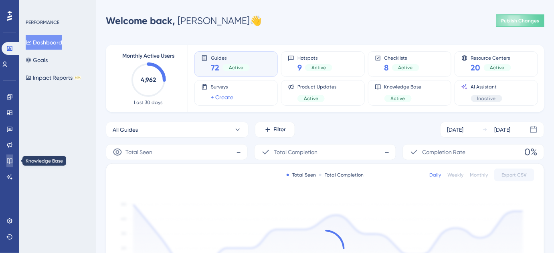
click at [13, 160] on link at bounding box center [9, 161] width 6 height 13
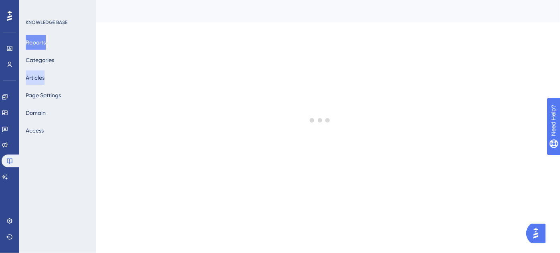
click at [44, 79] on button "Articles" at bounding box center [35, 78] width 19 height 14
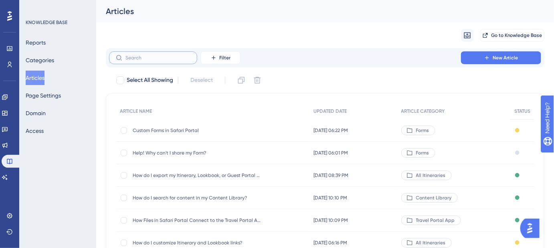
click at [169, 57] on input "text" at bounding box center [157, 58] width 65 height 6
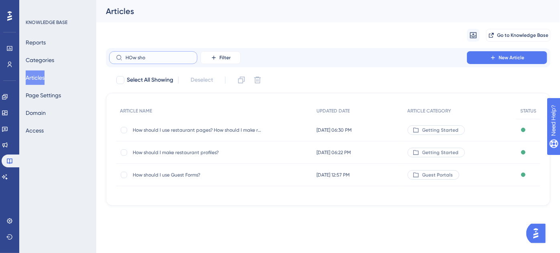
type input "HOw sho"
click at [137, 174] on span "How should I use Guest Forms?" at bounding box center [197, 175] width 128 height 6
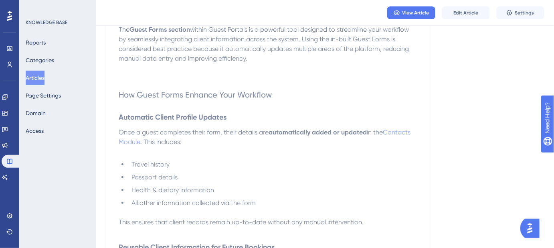
scroll to position [73, 0]
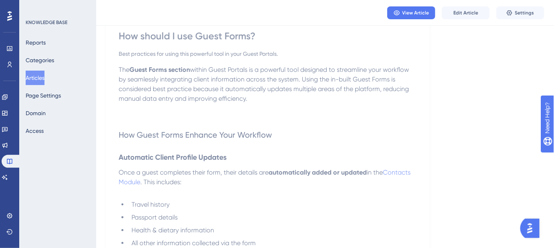
click at [31, 75] on button "Articles" at bounding box center [35, 78] width 19 height 14
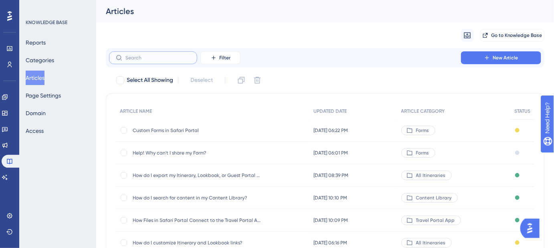
click at [140, 57] on input "text" at bounding box center [157, 58] width 65 height 6
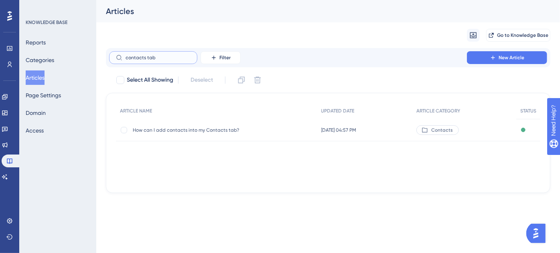
type input "contacts tab"
click at [215, 127] on span "How can I add contacts into my Contacts tab?" at bounding box center [197, 130] width 128 height 6
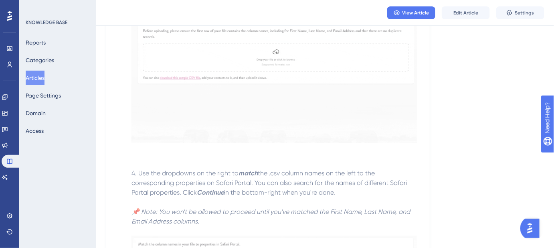
scroll to position [1238, 0]
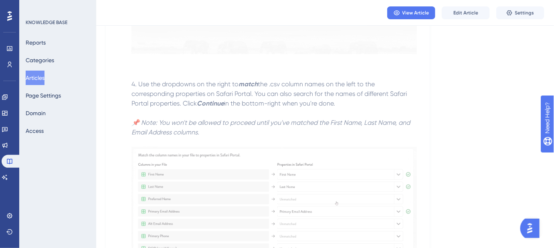
click at [42, 74] on button "Articles" at bounding box center [35, 78] width 19 height 14
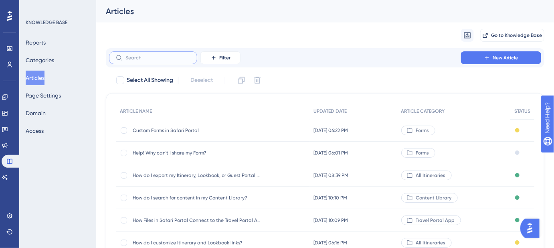
click at [178, 59] on input "text" at bounding box center [157, 58] width 65 height 6
paste input "Can I move several events at the same time in the Calendar Builder?"
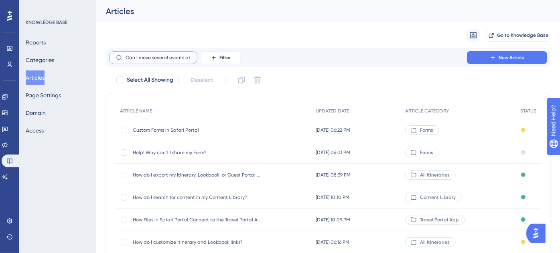
scroll to position [0, 85]
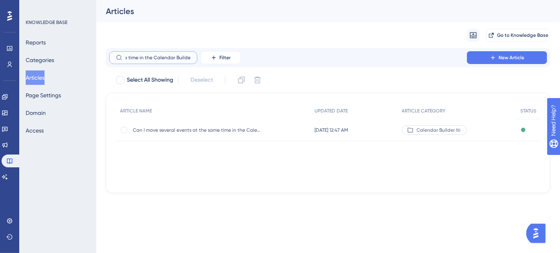
type input "Can I move several events at the same time in the Calendar Builder?"
click at [200, 131] on span "Can I move several events at the same time in the Calendar Builder?" at bounding box center [197, 130] width 128 height 6
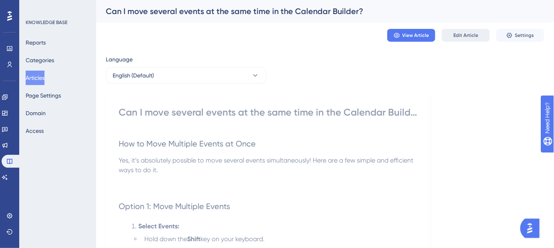
click at [467, 33] on span "Edit Article" at bounding box center [465, 35] width 25 height 6
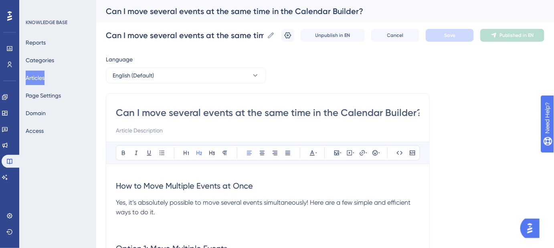
click at [382, 115] on input "Can I move several events at the same time in the Calendar Builder?" at bounding box center [268, 112] width 304 height 13
click at [139, 129] on input at bounding box center [268, 130] width 304 height 10
paste input "How to manage multiple events at once"
type input "How to manage multiple events at once."
click at [455, 35] on span "Save" at bounding box center [449, 35] width 11 height 6
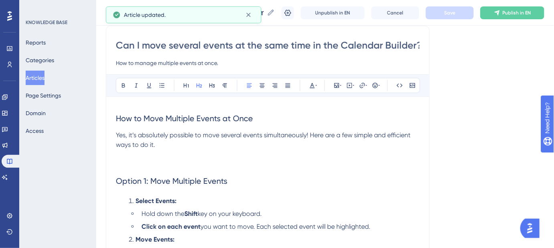
scroll to position [73, 0]
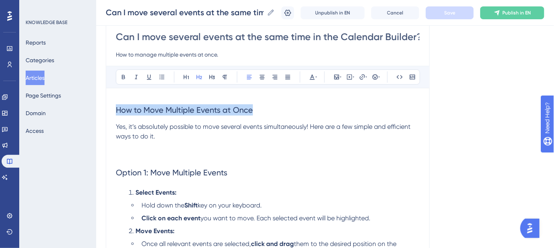
drag, startPoint x: 263, startPoint y: 109, endPoint x: 109, endPoint y: 109, distance: 154.7
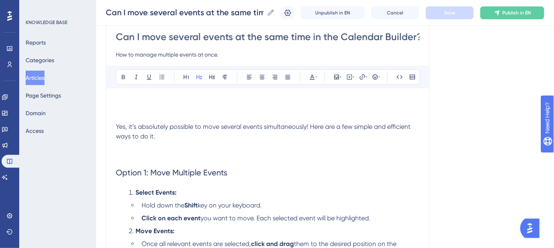
scroll to position [49, 0]
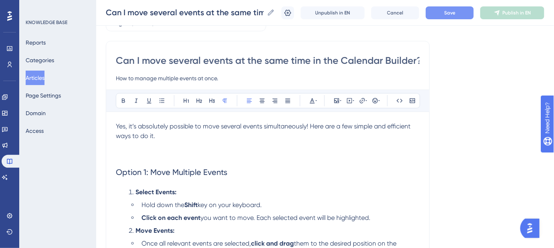
click at [455, 12] on span "Save" at bounding box center [449, 13] width 11 height 6
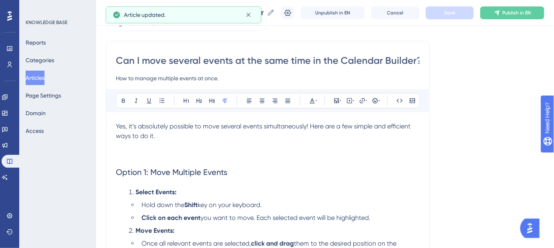
click at [136, 153] on p at bounding box center [268, 155] width 304 height 10
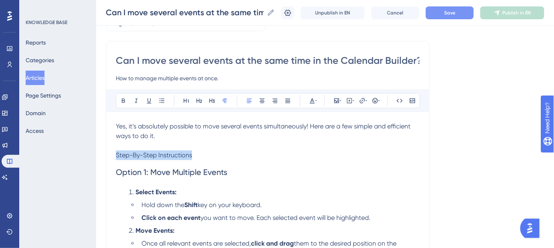
drag, startPoint x: 192, startPoint y: 155, endPoint x: 112, endPoint y: 157, distance: 80.2
click at [197, 99] on icon at bounding box center [199, 100] width 6 height 6
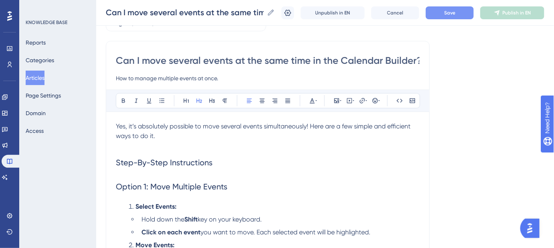
click at [222, 167] on h2 "Step-By-Step Instructions" at bounding box center [268, 162] width 304 height 24
drag, startPoint x: 149, startPoint y: 184, endPoint x: 114, endPoint y: 182, distance: 35.7
drag, startPoint x: 158, startPoint y: 189, endPoint x: 108, endPoint y: 193, distance: 50.3
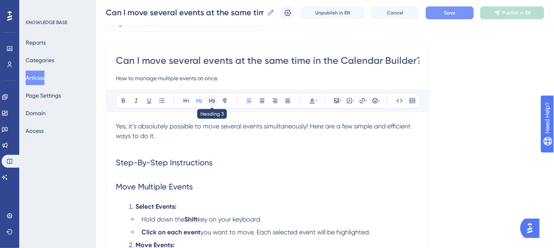
click at [212, 102] on icon at bounding box center [212, 100] width 6 height 6
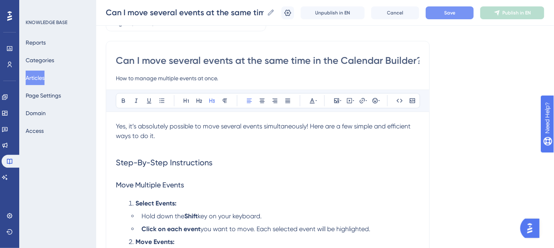
click at [263, 194] on h3 "Move Multiple Events" at bounding box center [268, 184] width 304 height 21
click at [161, 164] on span "Step-By-Step Instructions" at bounding box center [164, 163] width 97 height 10
click at [437, 14] on button "Save" at bounding box center [450, 12] width 48 height 13
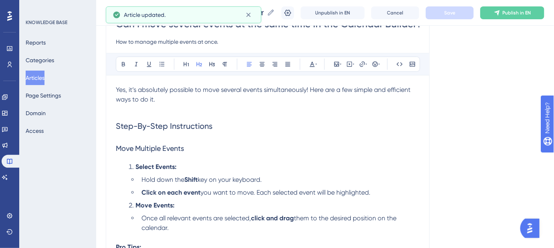
scroll to position [122, 0]
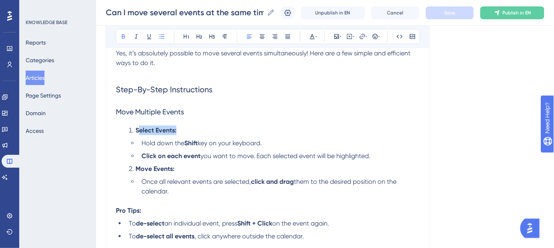
drag, startPoint x: 140, startPoint y: 142, endPoint x: 140, endPoint y: 129, distance: 12.8
click at [140, 129] on ol "Select Events: Hold down the Shift key on your keyboard. Click on each event yo…" at bounding box center [268, 160] width 304 height 71
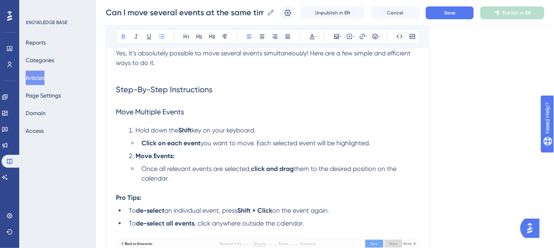
click at [141, 142] on strong "Click on each event" at bounding box center [170, 143] width 59 height 8
drag, startPoint x: 141, startPoint y: 169, endPoint x: 139, endPoint y: 160, distance: 9.5
click at [139, 160] on ol "Hold down the Shift key on your keyboard. Click on each event you want to move.…" at bounding box center [268, 154] width 304 height 58
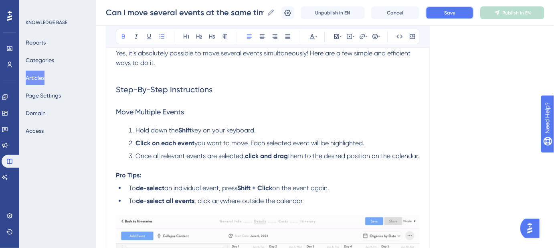
click at [455, 11] on span "Save" at bounding box center [449, 13] width 11 height 6
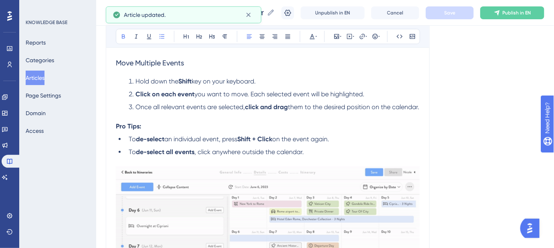
scroll to position [158, 0]
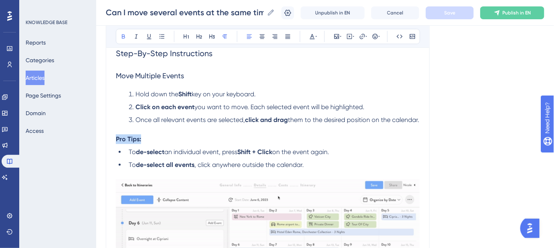
drag, startPoint x: 145, startPoint y: 149, endPoint x: 138, endPoint y: 135, distance: 15.6
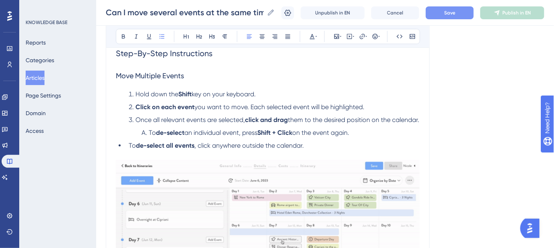
click at [129, 149] on span "To" at bounding box center [132, 145] width 7 height 8
click at [455, 16] on button "Save" at bounding box center [450, 12] width 48 height 13
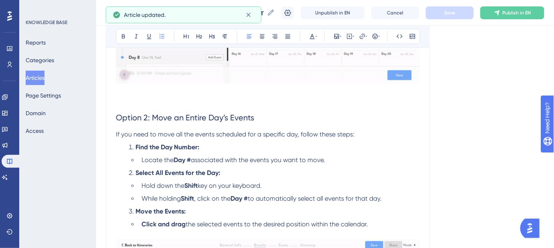
scroll to position [450, 0]
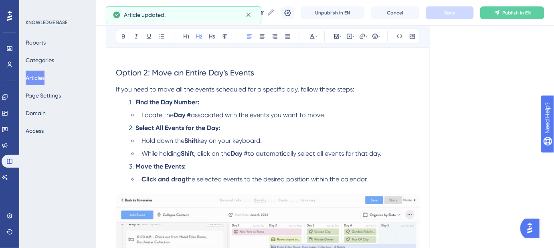
click at [157, 78] on span "Option 2: Move an Entire Day’s Events" at bounding box center [185, 73] width 138 height 10
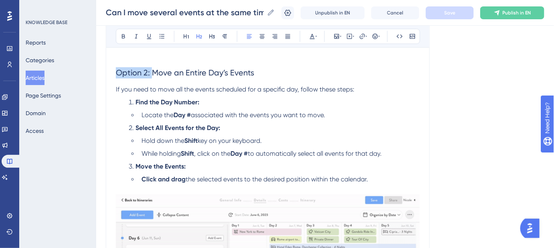
drag, startPoint x: 152, startPoint y: 81, endPoint x: 115, endPoint y: 76, distance: 38.0
click at [115, 81] on div "Can I move several events at the same time in the Calendar Builder? How to mana…" at bounding box center [268, 182] width 324 height 1085
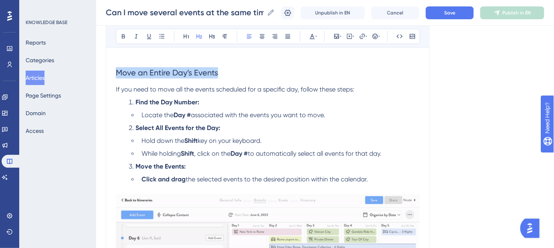
drag, startPoint x: 220, startPoint y: 82, endPoint x: 115, endPoint y: 92, distance: 104.6
click at [116, 85] on h2 "Move an Entire Day’s Events" at bounding box center [268, 73] width 304 height 24
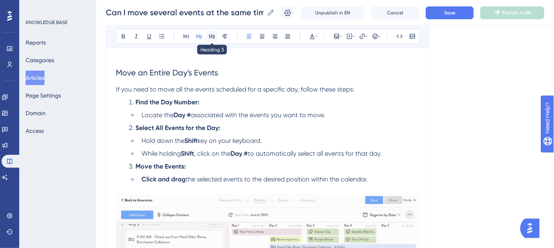
click at [212, 37] on icon at bounding box center [212, 36] width 6 height 6
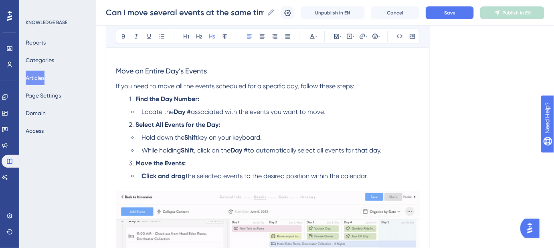
click at [225, 100] on div "Yes, it’s absolutely possible to move several events simultaneously! Here are a…" at bounding box center [268, 217] width 304 height 992
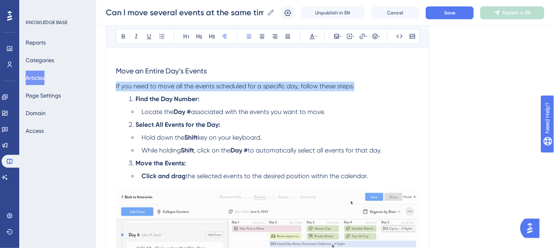
drag, startPoint x: 339, startPoint y: 95, endPoint x: 93, endPoint y: 97, distance: 246.1
click at [96, 97] on div "Performance Users Engagement Widgets Feedback Product Updates Knowledge Base AI…" at bounding box center [325, 166] width 458 height 1233
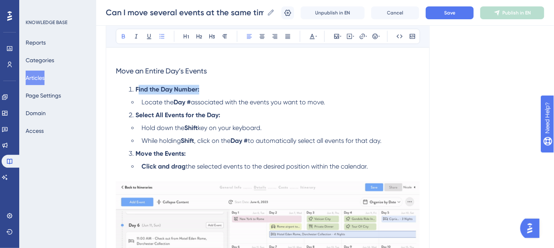
drag, startPoint x: 141, startPoint y: 111, endPoint x: 139, endPoint y: 102, distance: 8.7
click at [139, 102] on ol "Find the Day Number: Locate the Day # associated with the events you want to mo…" at bounding box center [268, 128] width 304 height 87
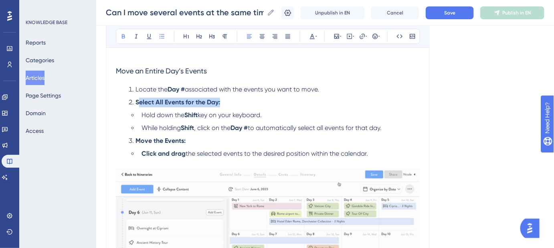
drag, startPoint x: 202, startPoint y: 111, endPoint x: 140, endPoint y: 111, distance: 61.7
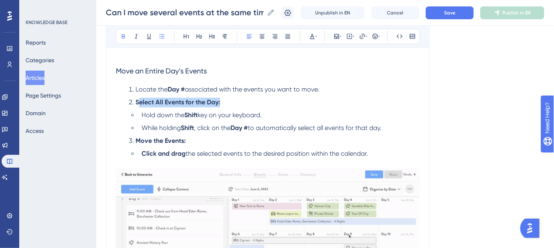
click at [140, 107] on li "Select All Events for the Day:" at bounding box center [272, 103] width 294 height 10
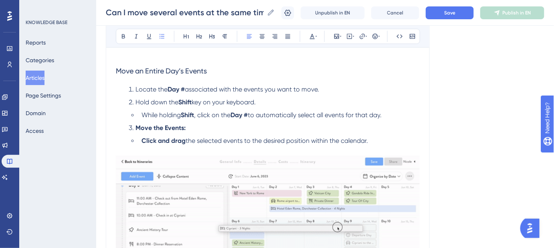
click at [141, 120] on li "While holding Shift , click on the Day # to automatically select all events for…" at bounding box center [278, 116] width 281 height 10
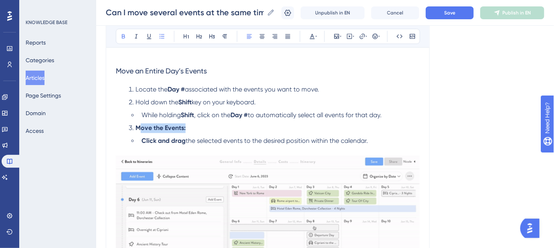
drag, startPoint x: 141, startPoint y: 150, endPoint x: 138, endPoint y: 139, distance: 11.3
click at [138, 139] on ol "Locate the Day # associated with the events you want to move. Hold down the Shi…" at bounding box center [268, 115] width 304 height 61
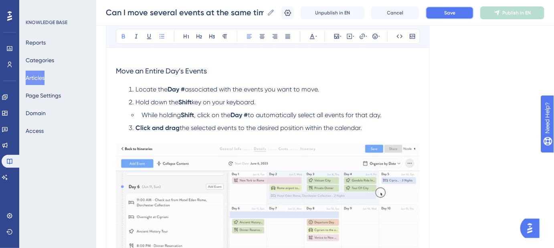
click at [451, 13] on span "Save" at bounding box center [449, 13] width 11 height 6
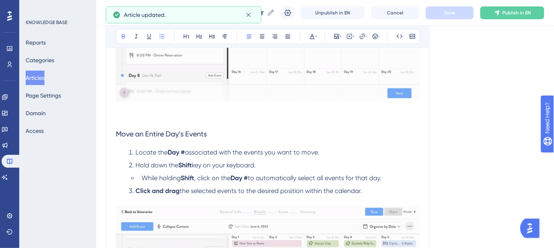
scroll to position [340, 0]
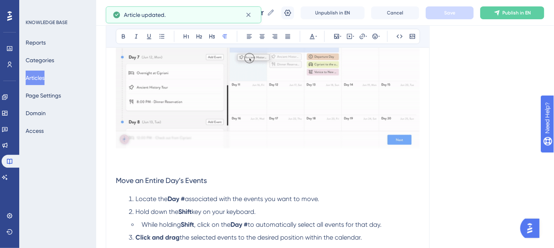
click at [141, 170] on p at bounding box center [268, 166] width 304 height 10
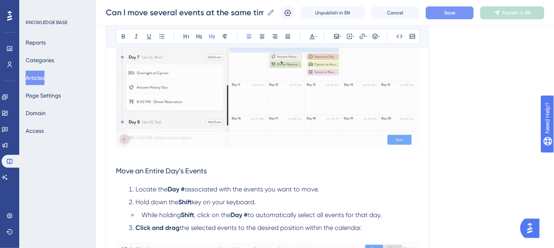
click at [459, 8] on button "Save" at bounding box center [450, 12] width 48 height 13
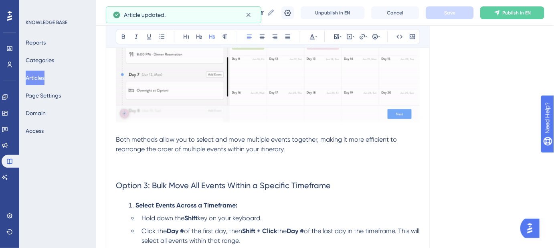
scroll to position [668, 0]
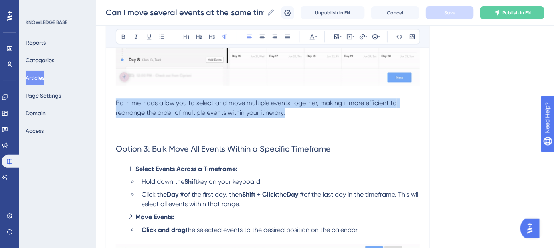
drag, startPoint x: 290, startPoint y: 122, endPoint x: 113, endPoint y: 108, distance: 177.3
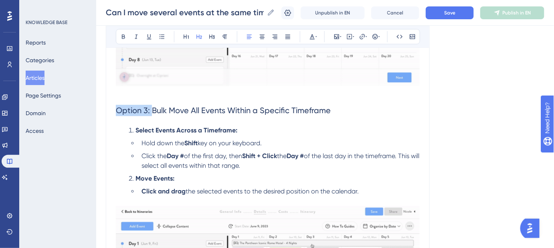
drag, startPoint x: 152, startPoint y: 118, endPoint x: 111, endPoint y: 118, distance: 41.3
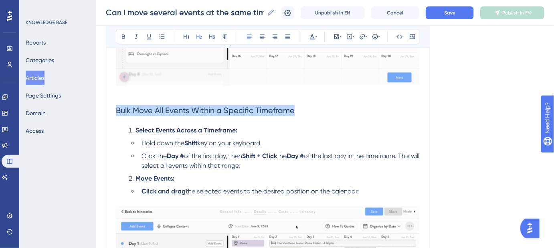
drag, startPoint x: 224, startPoint y: 119, endPoint x: 88, endPoint y: 119, distance: 135.9
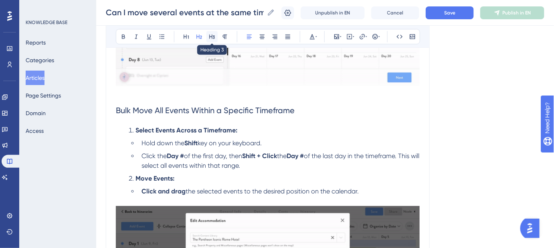
click at [214, 36] on icon at bounding box center [212, 36] width 6 height 4
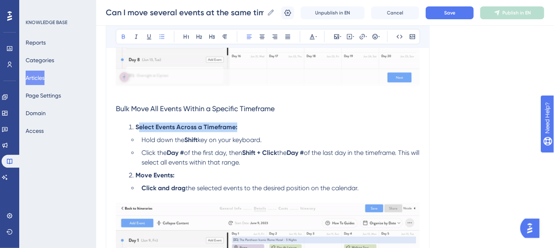
drag, startPoint x: 141, startPoint y: 150, endPoint x: 139, endPoint y: 137, distance: 12.5
click at [139, 137] on ol "Select Events Across a Timeframe: Hold down the Shift key on your keyboard. Cli…" at bounding box center [268, 157] width 304 height 71
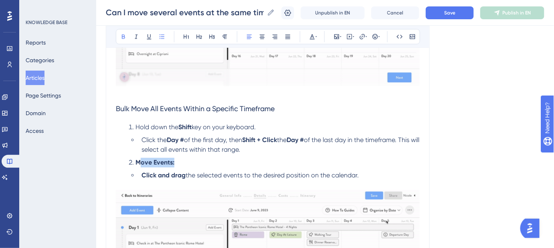
drag, startPoint x: 141, startPoint y: 183, endPoint x: 138, endPoint y: 174, distance: 9.6
click at [138, 174] on ol "Hold down the Shift key on your keyboard. Click the Day # of the first day, the…" at bounding box center [268, 151] width 304 height 58
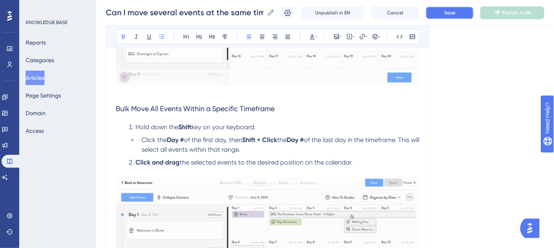
click at [455, 13] on span "Save" at bounding box center [449, 13] width 11 height 6
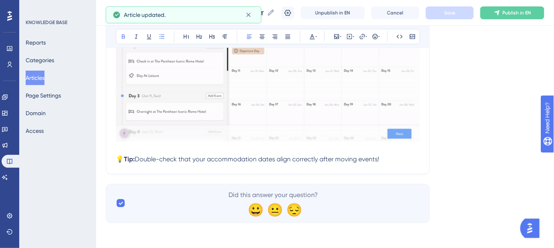
scroll to position [881, 0]
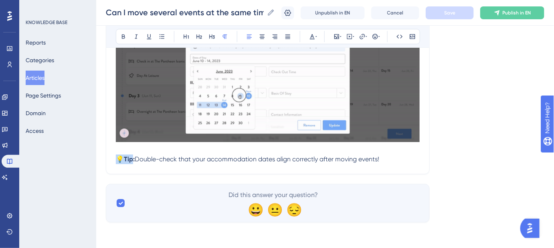
drag, startPoint x: 135, startPoint y: 158, endPoint x: 117, endPoint y: 157, distance: 17.7
click at [117, 157] on p "💡 Tip: Double-check that your accommodation dates align correctly after moving …" at bounding box center [268, 159] width 304 height 10
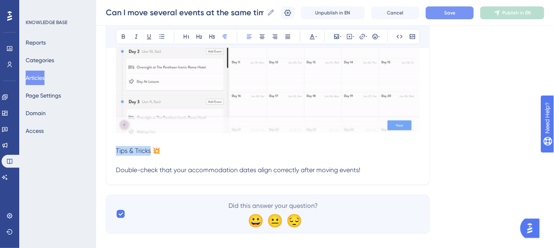
drag, startPoint x: 151, startPoint y: 159, endPoint x: 114, endPoint y: 160, distance: 36.5
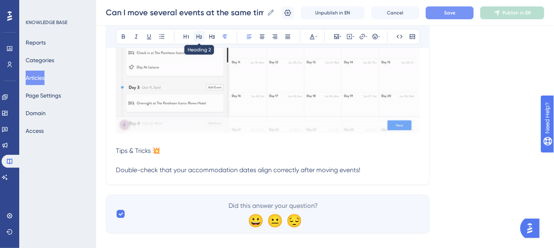
click at [201, 36] on icon at bounding box center [199, 36] width 6 height 6
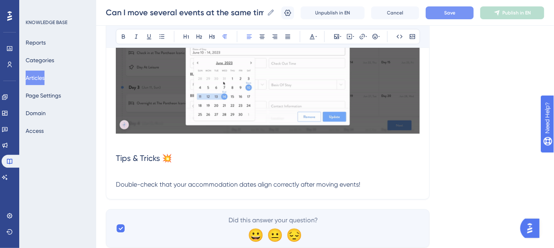
click at [116, 188] on span "Double-check that your accommodation dates align correctly after moving events!" at bounding box center [238, 184] width 244 height 8
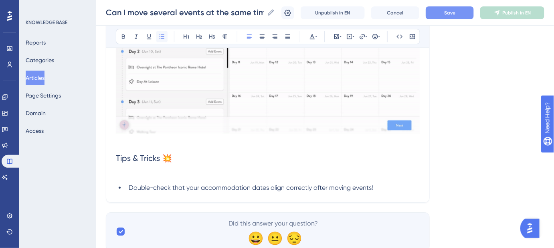
click at [164, 37] on icon at bounding box center [162, 36] width 6 height 6
click at [177, 168] on h2 "Tips & Tricks 💥" at bounding box center [268, 158] width 304 height 24
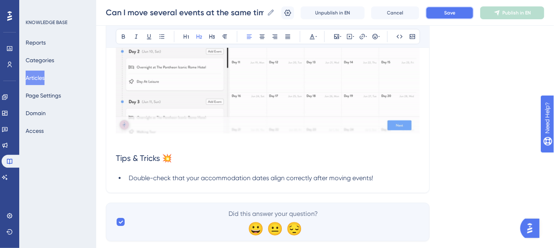
click at [462, 18] on button "Save" at bounding box center [450, 12] width 48 height 13
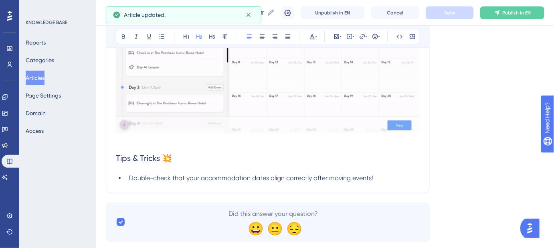
click at [117, 170] on h2 "Tips & Tricks 💥" at bounding box center [268, 158] width 304 height 24
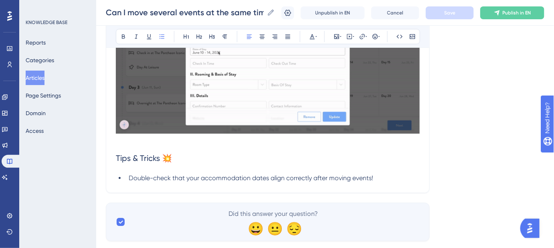
click at [385, 183] on li "Double-check that your accommodation dates align correctly after moving events!" at bounding box center [272, 178] width 294 height 10
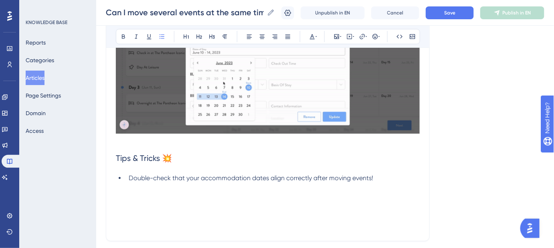
click at [129, 215] on li "Double-check that your accommodation dates align correctly after moving events!" at bounding box center [272, 202] width 294 height 58
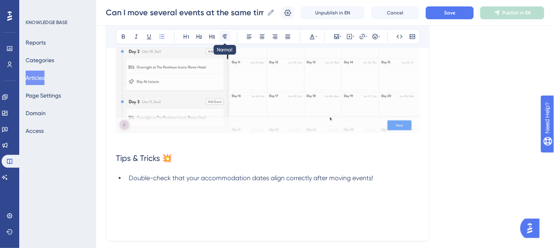
click at [225, 37] on icon at bounding box center [225, 36] width 6 height 6
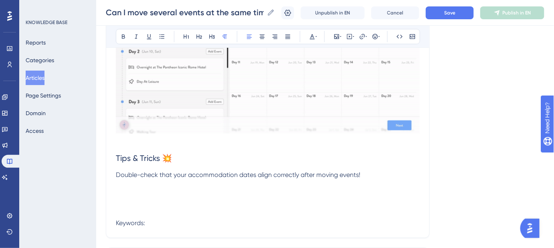
click at [117, 178] on span "Double-check that your accommodation dates align correctly after moving events!" at bounding box center [238, 175] width 244 height 8
click at [164, 36] on icon at bounding box center [162, 36] width 6 height 6
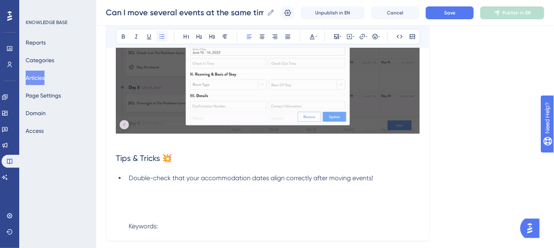
click at [164, 36] on icon at bounding box center [162, 36] width 6 height 6
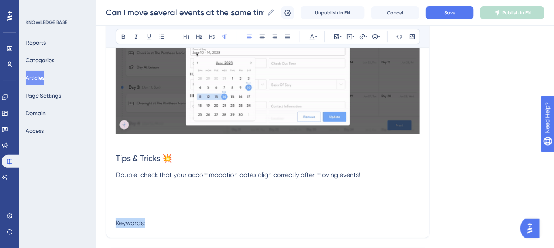
drag, startPoint x: 146, startPoint y: 230, endPoint x: 113, endPoint y: 230, distance: 33.3
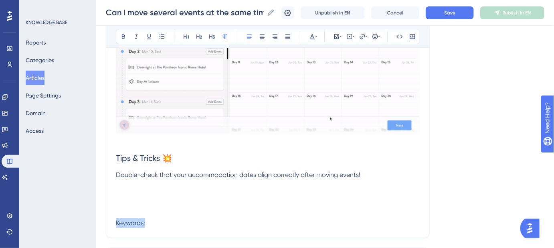
click at [161, 228] on p "Double-check that your accommodation dates align correctly after moving events!…" at bounding box center [268, 199] width 304 height 58
click at [137, 208] on p "Double-check that your accommodation dates align correctly after moving events!…" at bounding box center [268, 199] width 304 height 58
click at [224, 34] on icon at bounding box center [225, 36] width 6 height 6
click at [121, 222] on p "Double-check that your accommodation dates align correctly after moving events!…" at bounding box center [268, 199] width 304 height 58
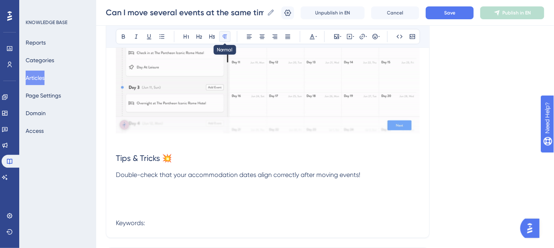
click at [226, 36] on icon at bounding box center [225, 36] width 6 height 6
click at [116, 226] on span "Keywords:" at bounding box center [130, 223] width 29 height 8
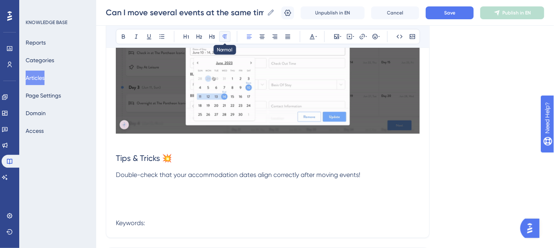
click at [222, 36] on icon at bounding box center [225, 36] width 6 height 6
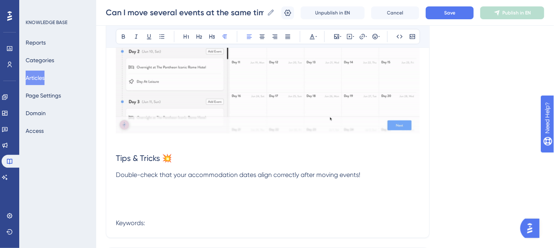
click at [119, 195] on p "Double-check that your accommodation dates align correctly after moving events!…" at bounding box center [268, 199] width 304 height 58
click at [227, 35] on icon at bounding box center [225, 36] width 6 height 6
click at [116, 178] on span "Double-check that your accommodation dates align correctly after moving events!" at bounding box center [238, 175] width 244 height 8
click at [168, 37] on div "Bold Italic Underline Bullet Point Heading 1 Heading 2 Heading 3 Normal Align L…" at bounding box center [268, 36] width 304 height 15
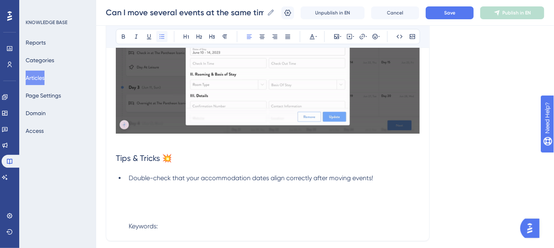
click at [166, 37] on button at bounding box center [161, 36] width 11 height 11
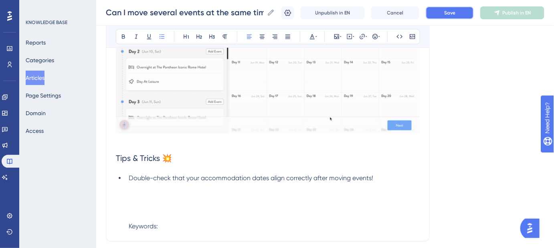
click at [455, 14] on span "Save" at bounding box center [449, 13] width 11 height 6
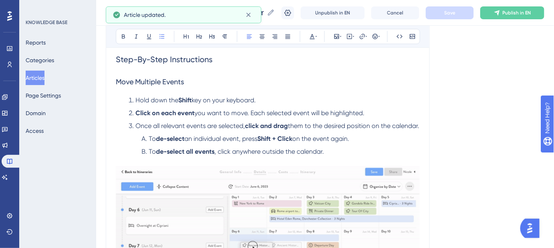
scroll to position [0, 0]
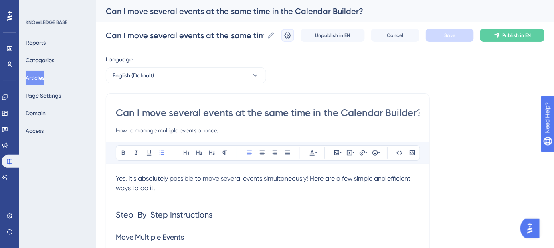
click at [292, 33] on icon at bounding box center [288, 35] width 8 height 8
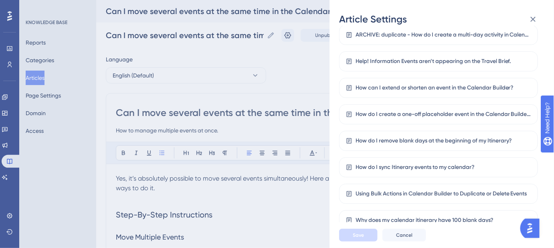
scroll to position [202, 0]
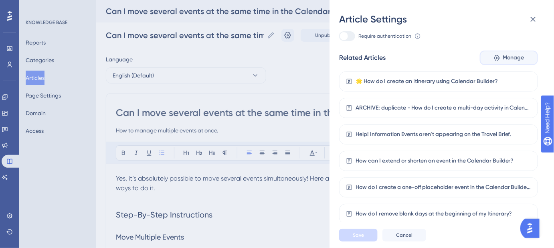
click at [516, 61] on span "Manage" at bounding box center [514, 58] width 22 height 10
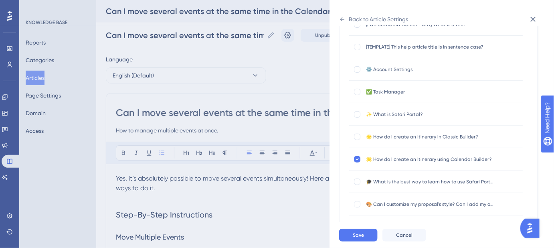
scroll to position [0, 0]
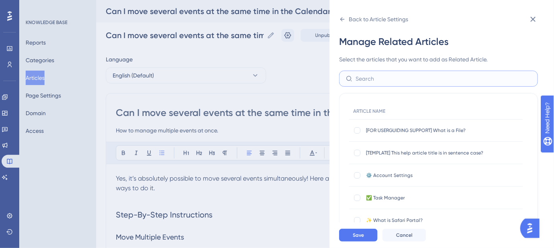
click at [391, 77] on input "text" at bounding box center [444, 78] width 176 height 9
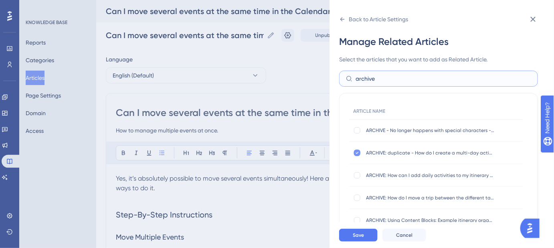
type input "archive"
click at [357, 152] on icon at bounding box center [357, 152] width 3 height 6
checkbox input "false"
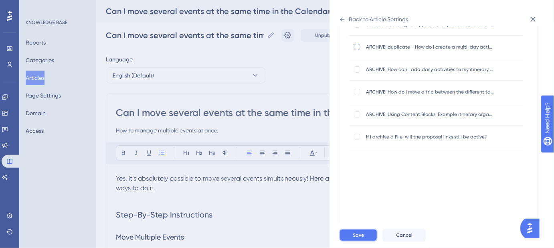
click at [356, 238] on span "Save" at bounding box center [358, 235] width 11 height 6
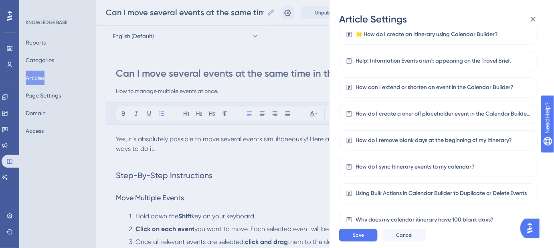
scroll to position [212, 0]
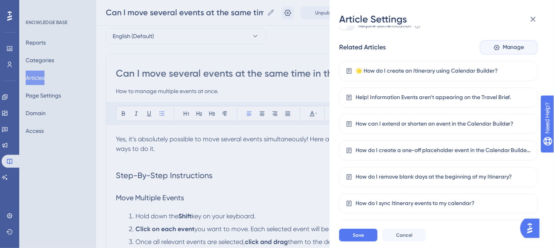
click at [515, 50] on span "Manage" at bounding box center [514, 47] width 22 height 10
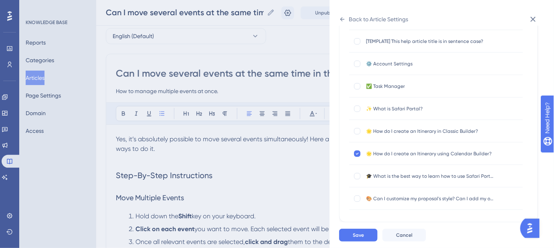
scroll to position [106, 0]
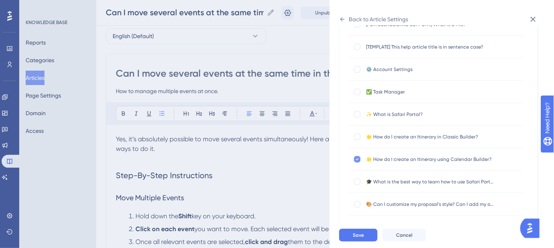
click at [356, 158] on icon at bounding box center [357, 159] width 3 height 6
checkbox input "false"
click at [356, 238] on span "Save" at bounding box center [358, 235] width 11 height 6
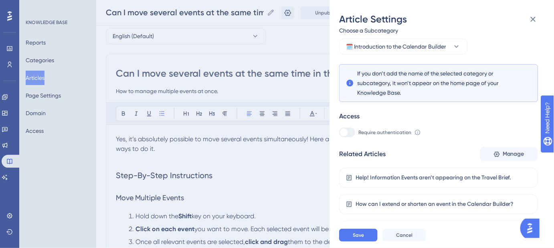
scroll to position [212, 0]
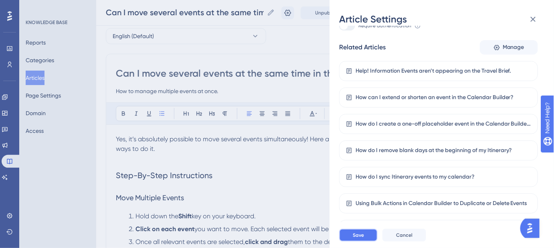
click at [359, 235] on button "Save" at bounding box center [358, 234] width 38 height 13
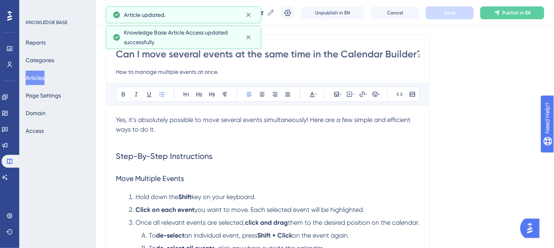
scroll to position [73, 0]
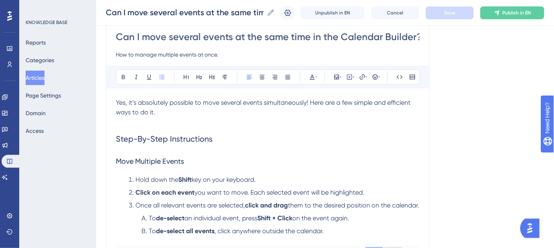
click at [372, 130] on h2 "Step-By-Step Instructions" at bounding box center [268, 139] width 304 height 24
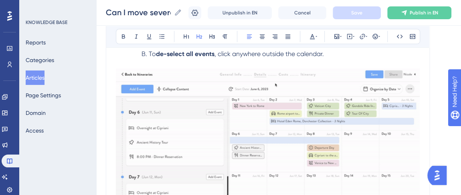
scroll to position [218, 0]
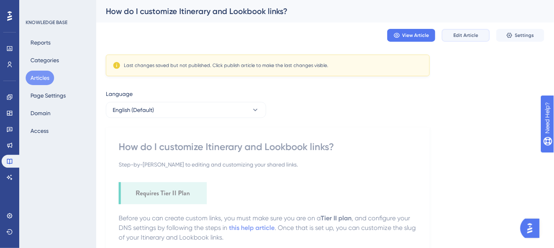
click at [465, 33] on span "Edit Article" at bounding box center [465, 35] width 25 height 6
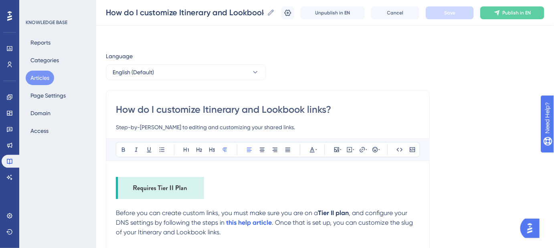
scroll to position [114, 0]
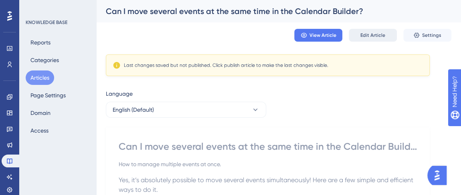
click at [382, 34] on span "Edit Article" at bounding box center [372, 35] width 25 height 6
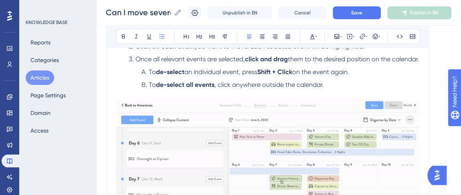
scroll to position [291, 0]
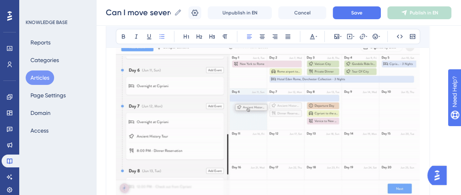
click at [273, 103] on img at bounding box center [268, 111] width 304 height 171
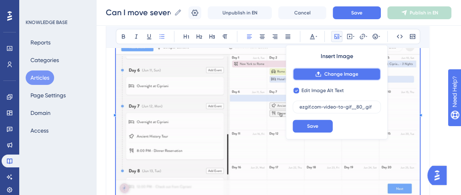
click at [318, 70] on button "Change Image" at bounding box center [337, 74] width 88 height 13
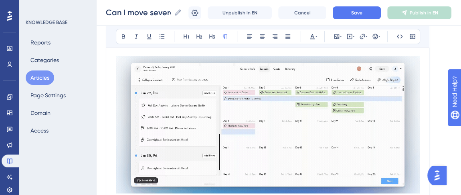
scroll to position [255, 0]
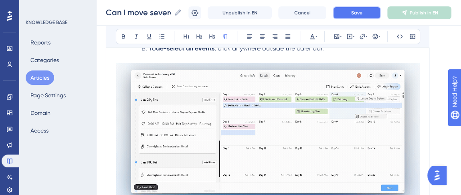
click at [352, 11] on button "Save" at bounding box center [357, 12] width 48 height 13
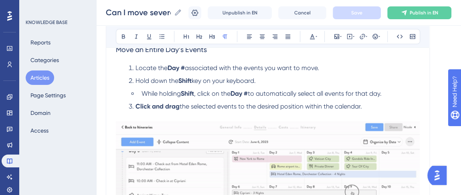
scroll to position [425, 0]
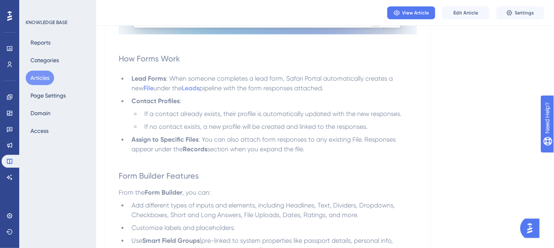
scroll to position [510, 0]
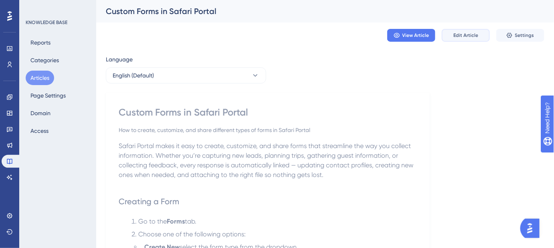
click at [469, 35] on span "Edit Article" at bounding box center [465, 35] width 25 height 6
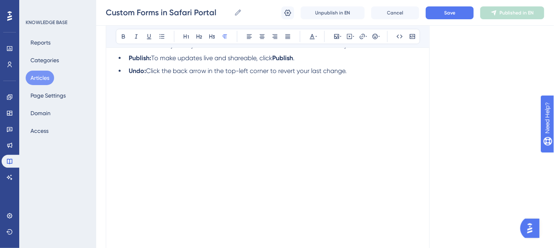
scroll to position [1150, 0]
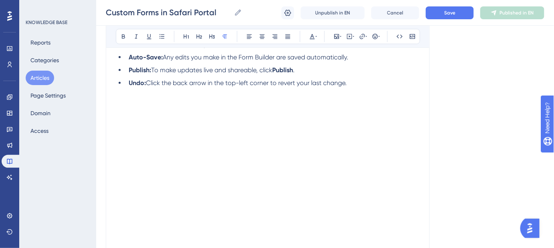
click at [359, 83] on li "Undo: Click the back arrow in the top-left corner to revert your last change." at bounding box center [272, 83] width 294 height 10
click at [452, 13] on span "Save" at bounding box center [449, 13] width 11 height 6
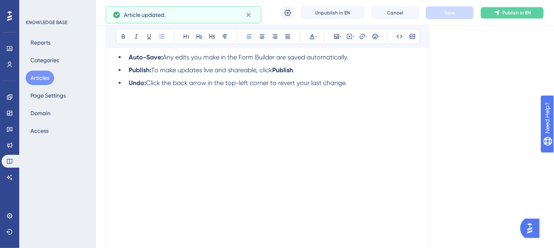
click at [511, 14] on span "Publish in EN" at bounding box center [517, 13] width 28 height 6
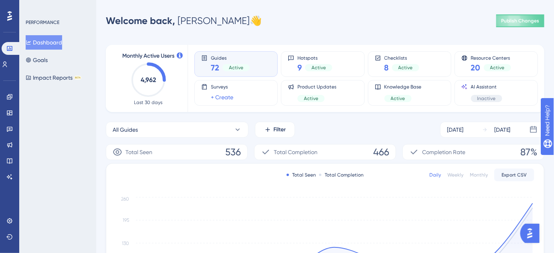
click at [531, 235] on img "Open AI Assistant Launcher" at bounding box center [529, 233] width 14 height 14
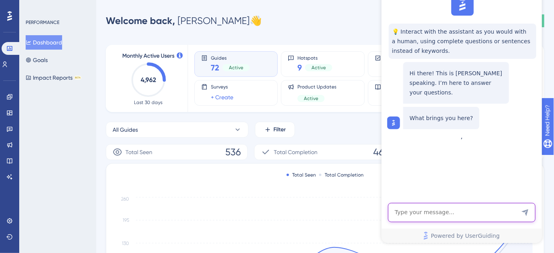
click at [479, 213] on textarea "AI Assistant Text Input" at bounding box center [461, 213] width 147 height 19
type textarea "HOw to do a full screen pop up"
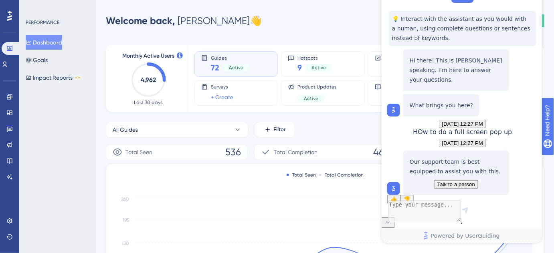
scroll to position [61, 0]
click at [467, 182] on span "Talk to a person" at bounding box center [456, 185] width 38 height 6
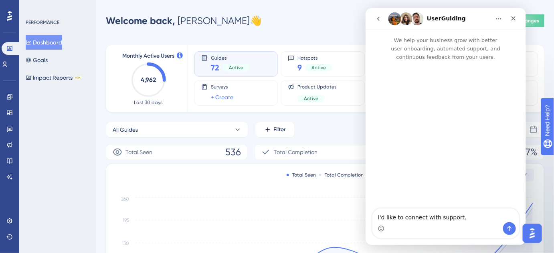
scroll to position [0, 0]
drag, startPoint x: 466, startPoint y: 218, endPoint x: 376, endPoint y: 220, distance: 89.4
click at [376, 220] on textarea "I'd like to connect with support." at bounding box center [445, 215] width 147 height 14
type textarea "H"
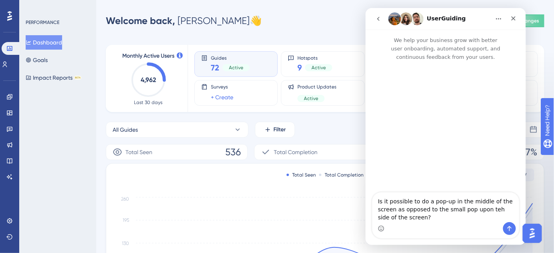
drag, startPoint x: 392, startPoint y: 216, endPoint x: 374, endPoint y: 201, distance: 23.6
click at [374, 201] on textarea "Is it possible to do a pop-up in the middle of the screen as opposed to the sma…" at bounding box center [445, 207] width 147 height 30
type textarea "Is it possible to do a pop-up in the middle of the screen as opposed to the sma…"
click at [515, 18] on icon "Close" at bounding box center [513, 18] width 6 height 6
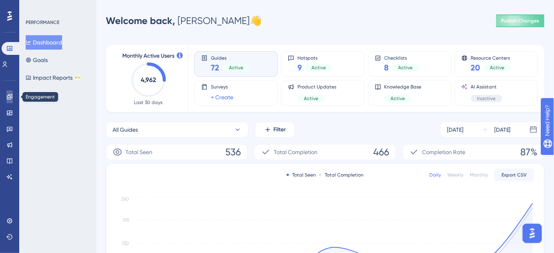
click at [10, 95] on icon at bounding box center [9, 97] width 6 height 6
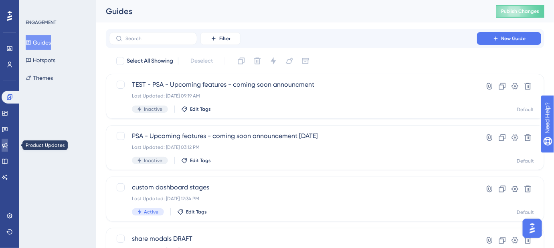
click at [8, 144] on icon at bounding box center [4, 145] width 5 height 5
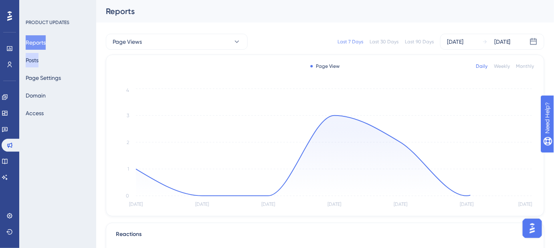
click at [38, 65] on button "Posts" at bounding box center [32, 60] width 13 height 14
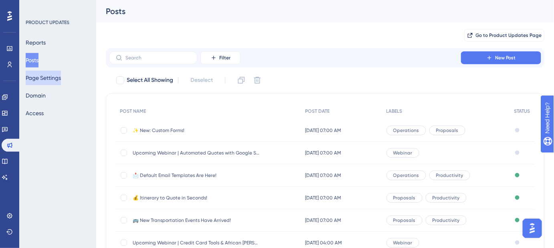
click at [51, 78] on button "Page Settings" at bounding box center [43, 78] width 35 height 14
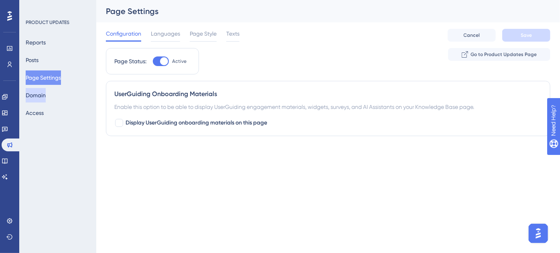
click at [44, 100] on button "Domain" at bounding box center [36, 95] width 20 height 14
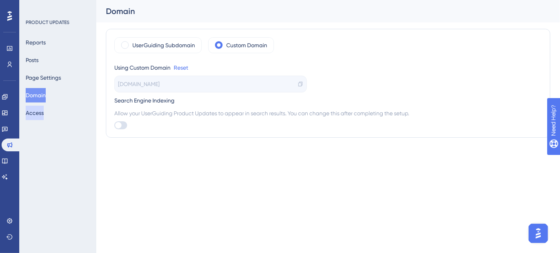
click at [40, 114] on button "Access" at bounding box center [35, 113] width 18 height 14
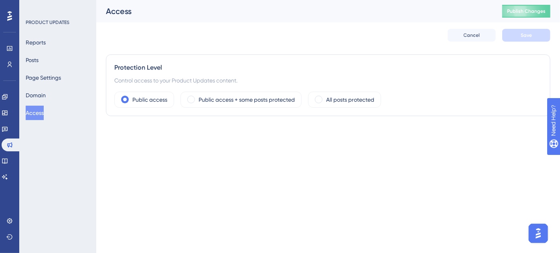
click at [535, 228] on img "Open AI Assistant Launcher" at bounding box center [537, 233] width 14 height 14
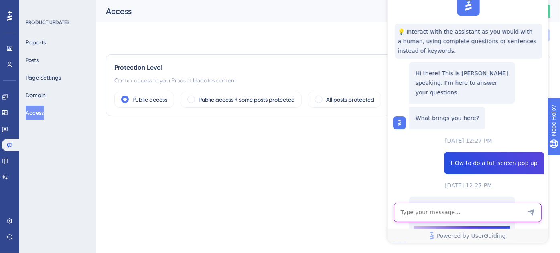
click at [466, 216] on textarea "AI Assistant Text Input" at bounding box center [466, 213] width 147 height 19
click at [433, 211] on textarea "AI Assistant Text Input" at bounding box center [466, 213] width 147 height 19
paste textarea "Is it possible to do a pop-up in the middle of the screen as opposed to the sma…"
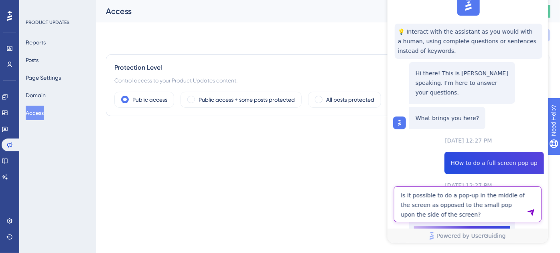
click at [452, 197] on textarea "Is it possible to do a pop-up in the middle of the screen as opposed to the sma…" at bounding box center [466, 205] width 147 height 36
click at [513, 206] on textarea "Is it possible to do a large pop-up in the middle of the screen as opposed to t…" at bounding box center [466, 205] width 147 height 36
type textarea "Is it possible to do a large pop-up in the middle of the screen as opposed to t…"
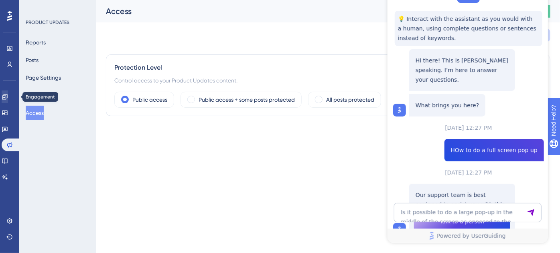
scroll to position [235, 0]
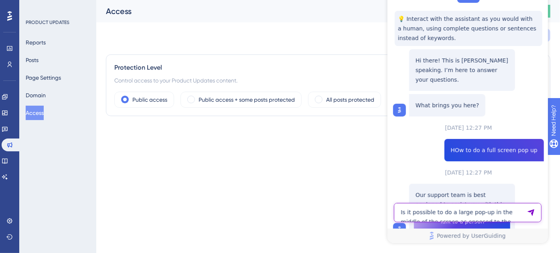
click at [429, 217] on textarea "Is it possible to do a large pop-up in the middle of the screen as opposed to t…" at bounding box center [466, 213] width 147 height 19
type textarea "Agent"
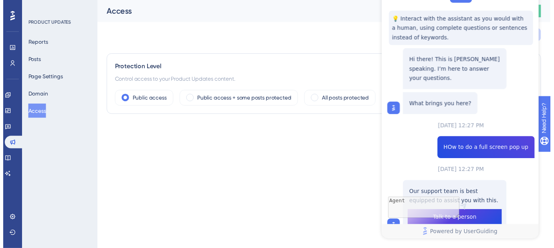
scroll to position [216, 0]
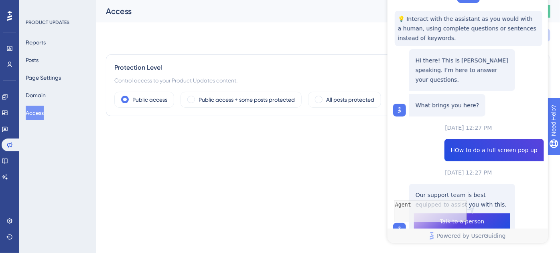
drag, startPoint x: 457, startPoint y: 82, endPoint x: 441, endPoint y: 58, distance: 28.7
click at [444, 139] on div "Is it possible to do a large pop-up in the middle of the screen as opposed to t…" at bounding box center [493, 150] width 99 height 22
copy span "Is it possible to do a large pop-up in the middle of the screen as opposed to t…"
click at [5, 97] on link at bounding box center [5, 97] width 6 height 13
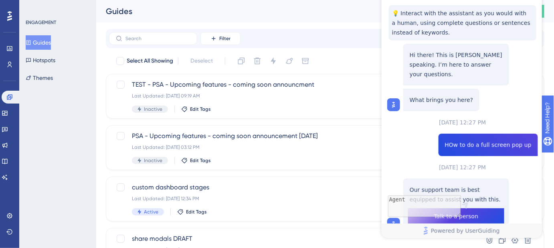
click at [42, 42] on button "Guides" at bounding box center [38, 42] width 25 height 14
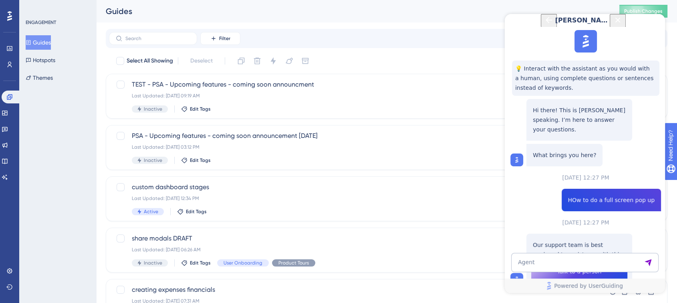
scroll to position [355, 0]
drag, startPoint x: 553, startPoint y: 0, endPoint x: 471, endPoint y: 47, distance: 94.6
click at [471, 47] on div "Filter New Guide" at bounding box center [387, 38] width 562 height 19
click at [559, 25] on icon "Close Button" at bounding box center [618, 20] width 10 height 10
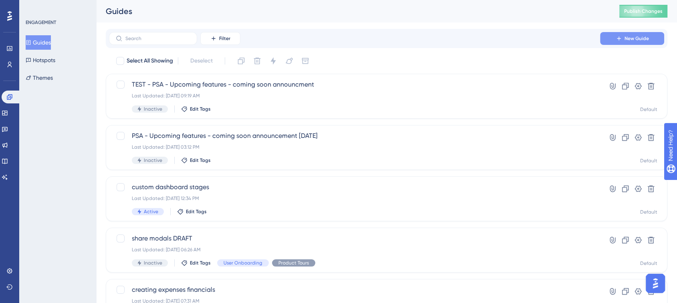
scroll to position [0, 0]
click at [559, 38] on span "New Guide" at bounding box center [637, 38] width 24 height 6
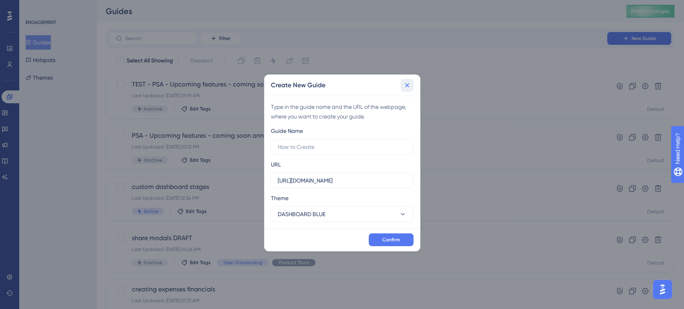
click at [405, 88] on icon at bounding box center [407, 85] width 8 height 8
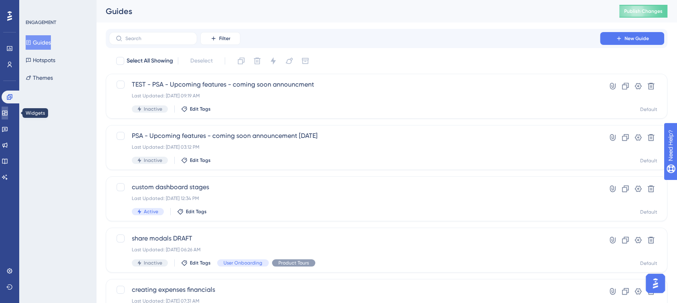
click at [8, 115] on icon at bounding box center [5, 113] width 6 height 6
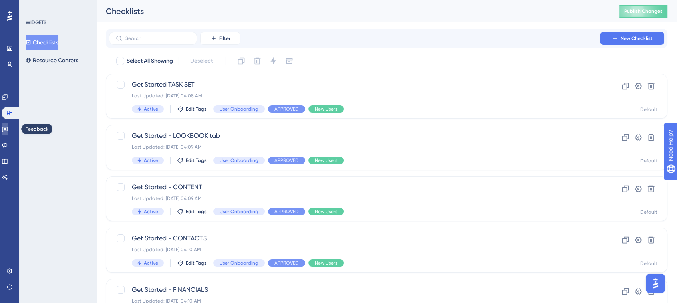
click at [8, 127] on icon at bounding box center [5, 129] width 6 height 6
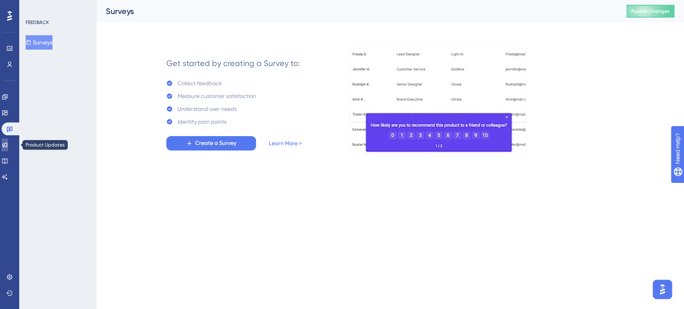
click at [8, 143] on icon at bounding box center [5, 145] width 6 height 6
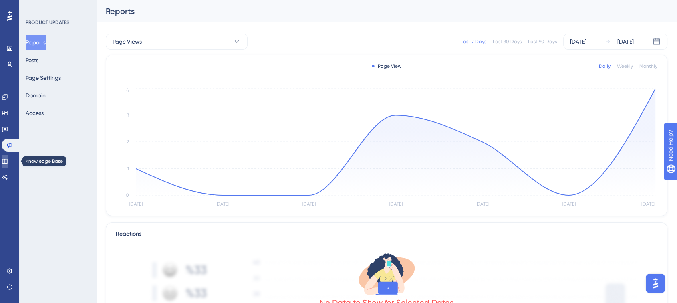
click at [8, 160] on icon at bounding box center [5, 161] width 6 height 6
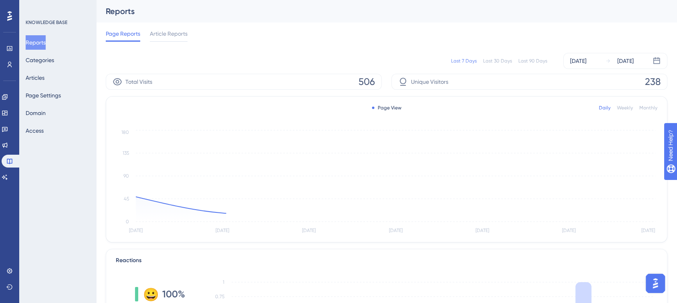
click at [559, 253] on img "Open AI Assistant Launcher" at bounding box center [655, 283] width 14 height 14
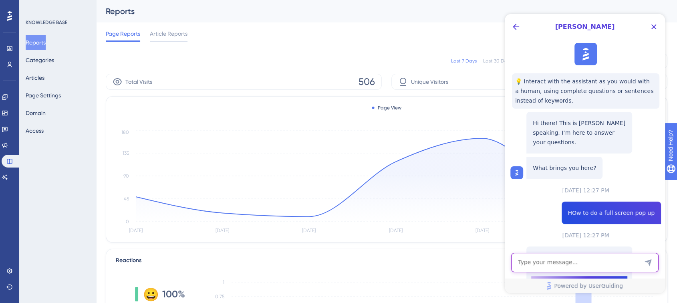
click at [559, 253] on textarea "AI Assistant Text Input" at bounding box center [584, 262] width 147 height 19
type textarea "How do I create a modal pop up?"
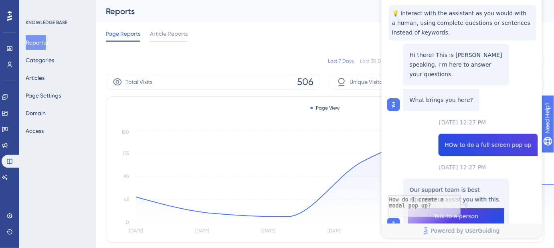
scroll to position [408, 0]
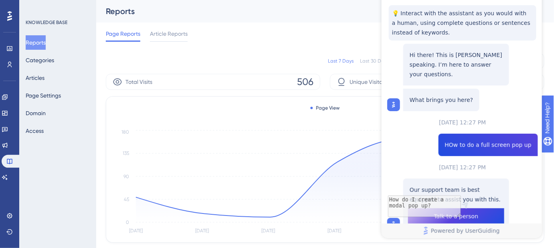
drag, startPoint x: 1030, startPoint y: -41, endPoint x: 391, endPoint y: 12, distance: 641.5
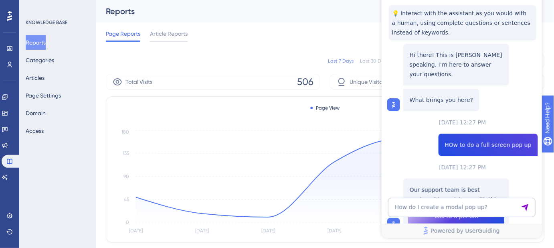
scroll to position [519, 0]
click at [452, 209] on textarea "How do I create a modal pop up?" at bounding box center [461, 207] width 147 height 19
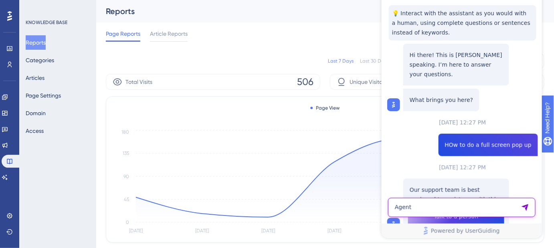
type textarea "Agent"
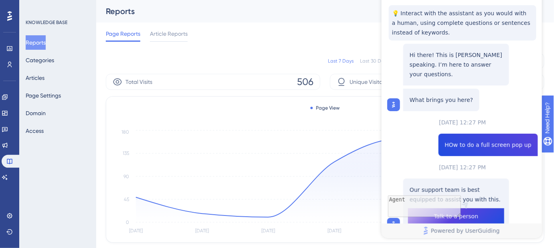
scroll to position [572, 0]
click at [8, 99] on icon at bounding box center [5, 97] width 6 height 6
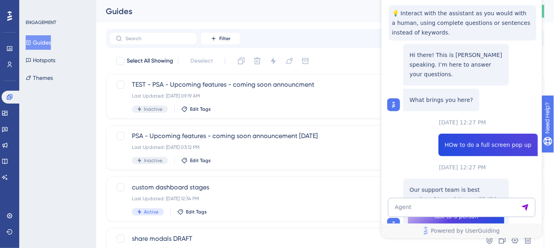
scroll to position [201, 0]
drag, startPoint x: 926, startPoint y: -41, endPoint x: 406, endPoint y: 58, distance: 529.9
click at [212, 86] on span "TEST - PSA - Upcoming features - coming soon announcment" at bounding box center [293, 85] width 322 height 10
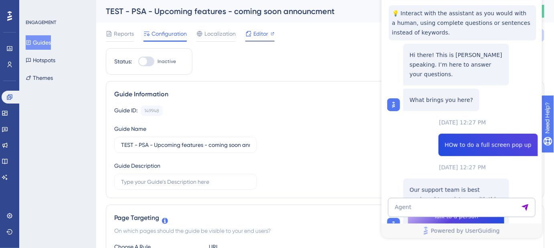
click at [258, 33] on span "Editor" at bounding box center [260, 34] width 15 height 10
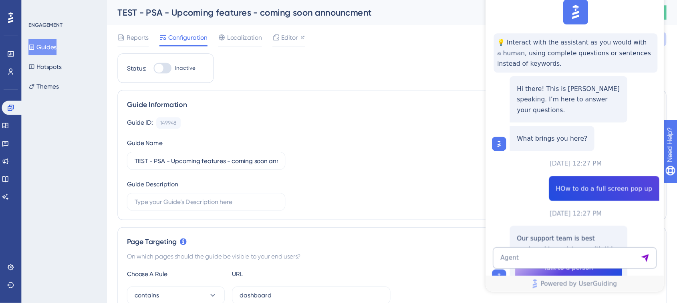
scroll to position [638, 0]
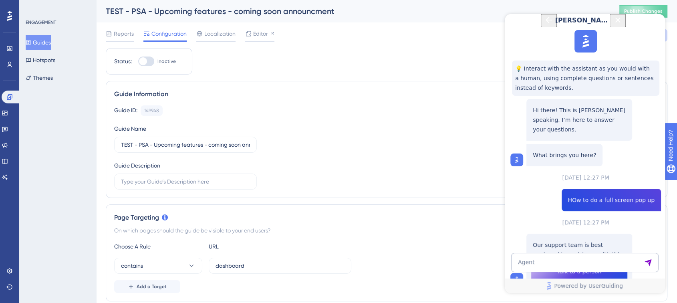
drag, startPoint x: 141, startPoint y: 41, endPoint x: 491, endPoint y: 42, distance: 349.9
click at [559, 25] on icon "Close Button" at bounding box center [618, 20] width 10 height 10
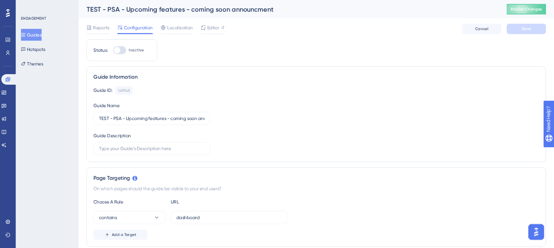
scroll to position [0, 0]
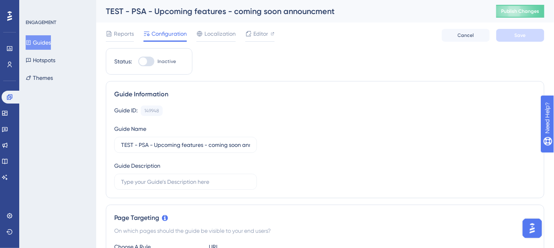
drag, startPoint x: 633, startPoint y: 2, endPoint x: 385, endPoint y: 41, distance: 251.2
click at [385, 41] on div "Reports Configuration Localization Editor Cancel Save" at bounding box center [325, 35] width 438 height 26
click at [5, 160] on link at bounding box center [5, 161] width 6 height 13
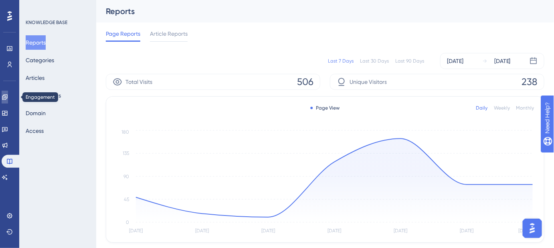
click at [7, 97] on icon at bounding box center [4, 96] width 5 height 5
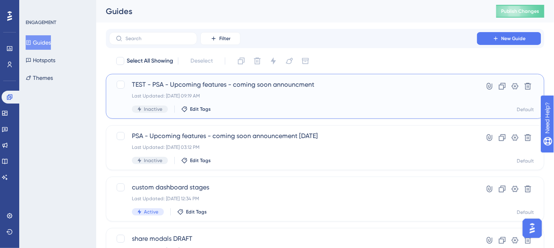
click at [236, 84] on span "TEST - PSA - Upcoming features - coming soon announcment" at bounding box center [293, 85] width 322 height 10
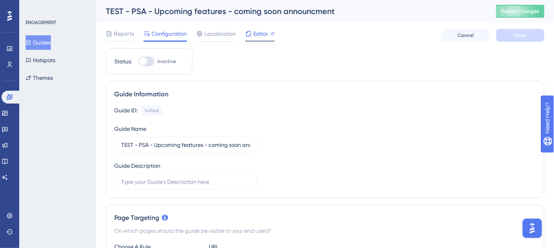
click at [263, 31] on span "Editor" at bounding box center [260, 34] width 15 height 10
click at [39, 40] on button "Guides" at bounding box center [38, 42] width 25 height 14
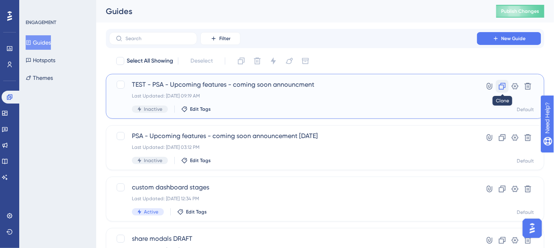
click at [500, 87] on icon at bounding box center [502, 86] width 8 height 8
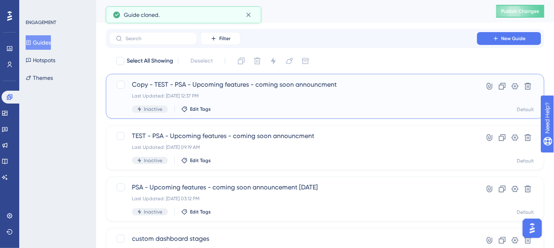
click at [220, 84] on span "Copy - TEST - PSA - Upcoming features - coming soon announcment" at bounding box center [293, 85] width 322 height 10
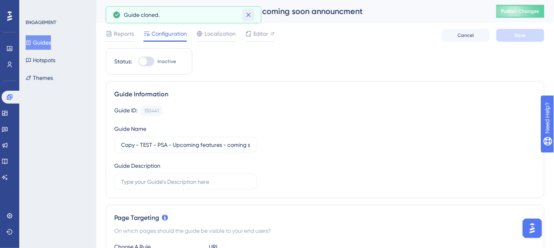
click at [249, 13] on icon at bounding box center [248, 15] width 8 height 8
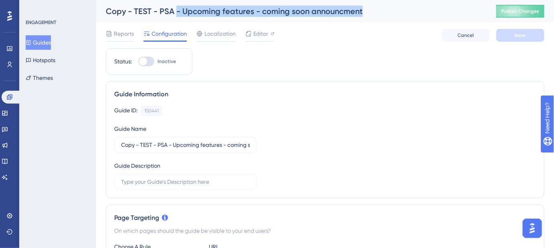
drag, startPoint x: 366, startPoint y: 10, endPoint x: 153, endPoint y: 14, distance: 212.8
click at [175, 12] on div "Copy - TEST - PSA - Upcoming features - coming soon announcment" at bounding box center [291, 11] width 370 height 11
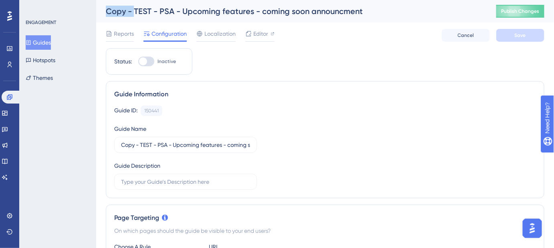
drag, startPoint x: 134, startPoint y: 10, endPoint x: 93, endPoint y: 10, distance: 40.9
click at [378, 46] on div "Reports Configuration Localization Editor Cancel Save" at bounding box center [325, 35] width 438 height 26
drag, startPoint x: 130, startPoint y: 14, endPoint x: 99, endPoint y: 16, distance: 30.9
click at [99, 16] on div "Copy - TEST - PSA - Upcoming features - coming soon announcment Publish Changes" at bounding box center [325, 11] width 458 height 22
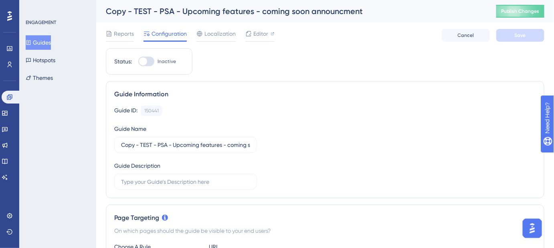
click at [311, 125] on div "Guide ID: 150441 Copy Guide Name Copy - TEST - PSA - Upcoming features - coming…" at bounding box center [325, 147] width 422 height 84
drag, startPoint x: 138, startPoint y: 142, endPoint x: 94, endPoint y: 137, distance: 44.3
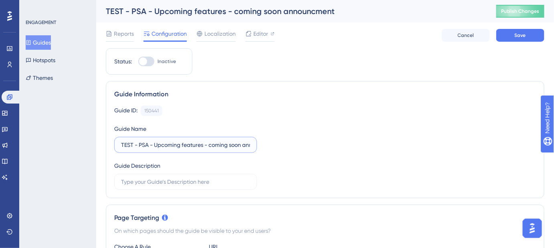
scroll to position [0, 29]
drag, startPoint x: 139, startPoint y: 142, endPoint x: 275, endPoint y: 144, distance: 136.3
click at [275, 144] on div "Guide ID: 150441 Copy Guide Name TEST - PSA - Upcoming features - coming soon a…" at bounding box center [325, 147] width 422 height 84
click at [149, 143] on input "TEST - PSA - Upcoming features - coming soon announcment" at bounding box center [185, 144] width 129 height 9
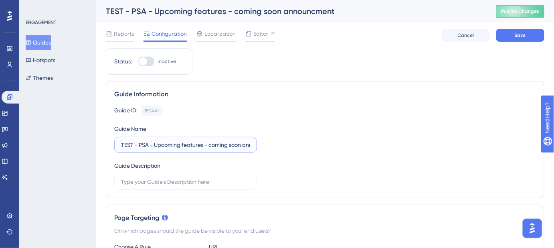
scroll to position [0, 29]
drag, startPoint x: 138, startPoint y: 143, endPoint x: 323, endPoint y: 143, distance: 184.4
click at [322, 145] on div "Guide ID: 150441 Copy Guide Name TEST - PSA - Upcoming features - coming soon a…" at bounding box center [325, 147] width 422 height 84
paste input "✨New: Custom Forms!"
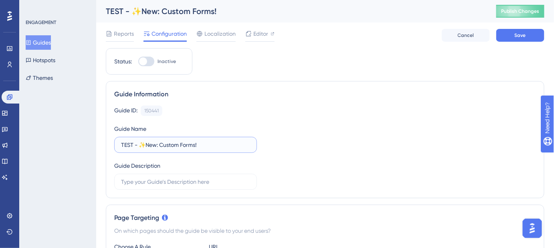
type input "TEST - ✨New: Custom Forms!"
drag, startPoint x: 310, startPoint y: 134, endPoint x: 443, endPoint y: 72, distance: 146.9
click at [311, 134] on div "Guide ID: 150441 Copy Guide Name TEST - ✨New: Custom Forms! Guide Description" at bounding box center [325, 147] width 422 height 84
click at [515, 35] on span "Save" at bounding box center [520, 35] width 11 height 6
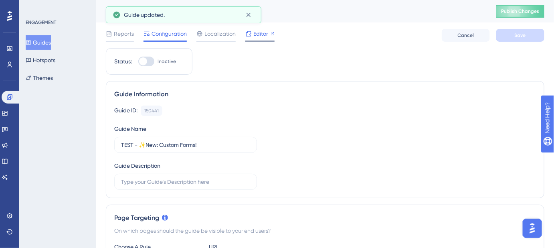
click at [261, 35] on span "Editor" at bounding box center [260, 34] width 15 height 10
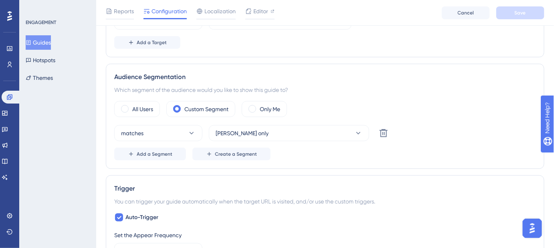
scroll to position [255, 0]
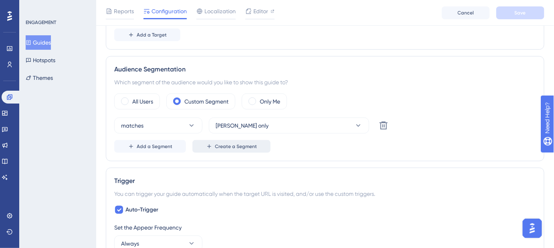
click at [218, 145] on span "Create a Segment" at bounding box center [236, 146] width 42 height 6
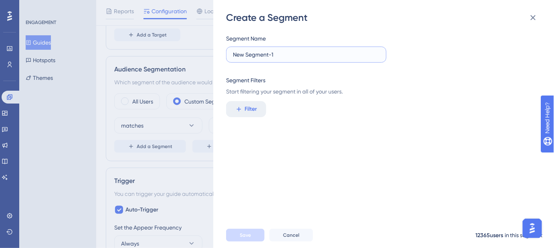
drag, startPoint x: 303, startPoint y: 54, endPoint x: 209, endPoint y: 54, distance: 94.2
click at [209, 54] on div "Create a Segment Segment Name New Segment-1 Segment Filters Start filtering you…" at bounding box center [277, 124] width 554 height 248
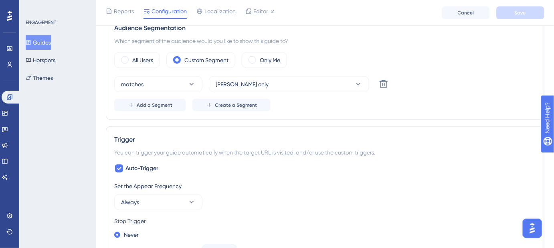
scroll to position [253, 0]
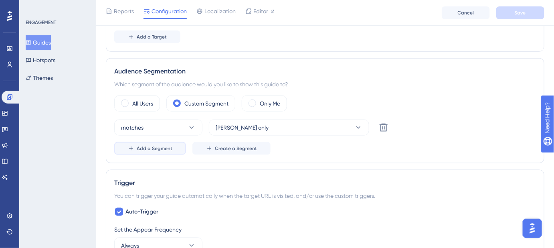
click at [159, 147] on span "Add a Segment" at bounding box center [155, 148] width 36 height 6
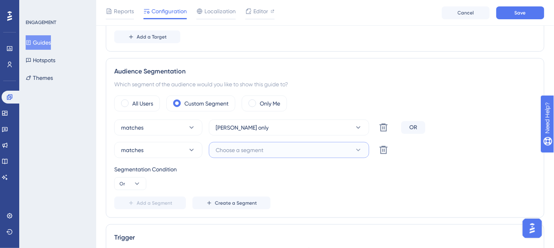
click at [235, 152] on span "Choose a segment" at bounding box center [240, 150] width 48 height 10
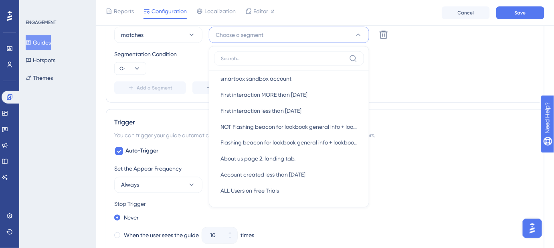
scroll to position [664, 0]
click at [282, 226] on div "Never When the user sees the guide 10 times When the user completes the guide W…" at bounding box center [325, 244] width 422 height 64
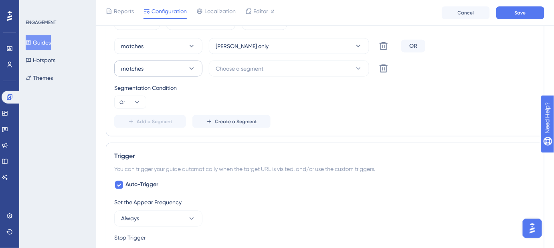
scroll to position [295, 0]
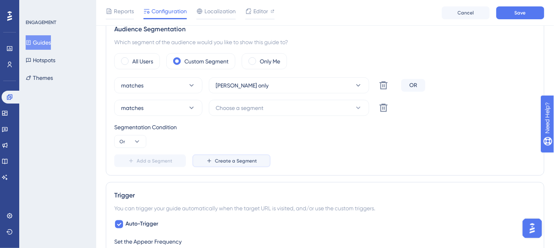
click at [230, 158] on span "Create a Segment" at bounding box center [236, 161] width 42 height 6
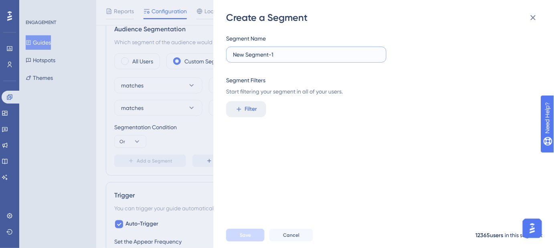
drag, startPoint x: 283, startPoint y: 55, endPoint x: 234, endPoint y: 56, distance: 49.3
click at [234, 56] on input "New Segment-1" at bounding box center [306, 54] width 147 height 9
type input "Jen Only"
click at [247, 106] on span "Filter" at bounding box center [251, 109] width 12 height 10
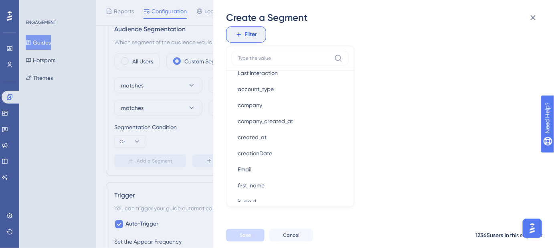
scroll to position [437, 0]
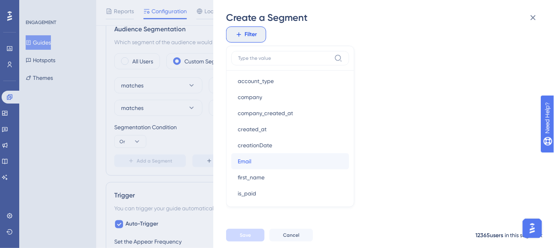
click at [256, 158] on button "Email Email" at bounding box center [290, 161] width 118 height 16
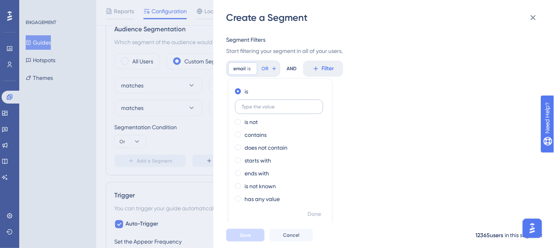
click at [258, 106] on input "text" at bounding box center [279, 107] width 75 height 6
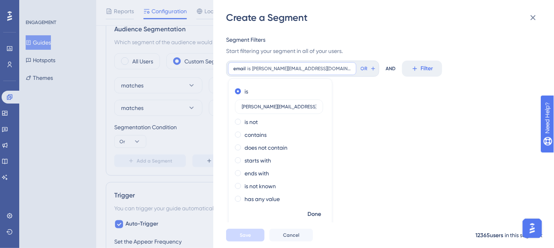
type input "jennifer@safariportal.app"
click at [341, 180] on div "Segment Name Jen Only Segment Filters Start filtering your segment in all of yo…" at bounding box center [387, 123] width 323 height 198
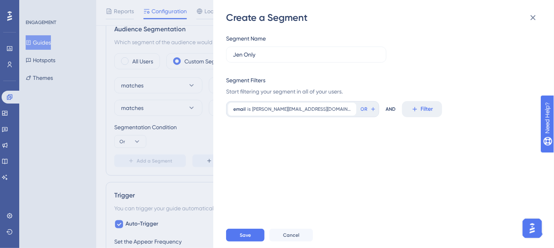
scroll to position [0, 0]
click at [248, 235] on button "Save" at bounding box center [245, 234] width 38 height 13
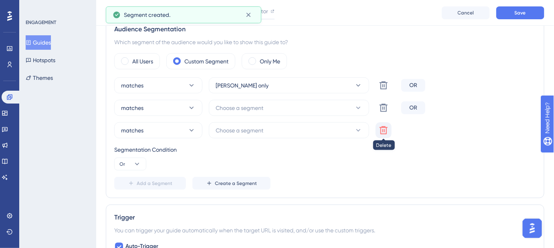
click at [382, 90] on icon at bounding box center [384, 86] width 10 height 10
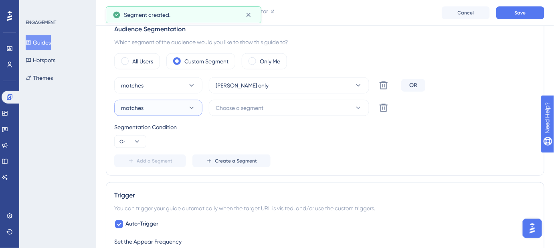
click at [195, 109] on icon at bounding box center [192, 108] width 8 height 8
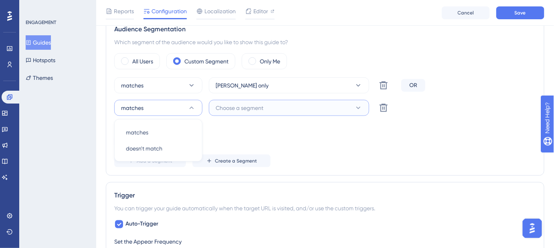
click at [247, 110] on span "Choose a segment" at bounding box center [240, 108] width 48 height 10
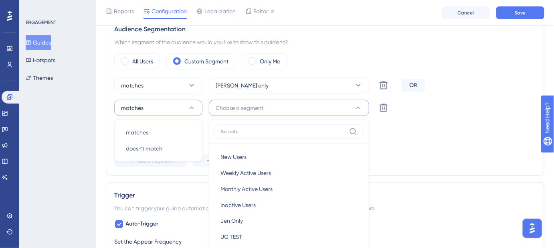
scroll to position [363, 0]
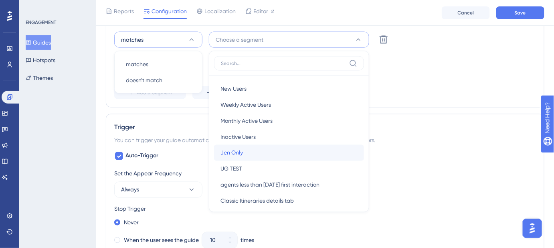
click at [236, 148] on span "Jen Only" at bounding box center [231, 153] width 22 height 10
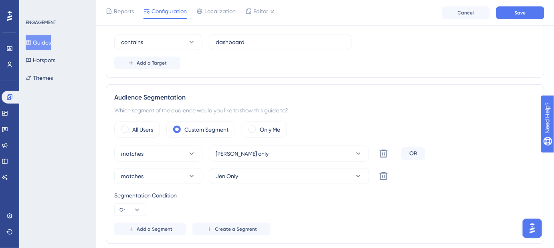
scroll to position [218, 0]
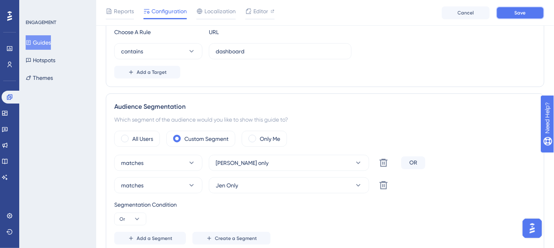
click at [525, 10] on span "Save" at bounding box center [520, 13] width 11 height 6
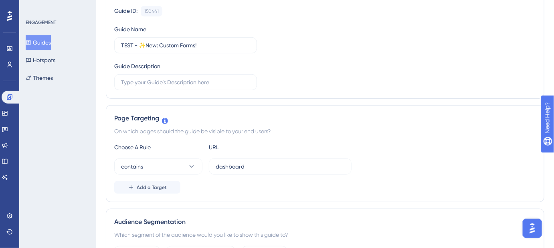
scroll to position [0, 0]
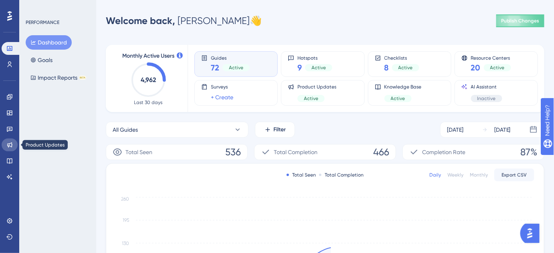
click at [8, 144] on icon at bounding box center [9, 145] width 5 height 5
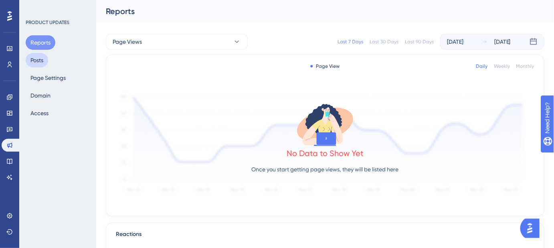
click at [36, 61] on button "Posts" at bounding box center [37, 60] width 22 height 14
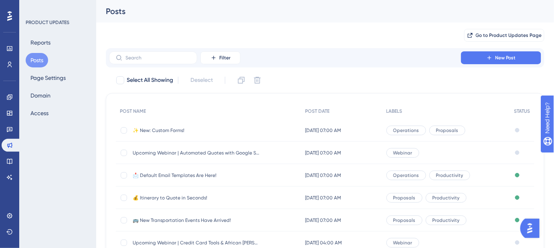
click at [165, 130] on span "✨ New: Custom Forms!" at bounding box center [197, 130] width 128 height 6
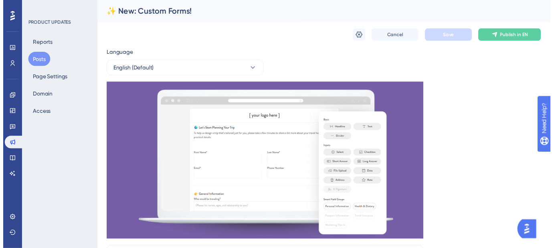
scroll to position [207, 0]
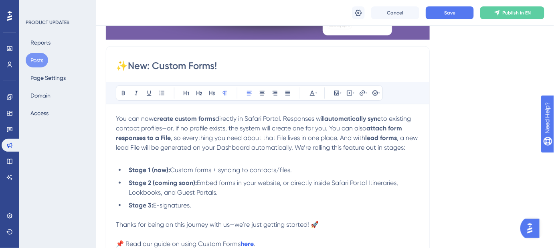
drag, startPoint x: 221, startPoint y: 64, endPoint x: 117, endPoint y: 66, distance: 103.4
click at [116, 69] on input "✨New: Custom Forms!" at bounding box center [268, 65] width 304 height 13
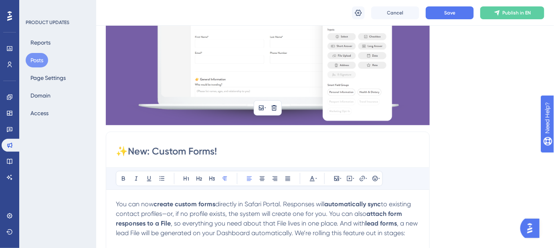
scroll to position [244, 0]
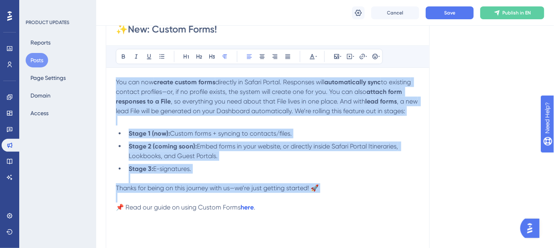
drag, startPoint x: 115, startPoint y: 81, endPoint x: 323, endPoint y: 204, distance: 241.2
click at [323, 204] on div "You can now create custom forms directly in Safari Portal. Responses will autom…" at bounding box center [268, 165] width 304 height 176
click at [209, 125] on p "You can now create custom forms directly in Safari Portal. Responses will autom…" at bounding box center [268, 101] width 304 height 48
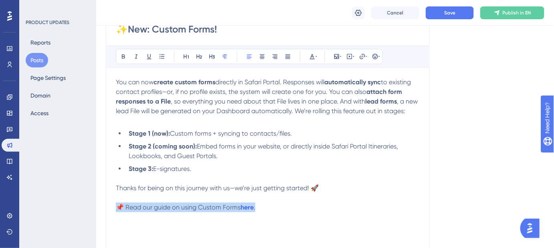
drag, startPoint x: 238, startPoint y: 216, endPoint x: 115, endPoint y: 218, distance: 123.1
click at [116, 212] on p "📌 Read our guide on using Custom Forms here ." at bounding box center [268, 207] width 304 height 10
copy p "📌 Read our guide on using Custom Forms here ."
